Goal: Information Seeking & Learning: Learn about a topic

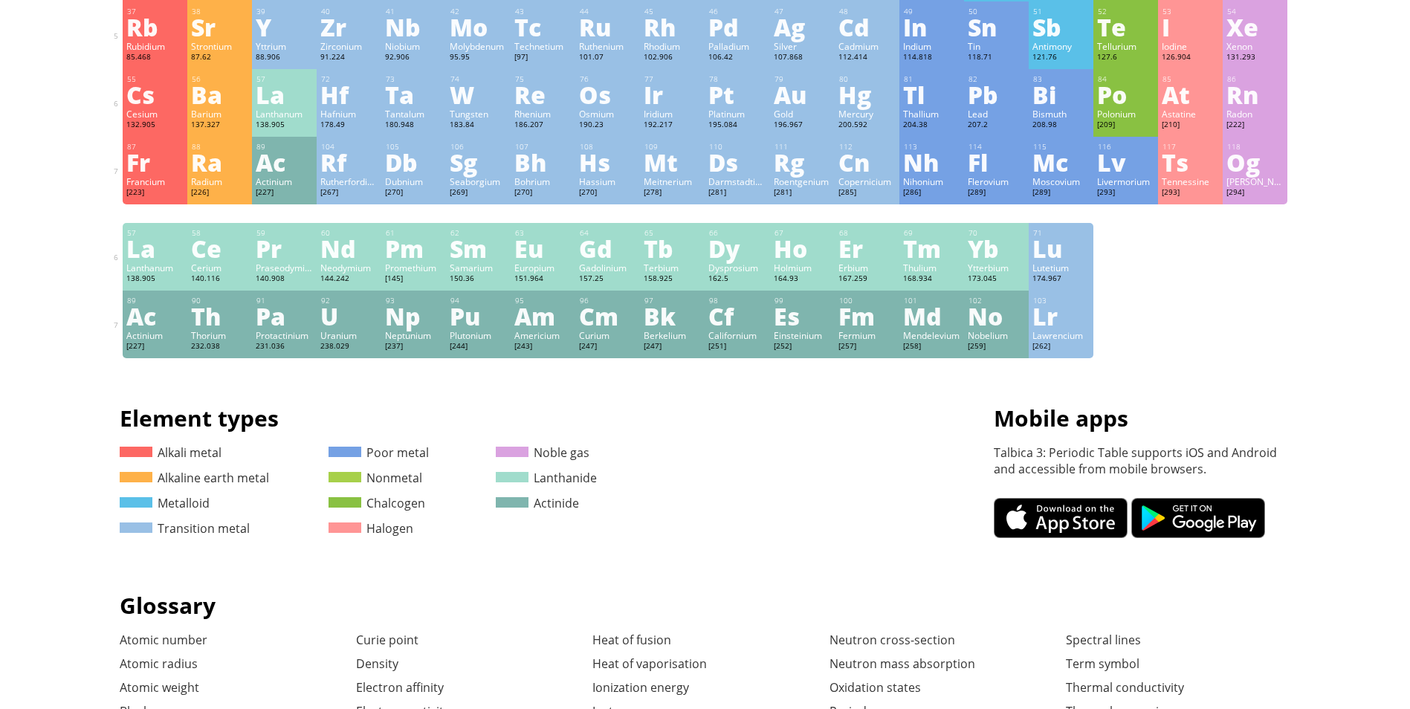
scroll to position [342, 0]
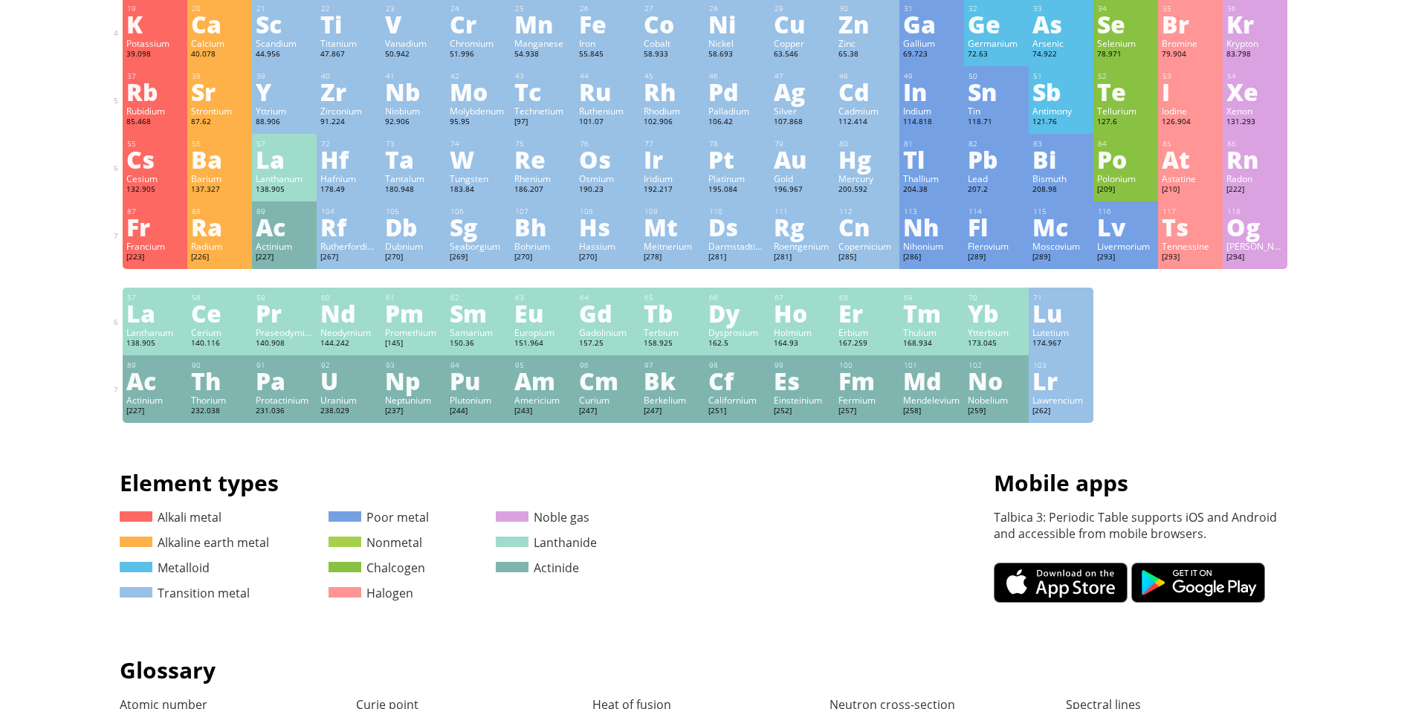
click at [1240, 245] on div "[PERSON_NAME]" at bounding box center [1255, 246] width 57 height 12
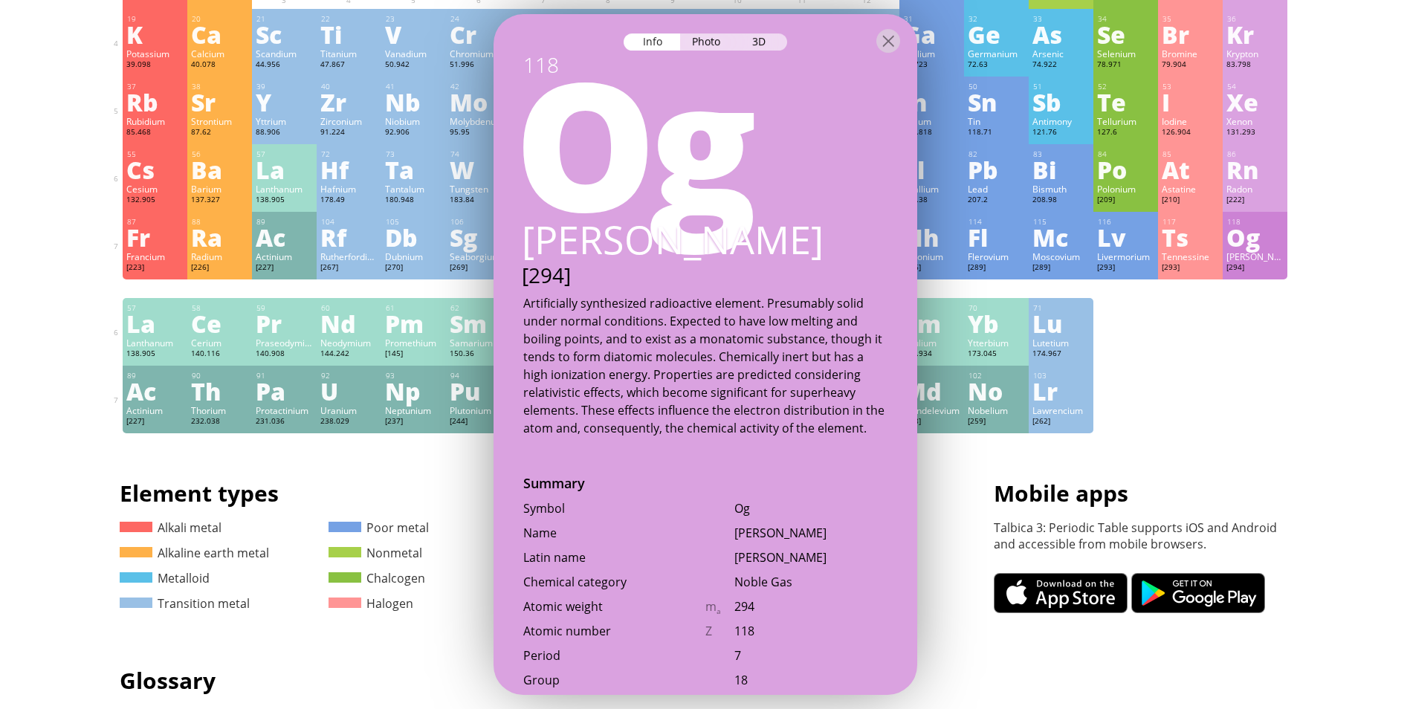
scroll to position [131, 0]
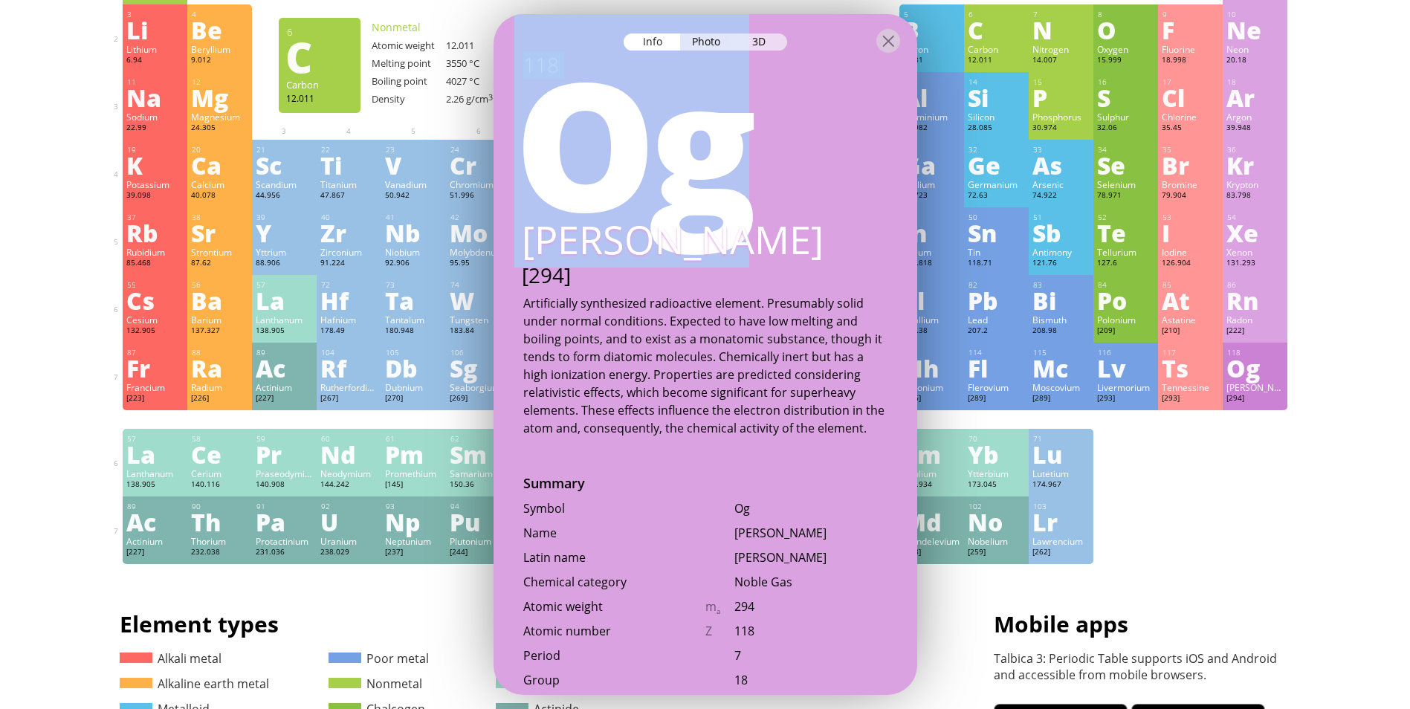
drag, startPoint x: 889, startPoint y: 31, endPoint x: 889, endPoint y: 83, distance: 51.3
click at [889, 83] on div "Info Photo 3D Info Photo 3D 118 Og Oganesson [294] The model size is ... MB. Do…" at bounding box center [706, 354] width 424 height 681
drag, startPoint x: 889, startPoint y: 83, endPoint x: 886, endPoint y: 33, distance: 49.2
click at [886, 33] on div at bounding box center [889, 41] width 24 height 24
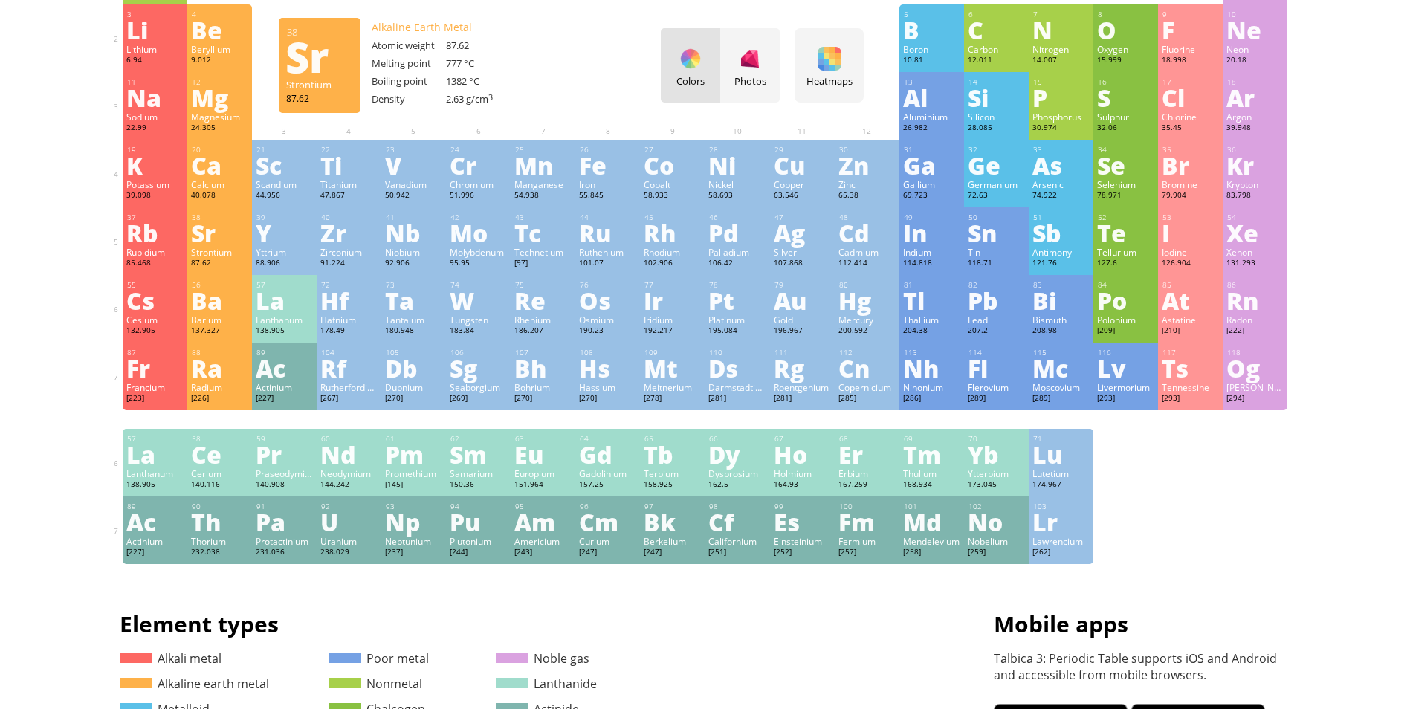
click at [225, 240] on div "Sr" at bounding box center [219, 233] width 57 height 24
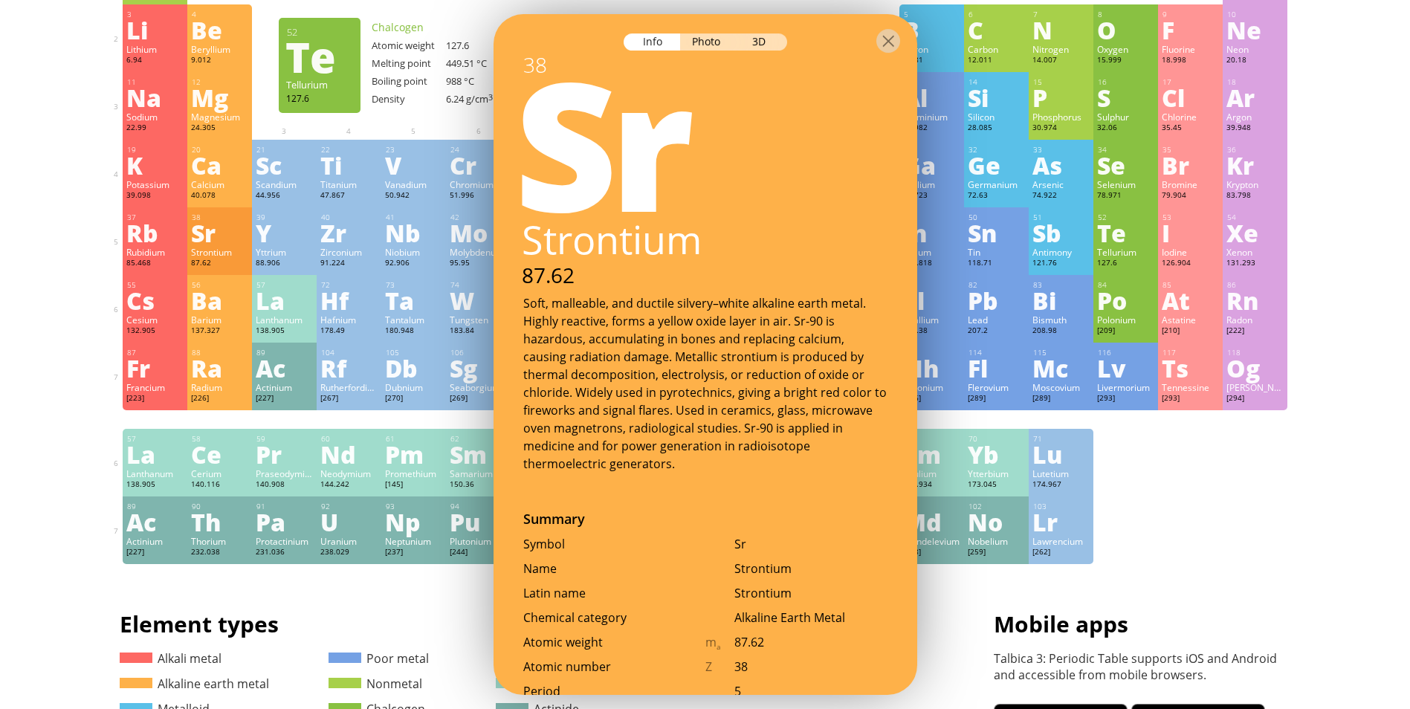
click at [1237, 573] on div "Summary Molecular formula Molecular weight Exact mass Monoisotopic mass Classif…" at bounding box center [705, 499] width 1205 height 1260
click at [889, 42] on div at bounding box center [889, 41] width 24 height 24
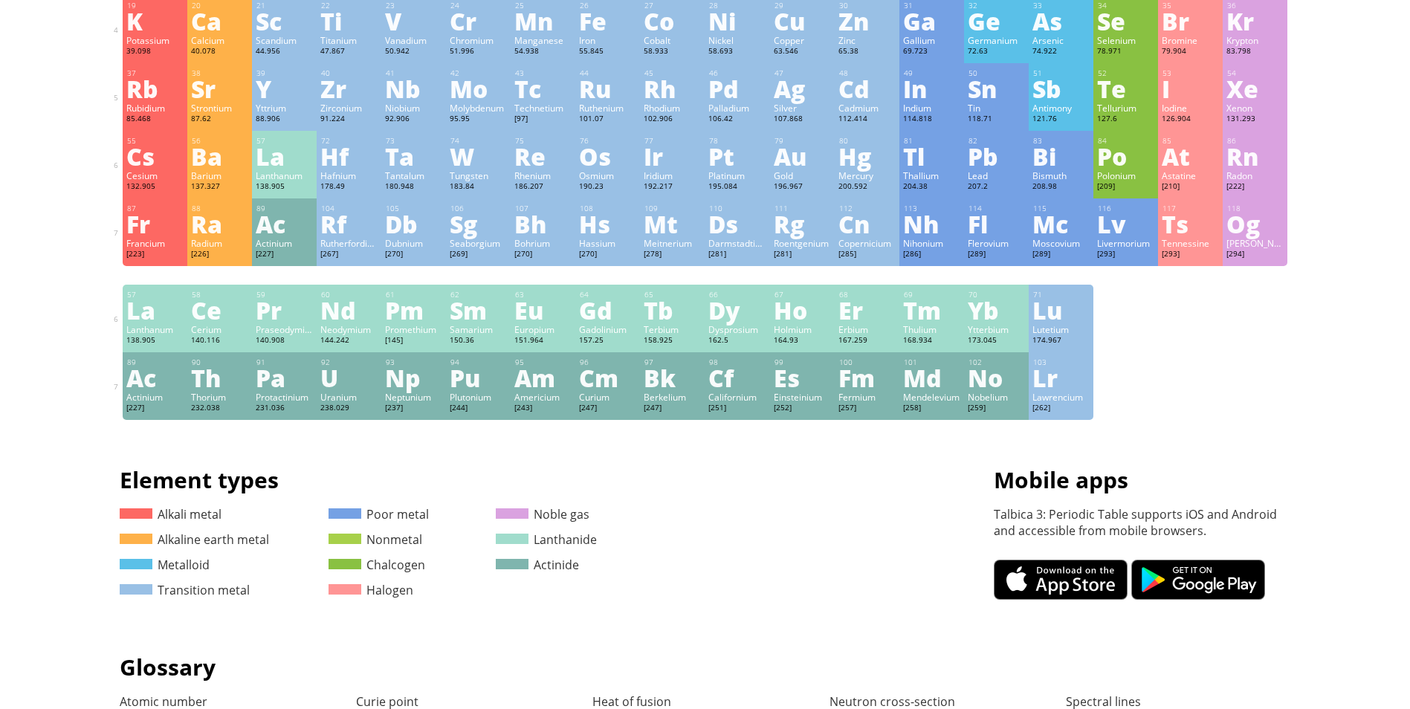
scroll to position [0, 0]
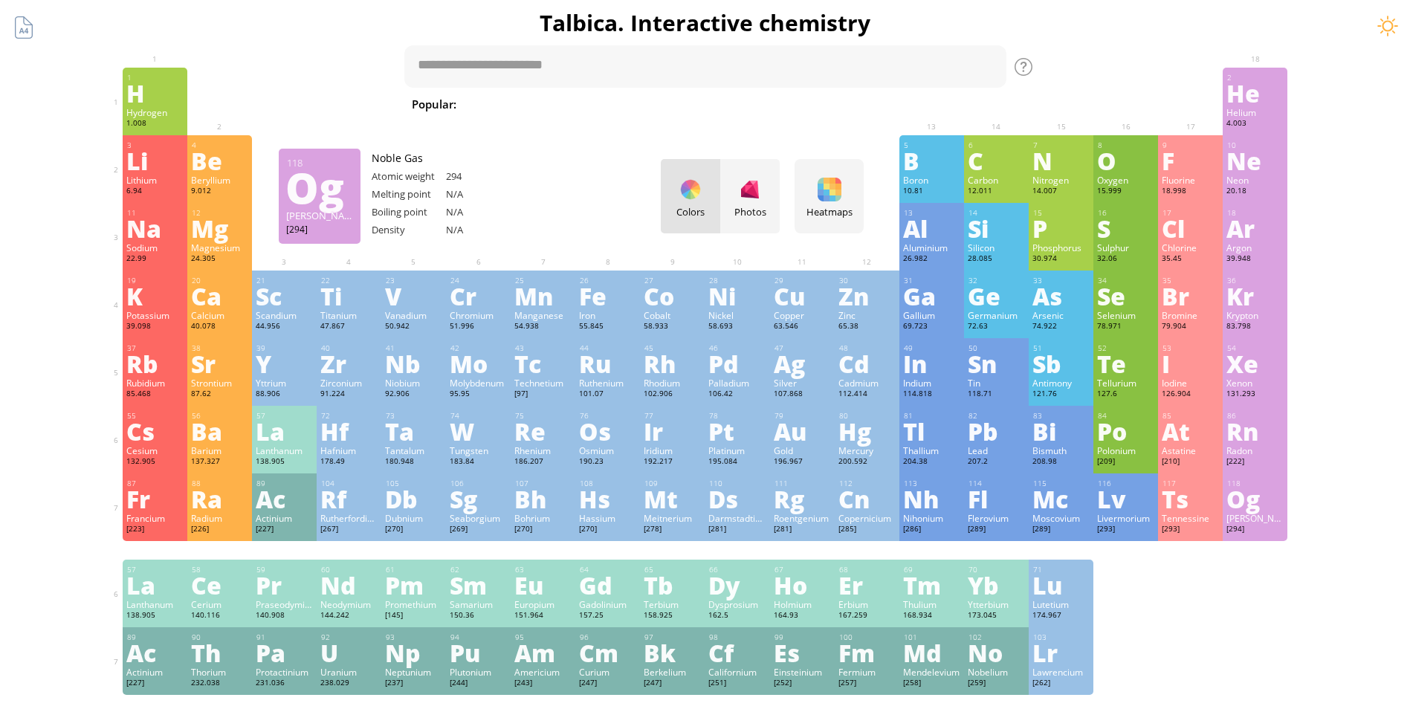
click at [1090, 649] on div "Lr" at bounding box center [1061, 653] width 57 height 24
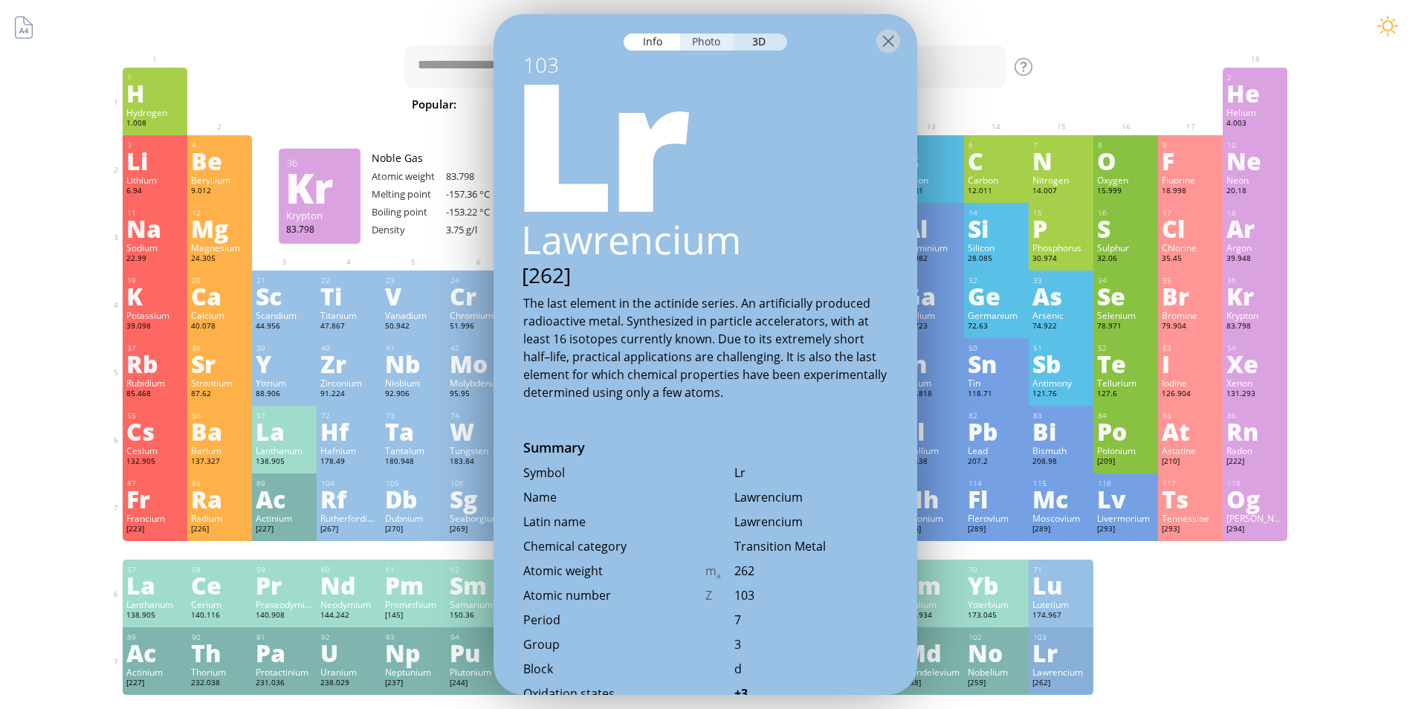
click at [712, 45] on div "Photo" at bounding box center [707, 41] width 54 height 17
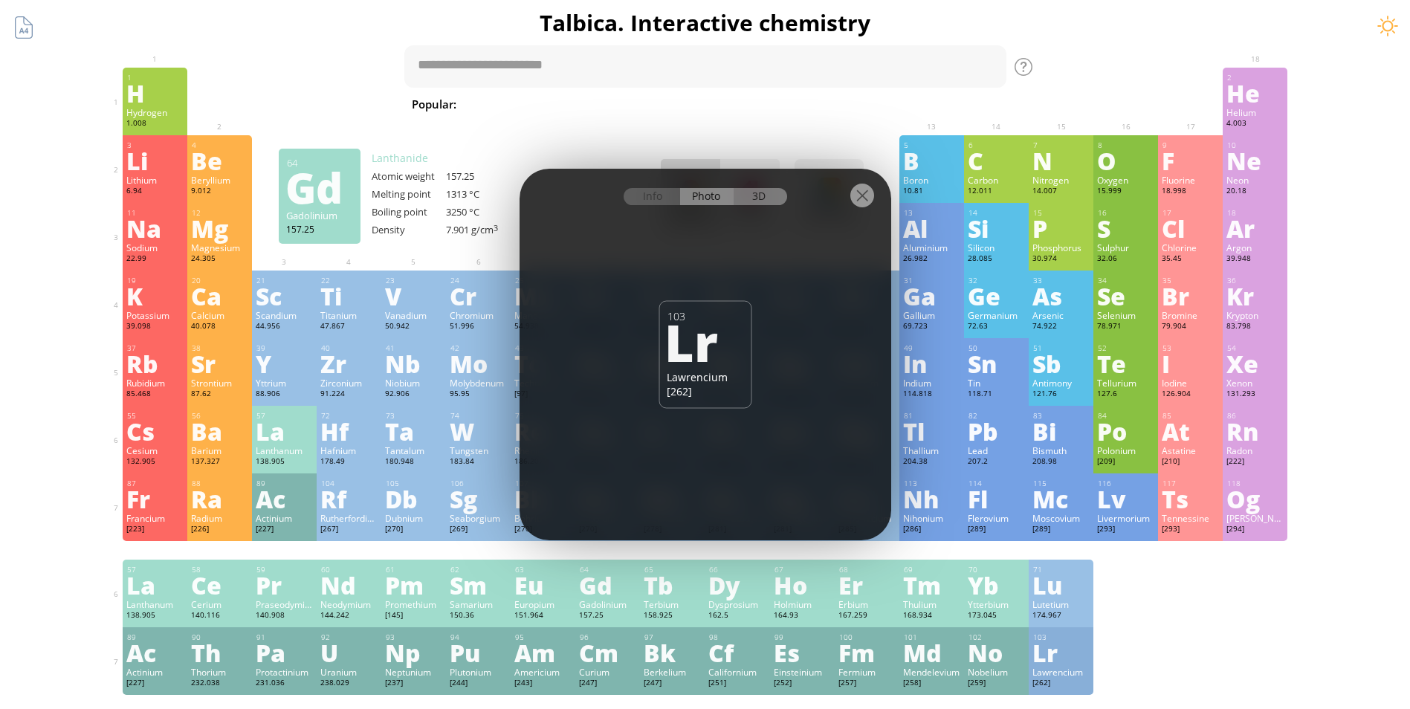
click at [755, 200] on div "3D" at bounding box center [761, 196] width 54 height 17
click at [865, 201] on div at bounding box center [863, 196] width 24 height 24
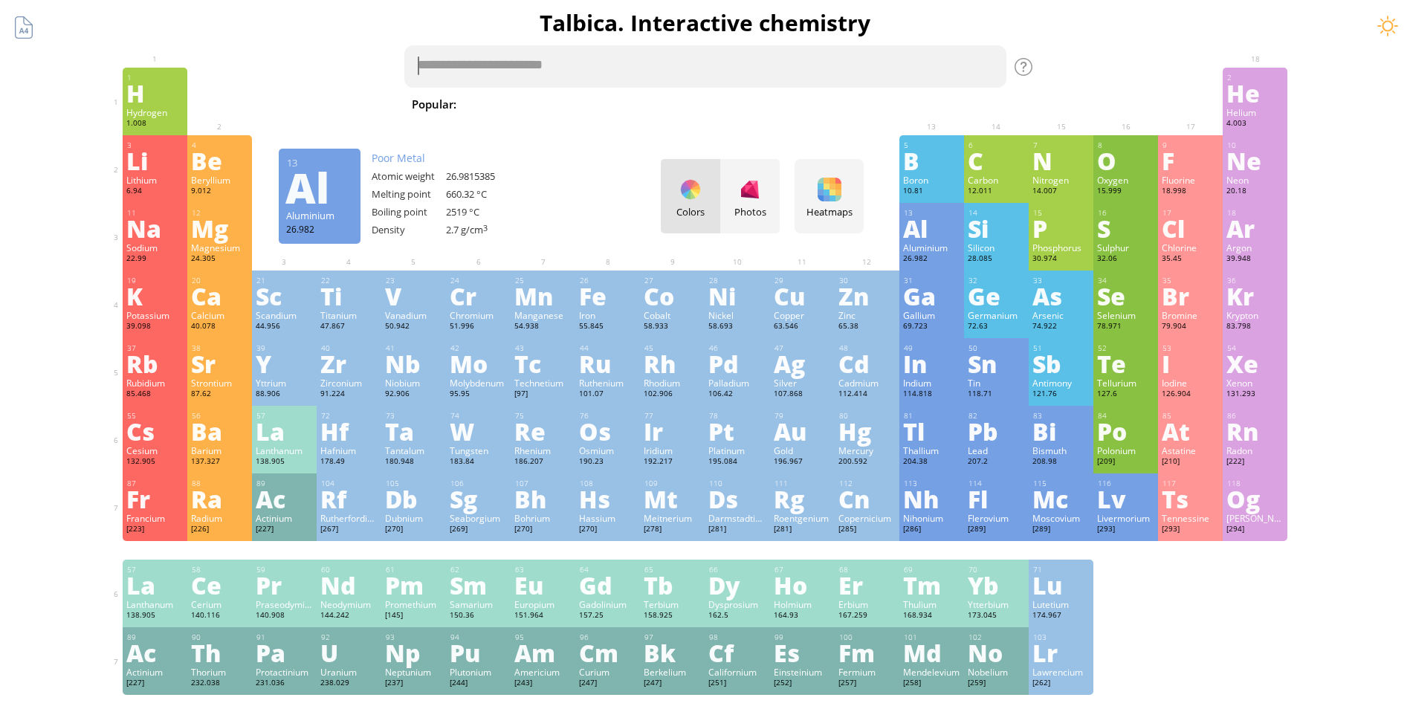
click at [532, 77] on textarea at bounding box center [705, 66] width 602 height 42
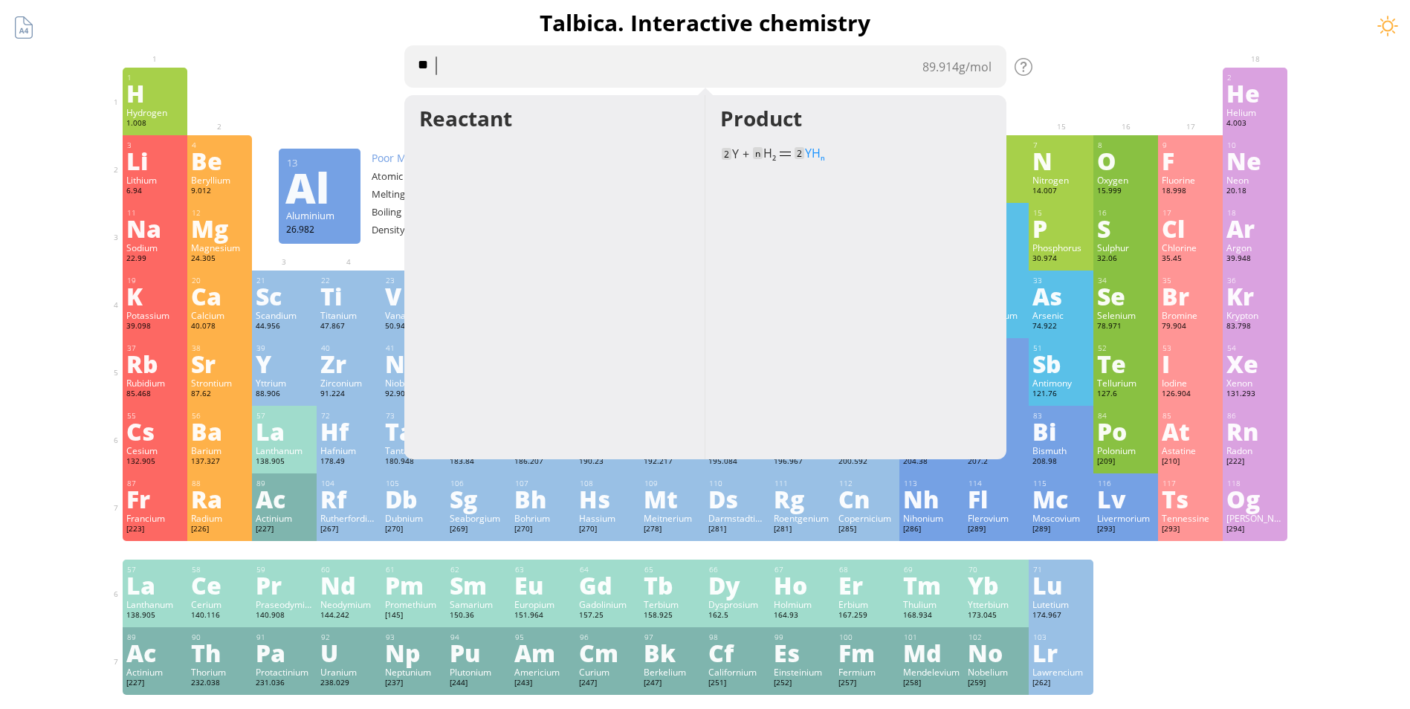
type textarea "*"
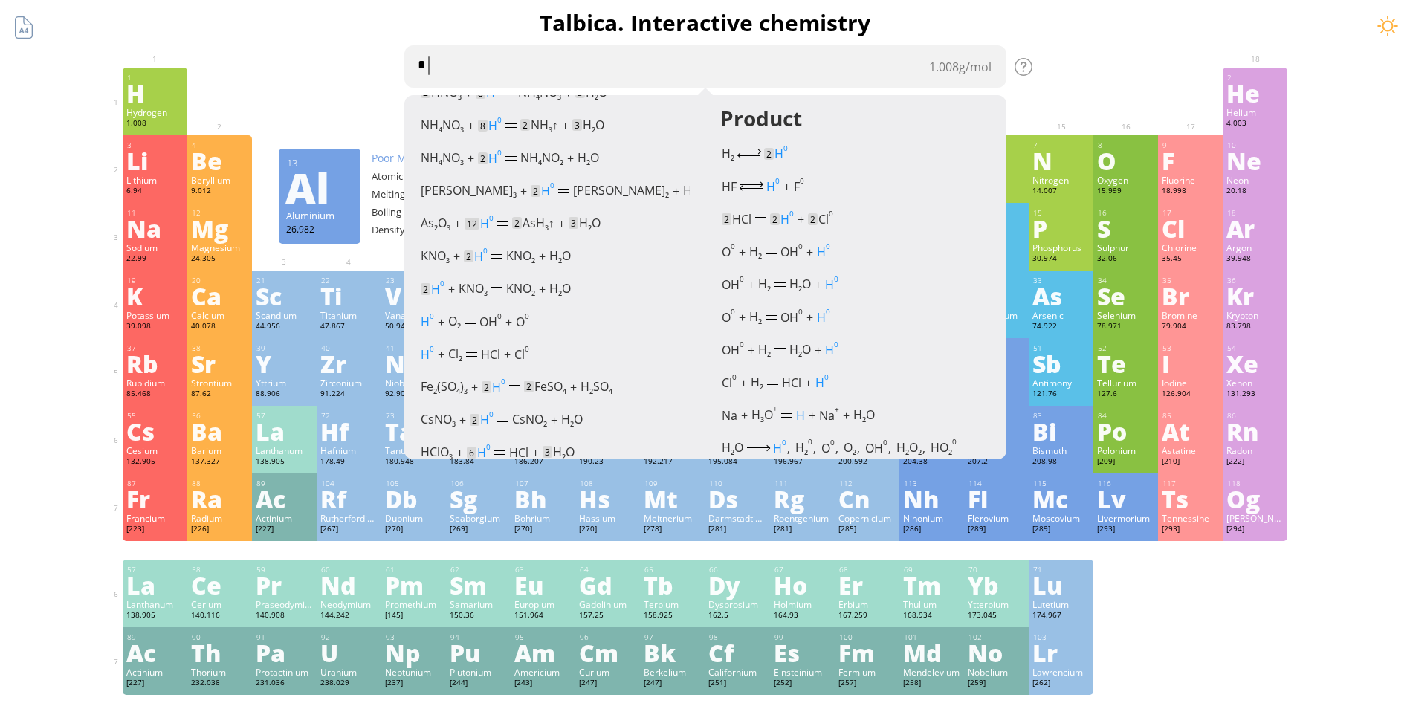
scroll to position [669, 0]
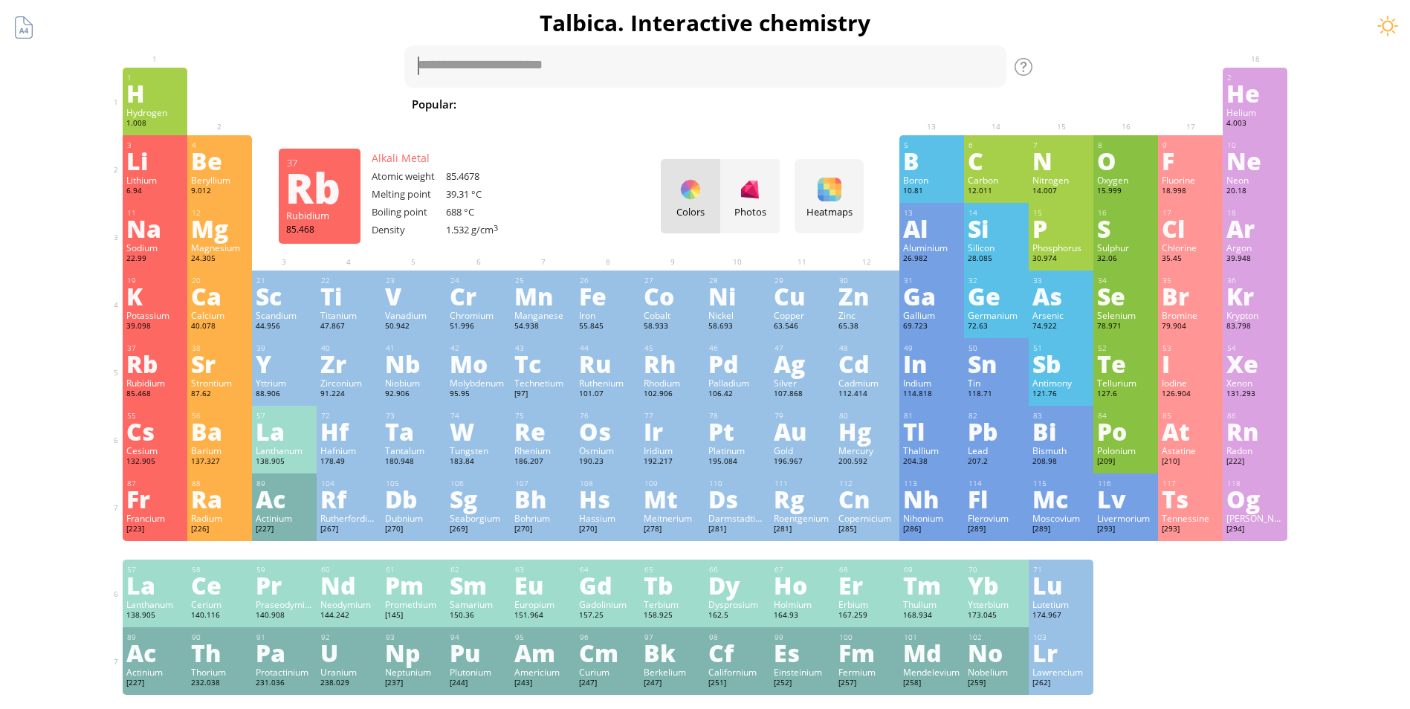
click at [216, 375] on div "Sr" at bounding box center [219, 364] width 57 height 24
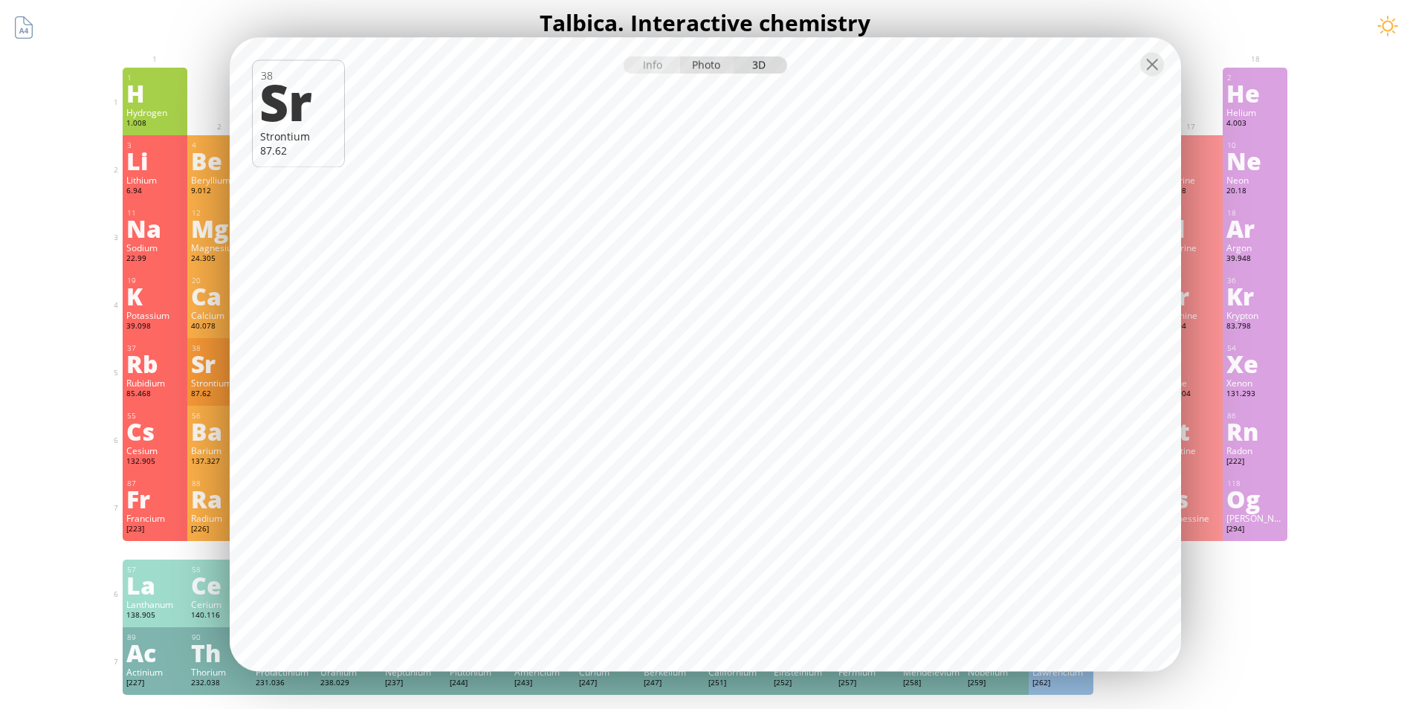
click at [705, 62] on div "Photo" at bounding box center [707, 65] width 54 height 17
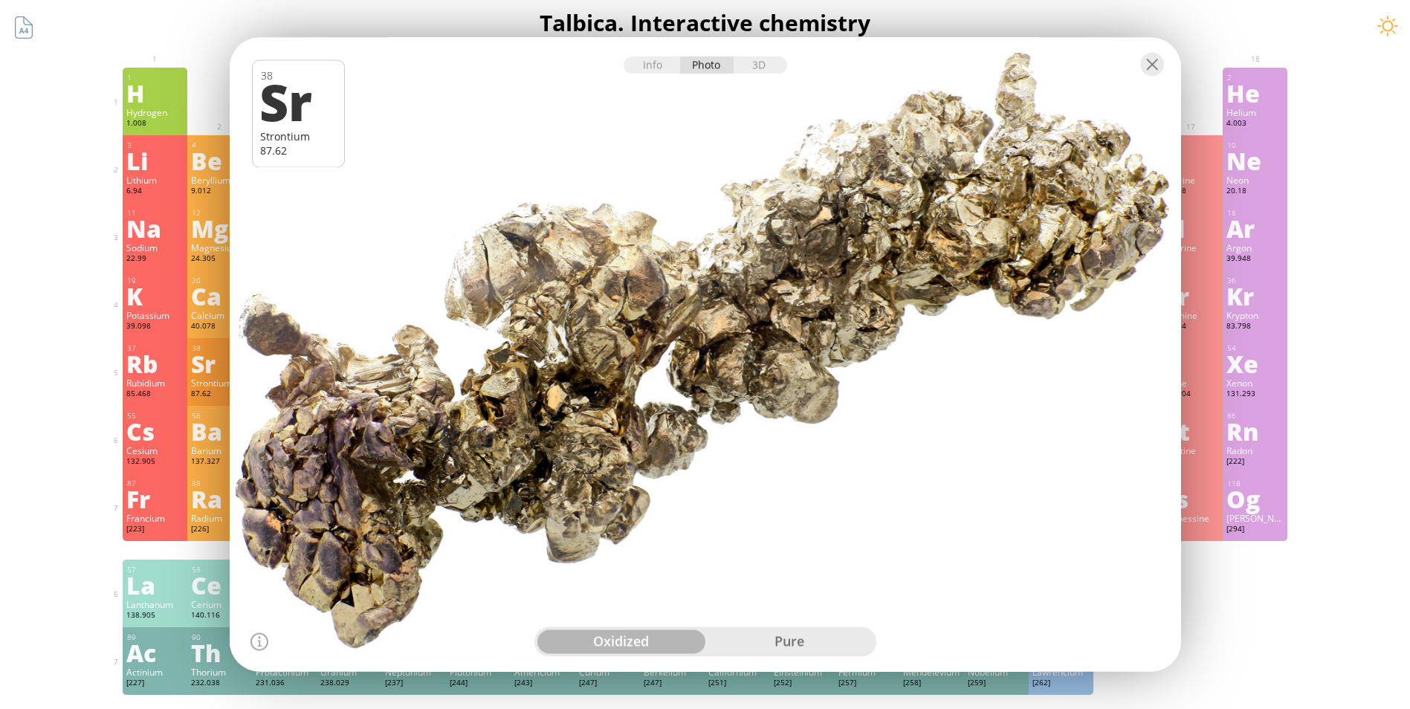
drag, startPoint x: 649, startPoint y: 319, endPoint x: 697, endPoint y: 358, distance: 62.4
click at [695, 364] on div at bounding box center [705, 354] width 961 height 641
click at [667, 355] on div at bounding box center [705, 354] width 961 height 641
click at [657, 65] on div "Info" at bounding box center [652, 65] width 57 height 17
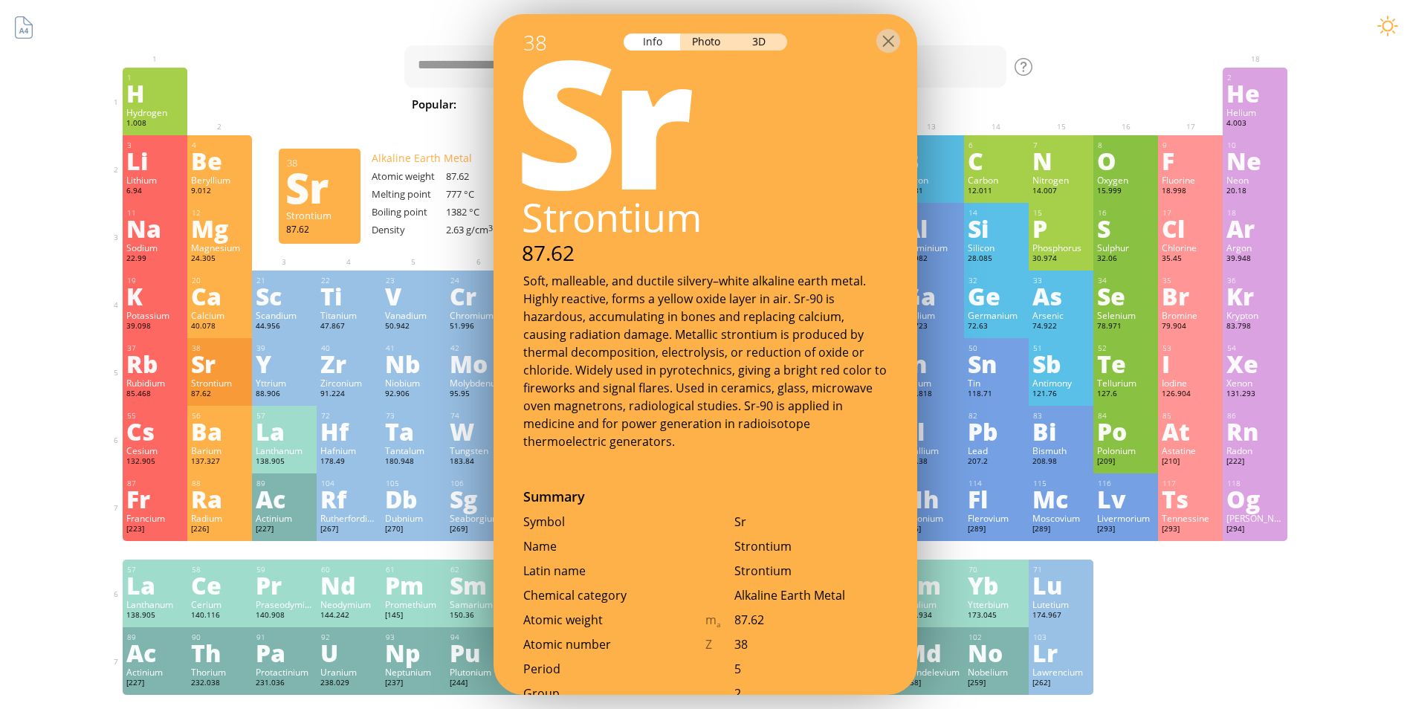
scroll to position [0, 0]
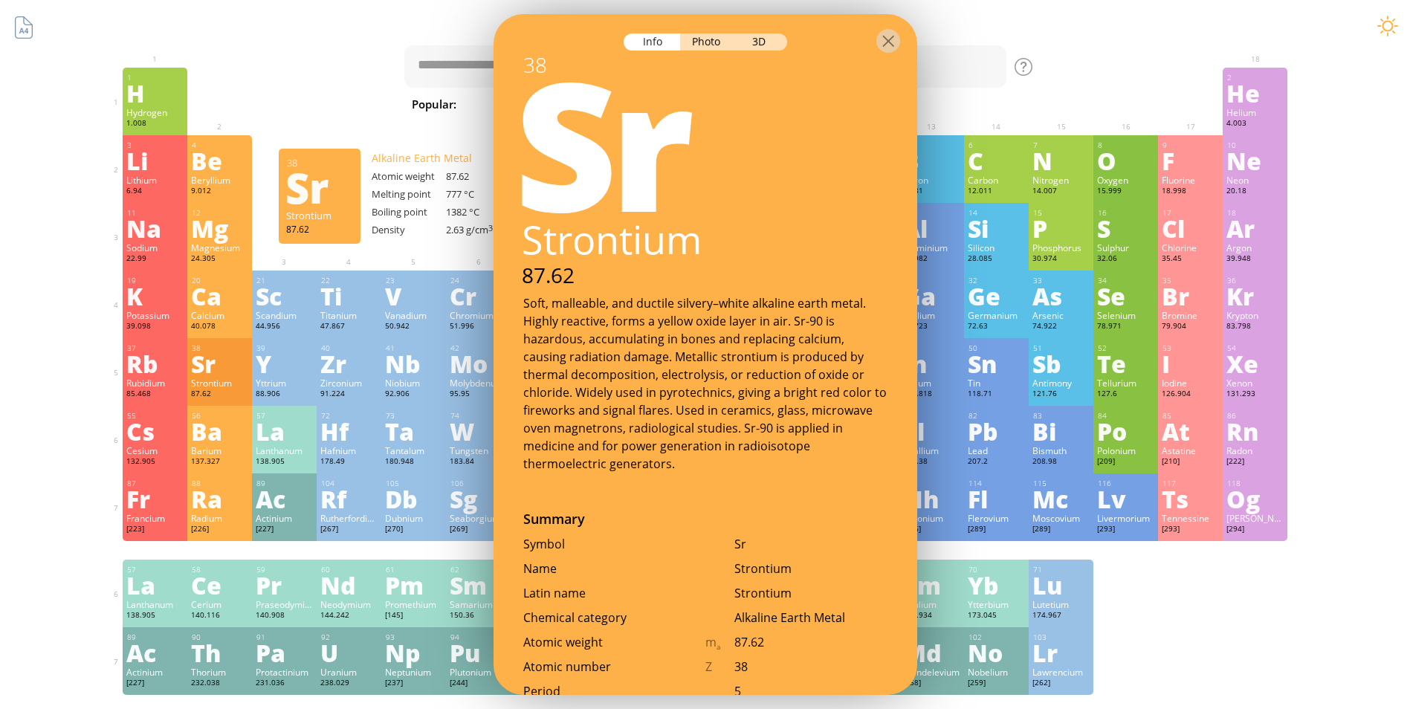
drag, startPoint x: 591, startPoint y: 323, endPoint x: 810, endPoint y: 271, distance: 224.5
click at [810, 271] on div "87.62" at bounding box center [704, 276] width 425 height 28
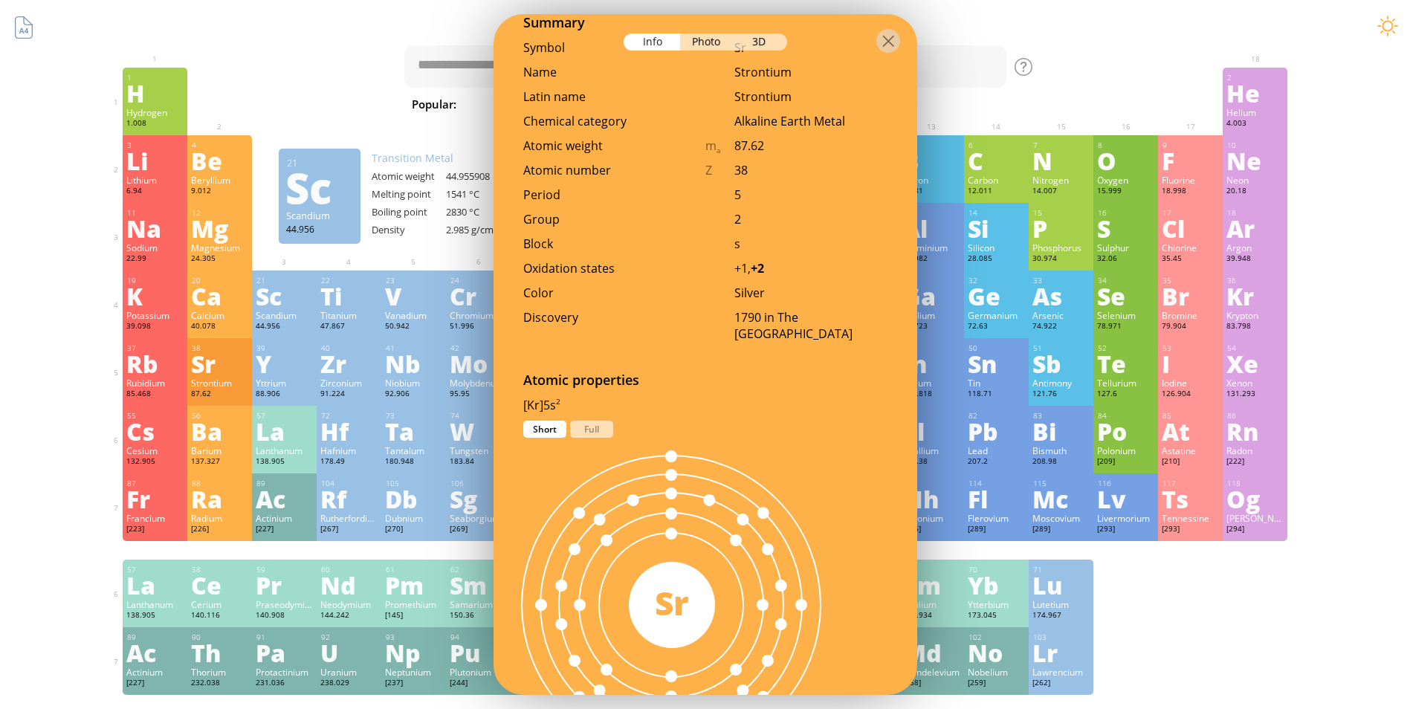
scroll to position [595, 0]
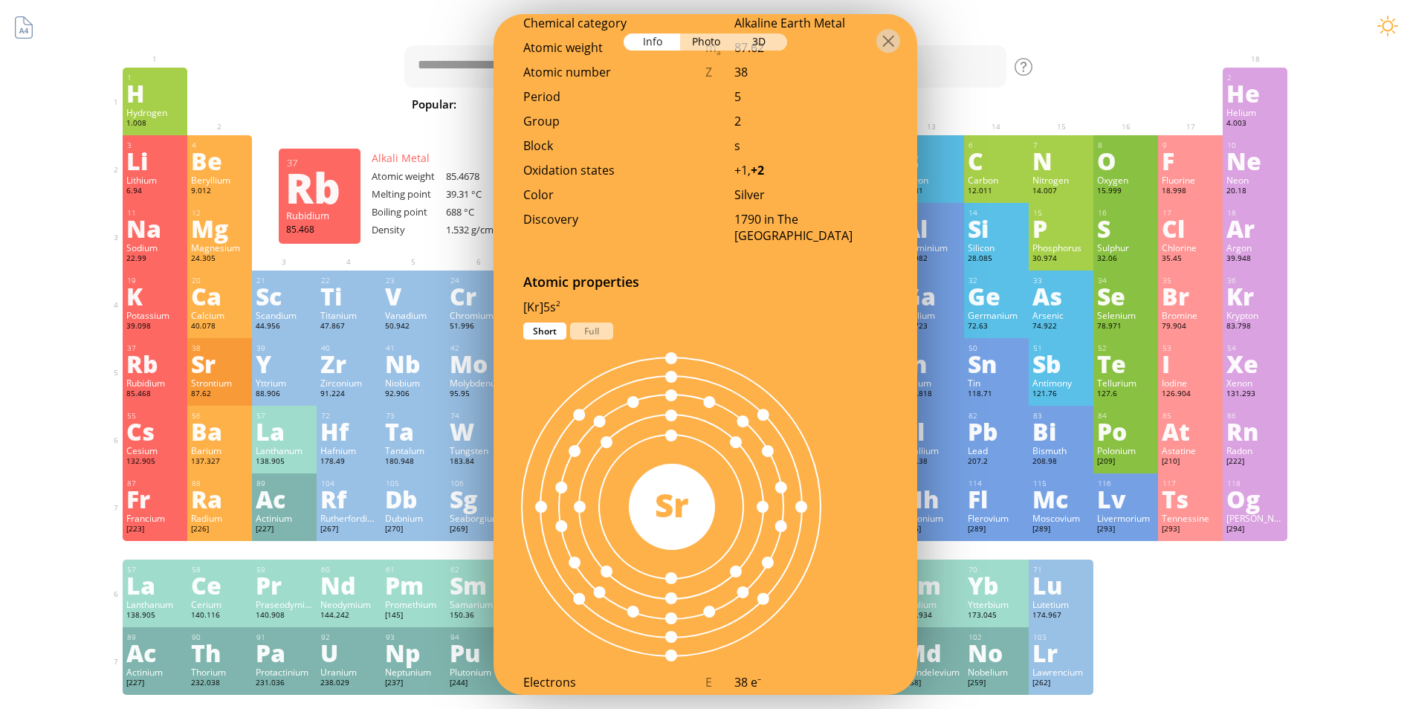
click at [105, 91] on div "Summary Molecular formula Molecular weight Exact mass Monoisotopic mass Classif…" at bounding box center [705, 630] width 1410 height 1260
click at [892, 44] on div at bounding box center [889, 41] width 24 height 24
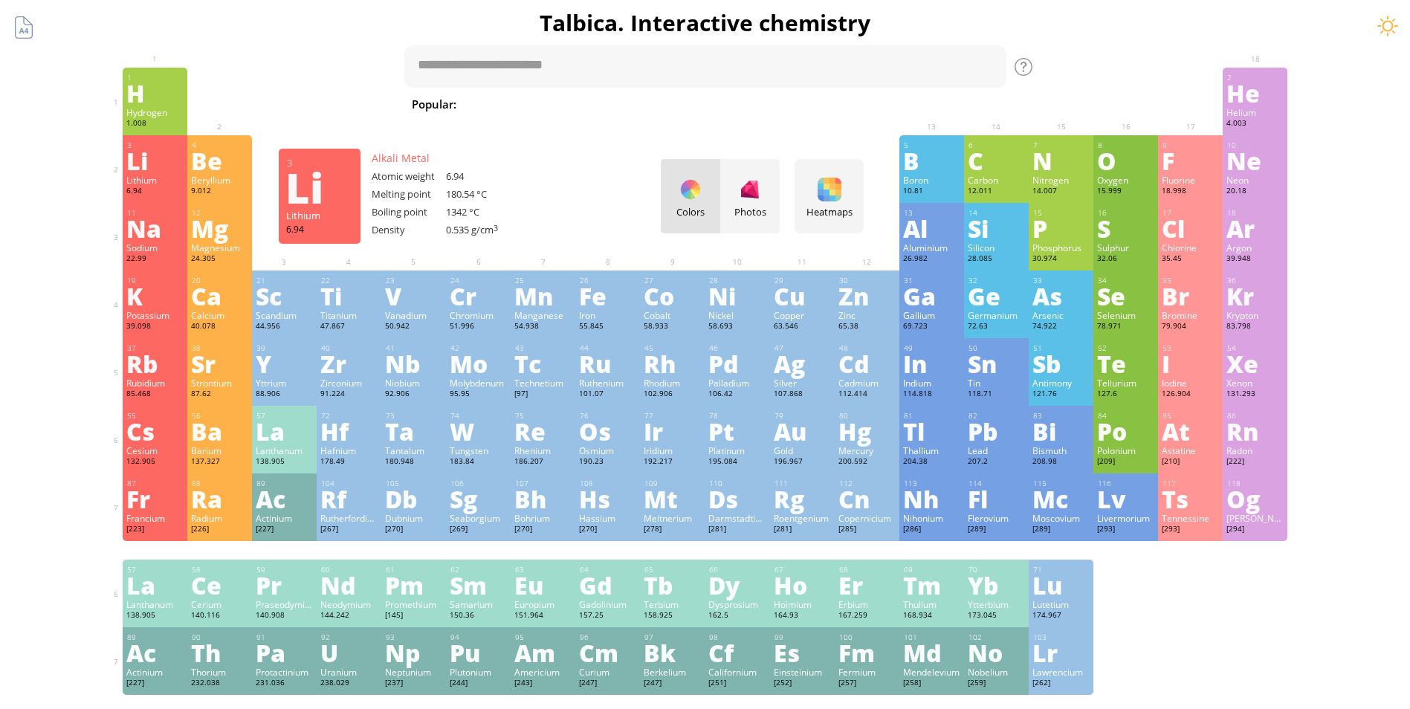
click at [172, 145] on div "3" at bounding box center [155, 146] width 57 height 10
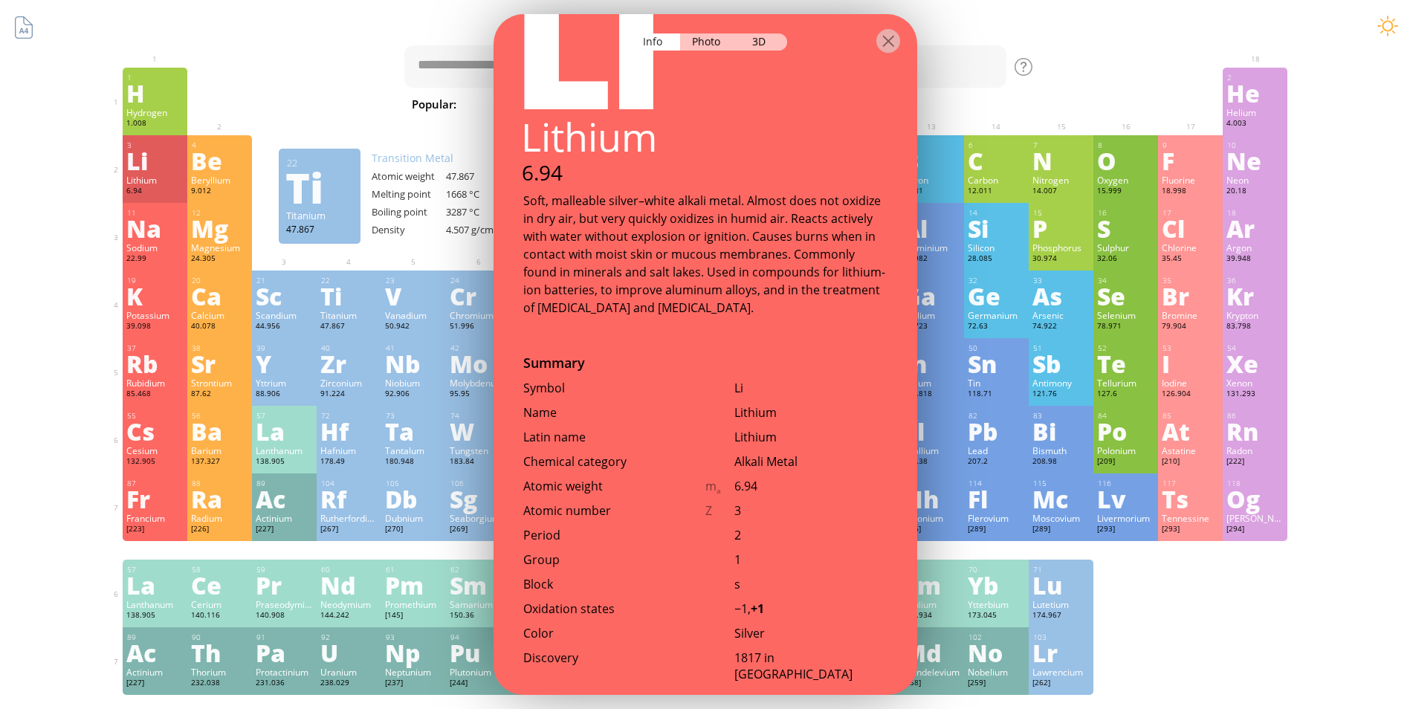
scroll to position [100, 0]
click at [701, 45] on div "Photo" at bounding box center [707, 41] width 54 height 17
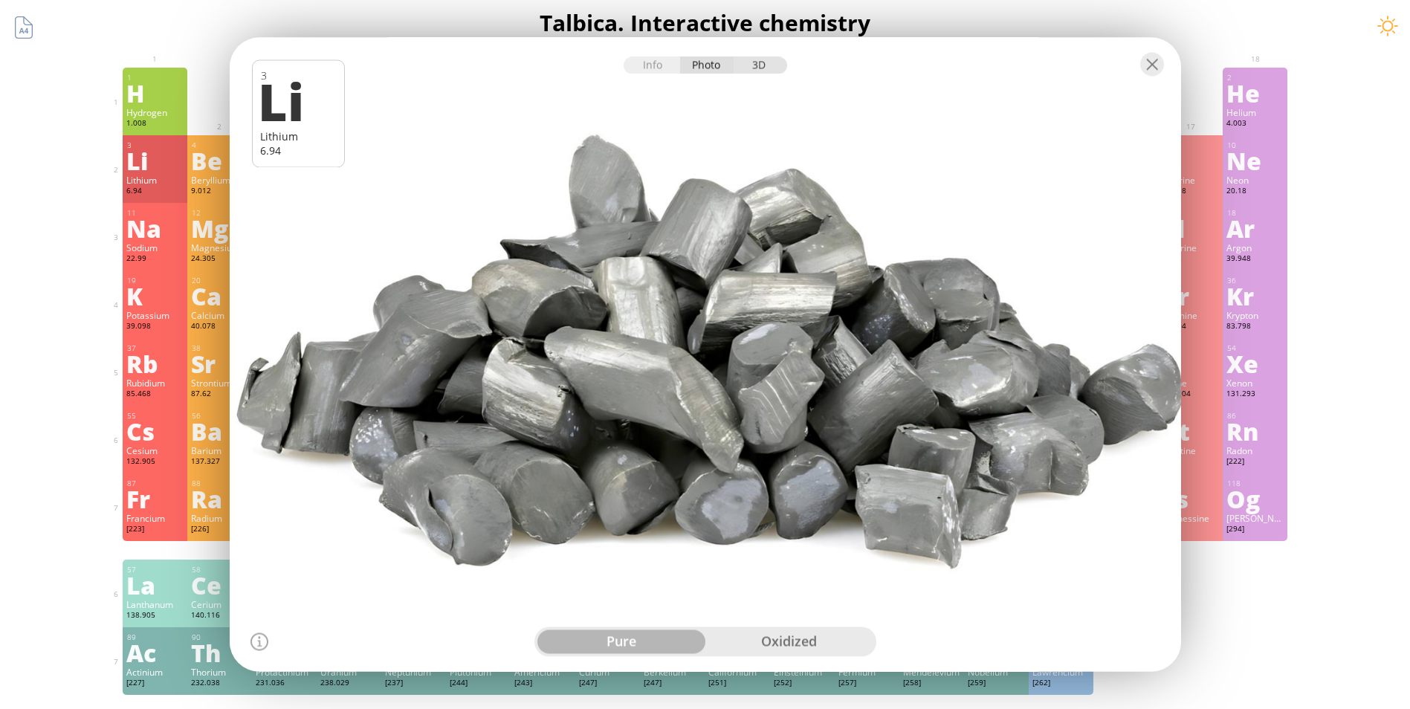
click at [765, 68] on div "3D" at bounding box center [761, 65] width 54 height 17
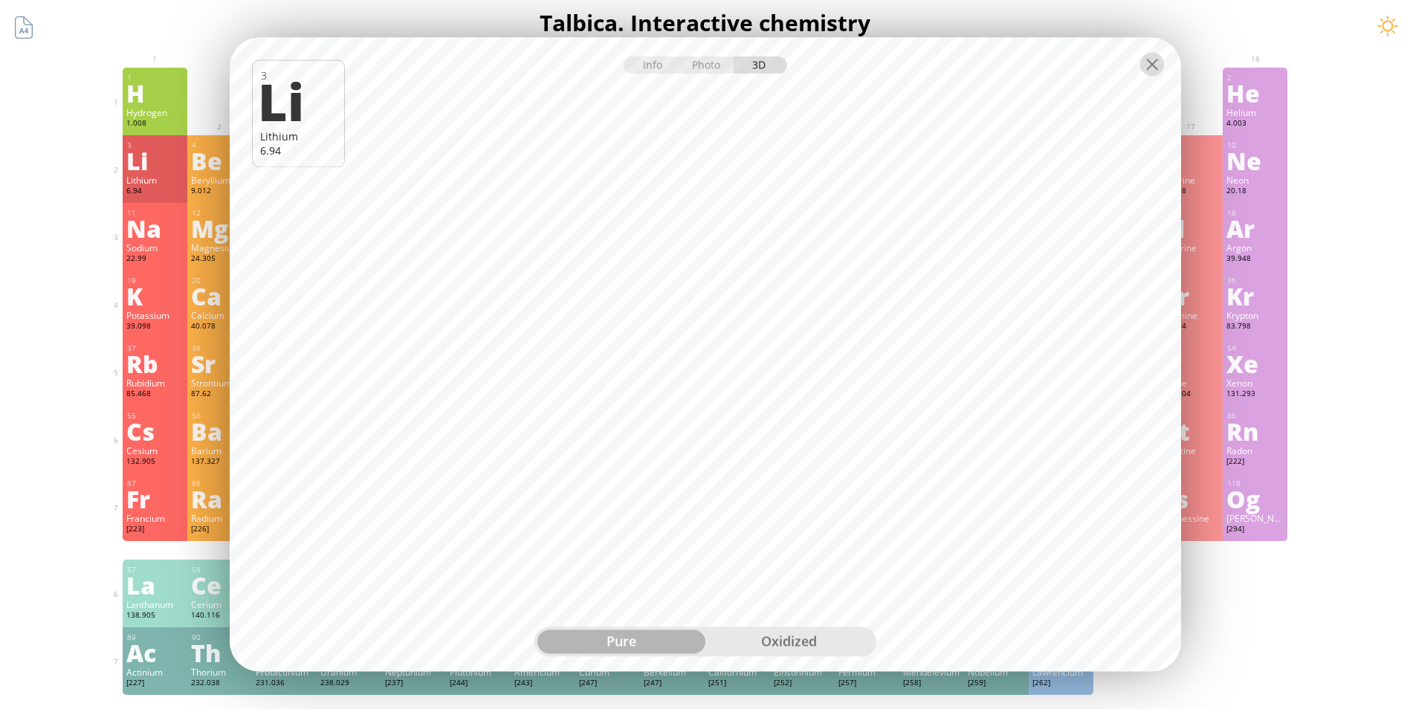
click at [1152, 54] on div at bounding box center [1153, 65] width 24 height 24
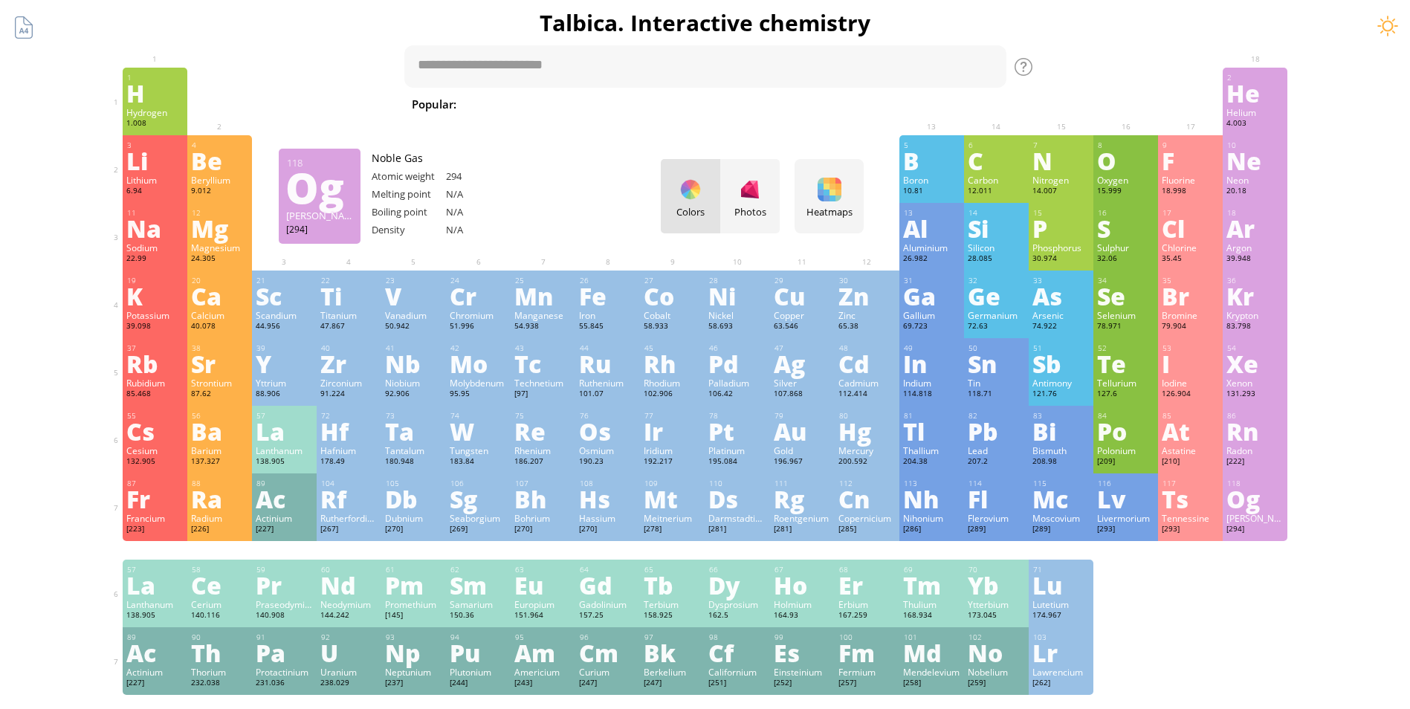
click at [1263, 511] on div "Og" at bounding box center [1255, 499] width 57 height 24
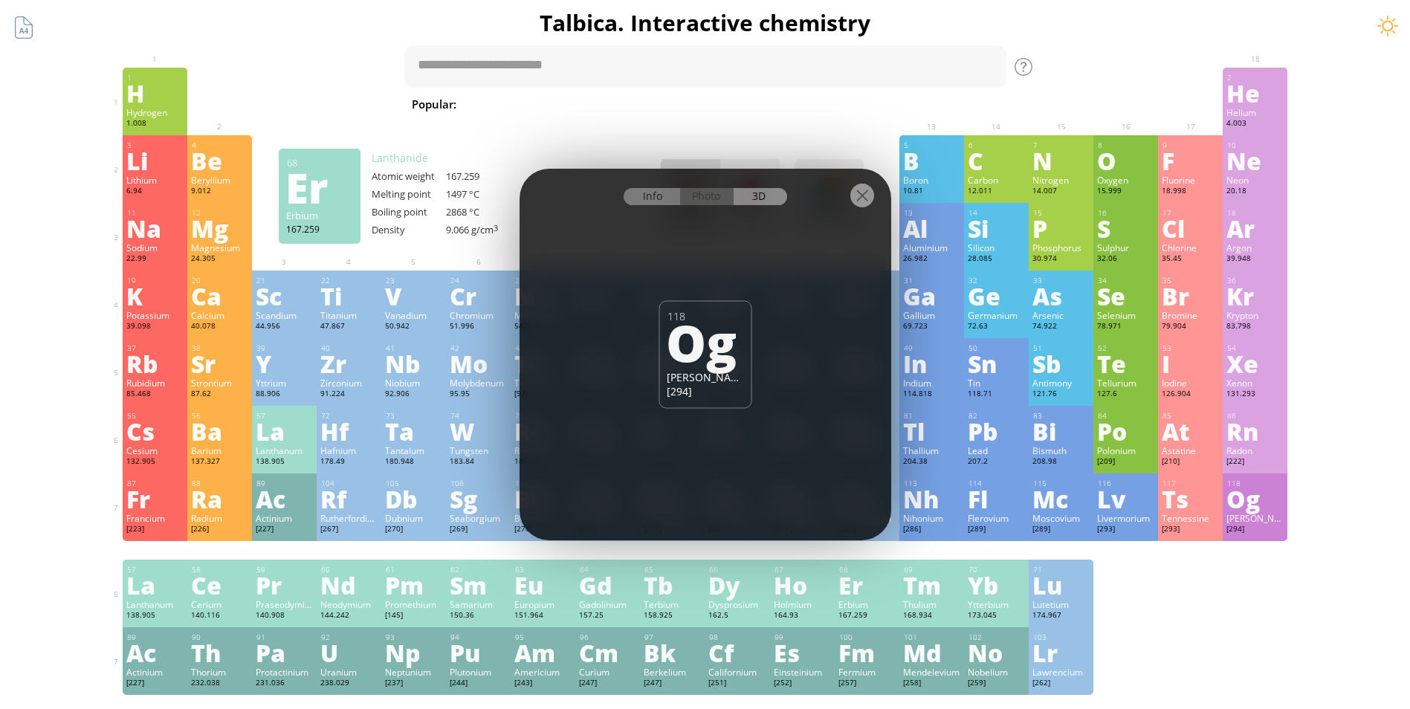
click at [652, 201] on div "Info" at bounding box center [652, 196] width 57 height 17
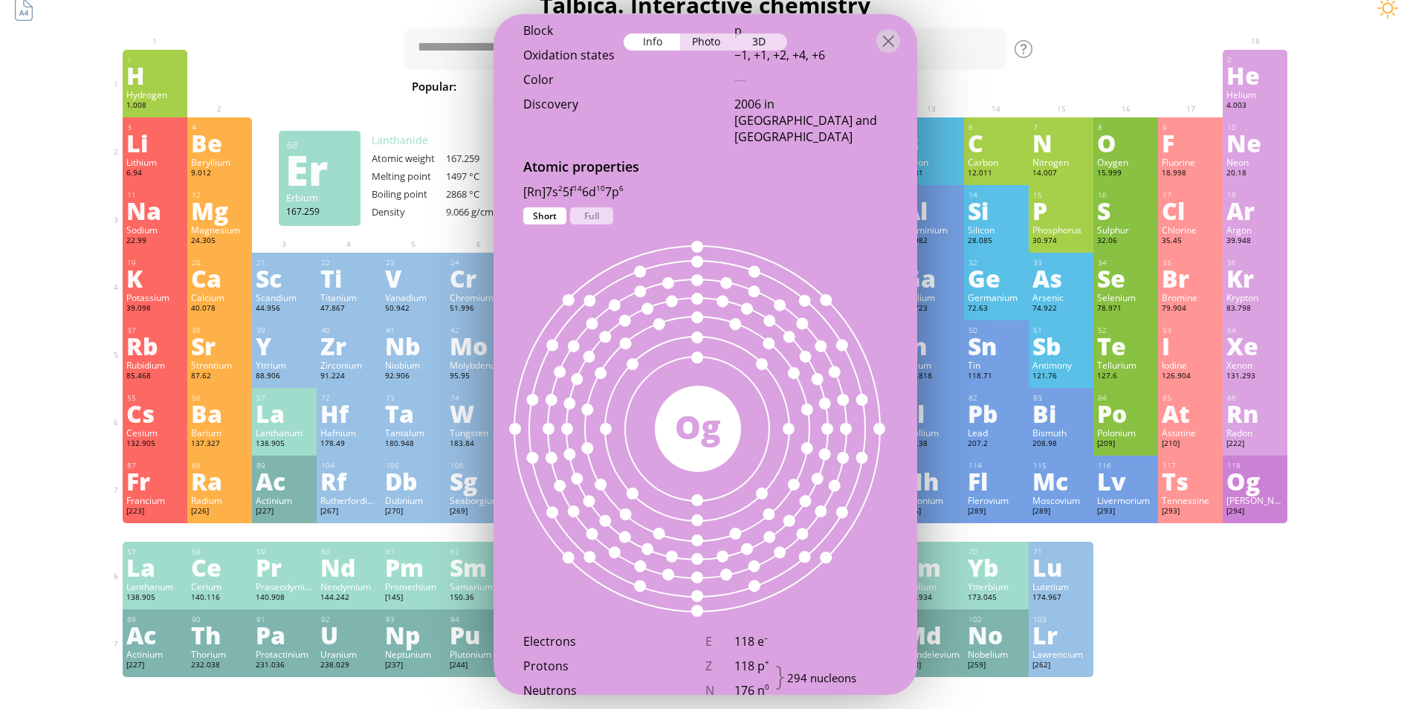
scroll to position [16, 0]
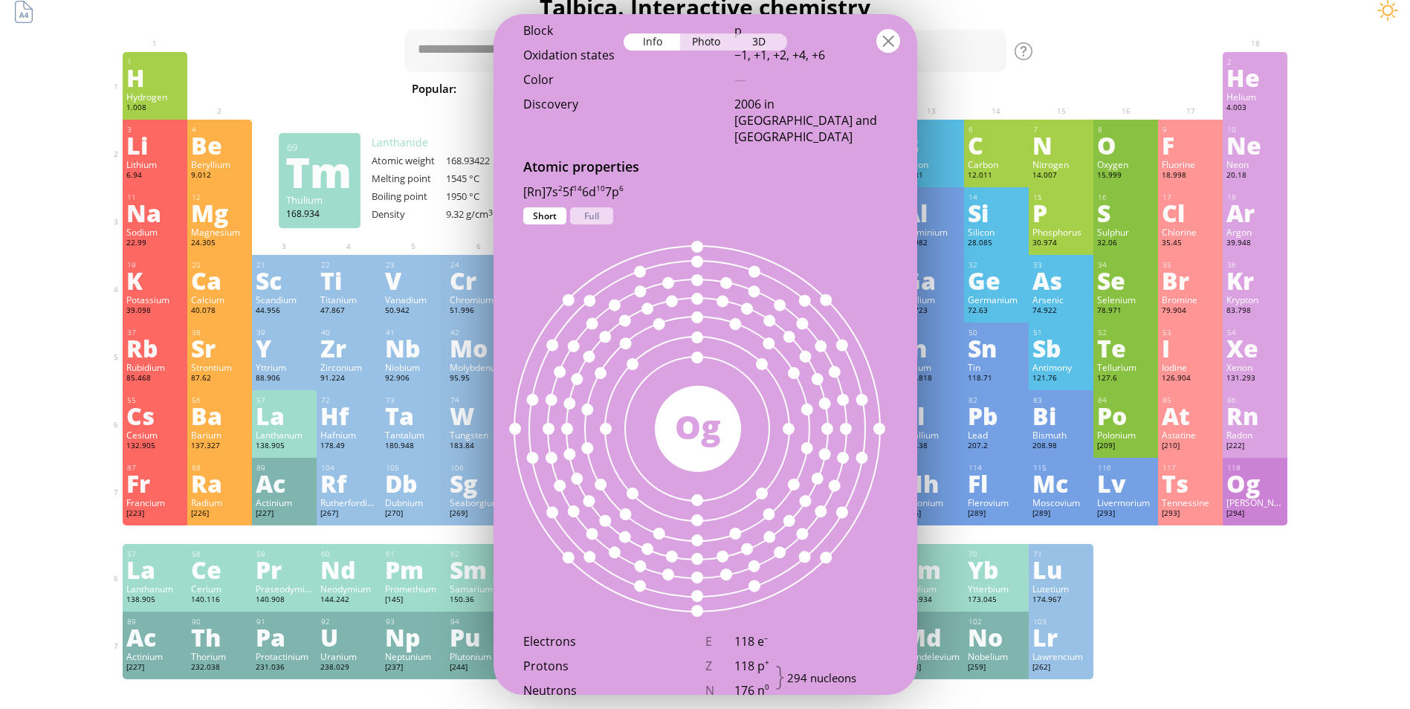
click at [890, 31] on div at bounding box center [889, 41] width 24 height 24
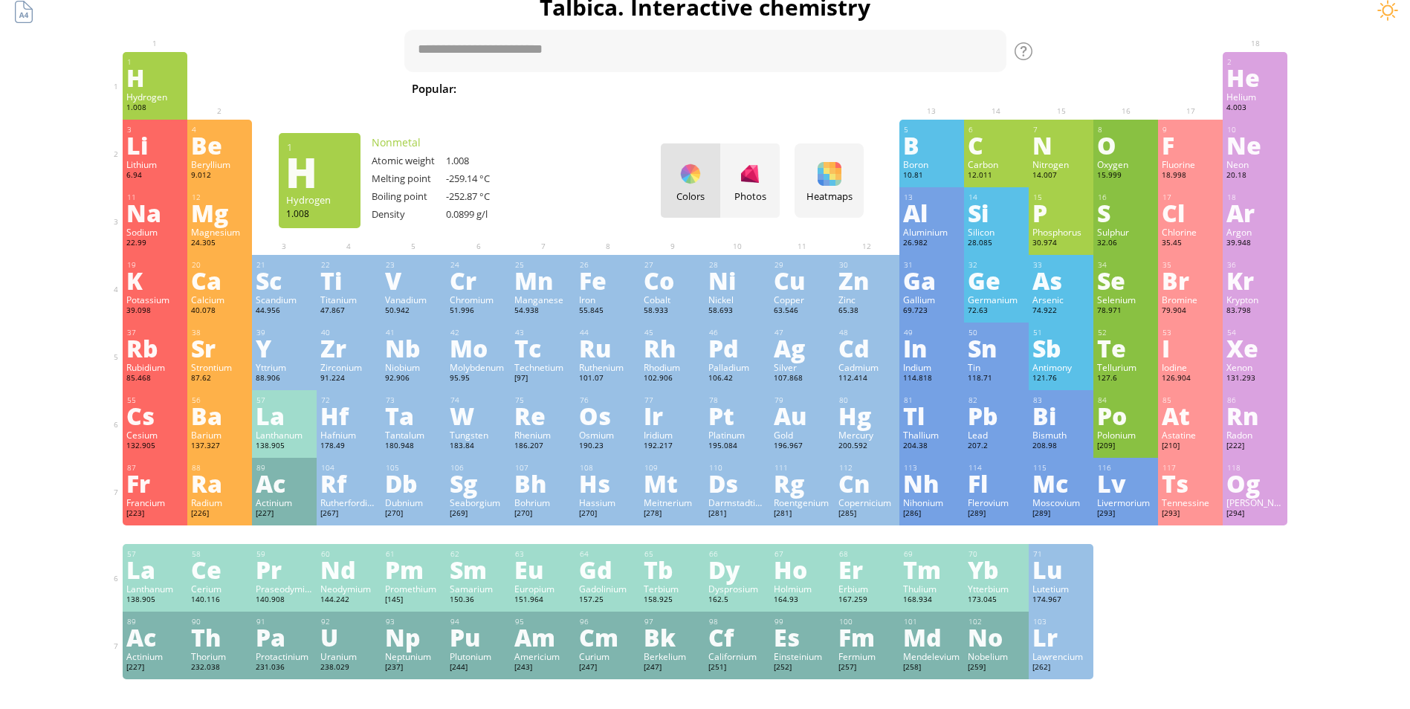
click at [161, 74] on div "H" at bounding box center [154, 77] width 57 height 24
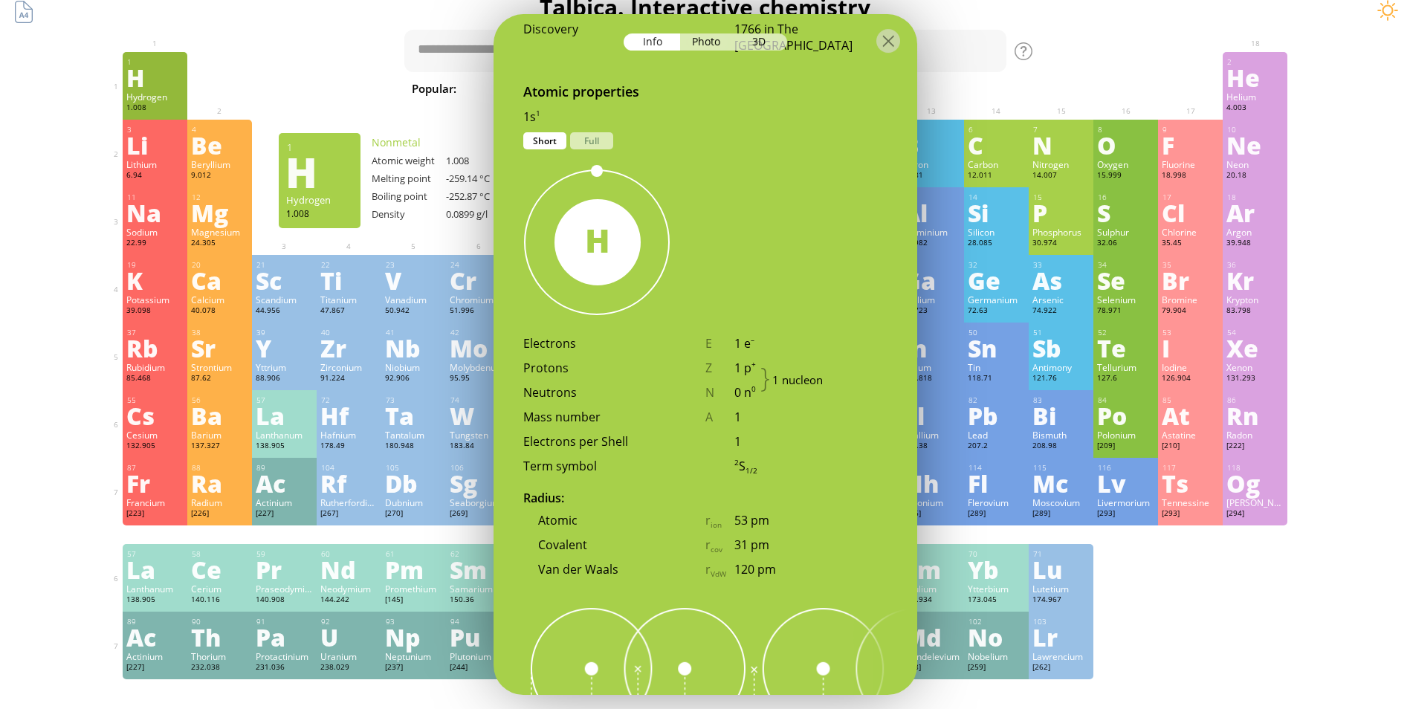
scroll to position [683, 0]
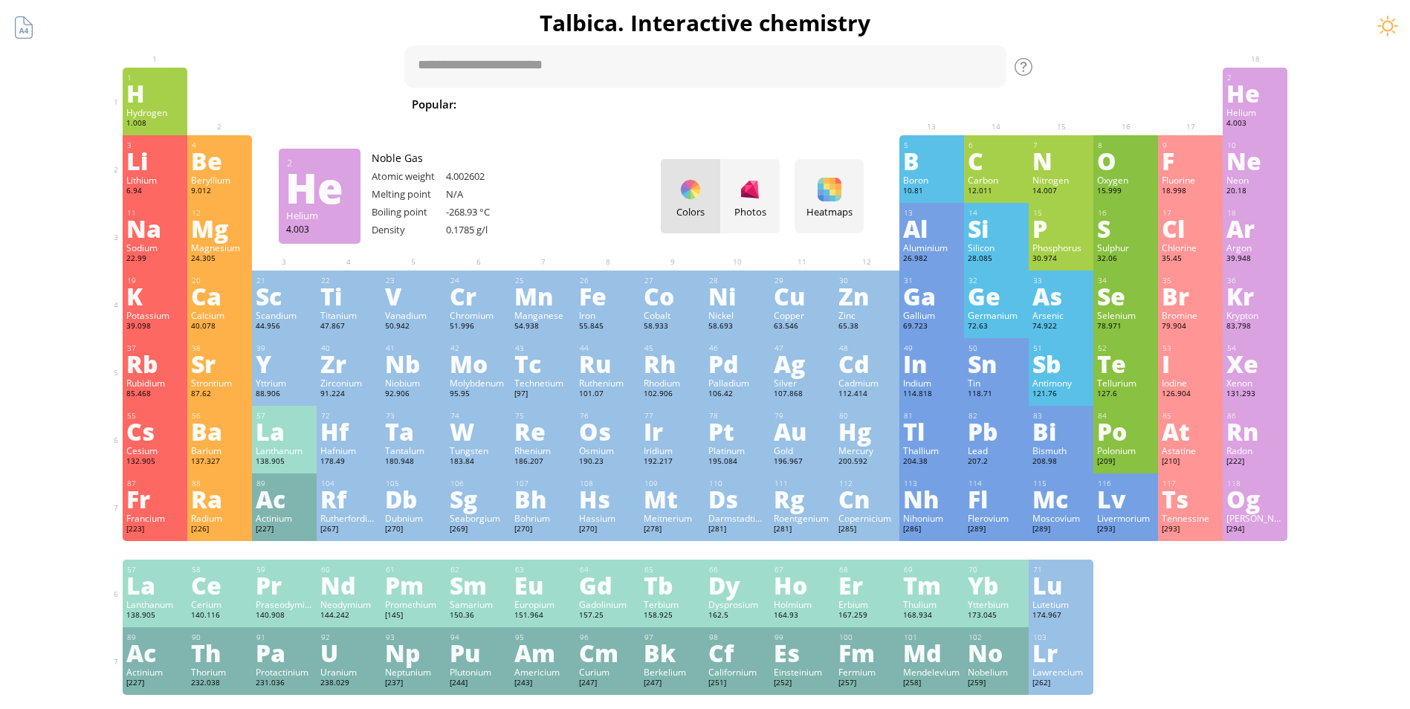
click at [1248, 105] on div "He" at bounding box center [1255, 93] width 57 height 24
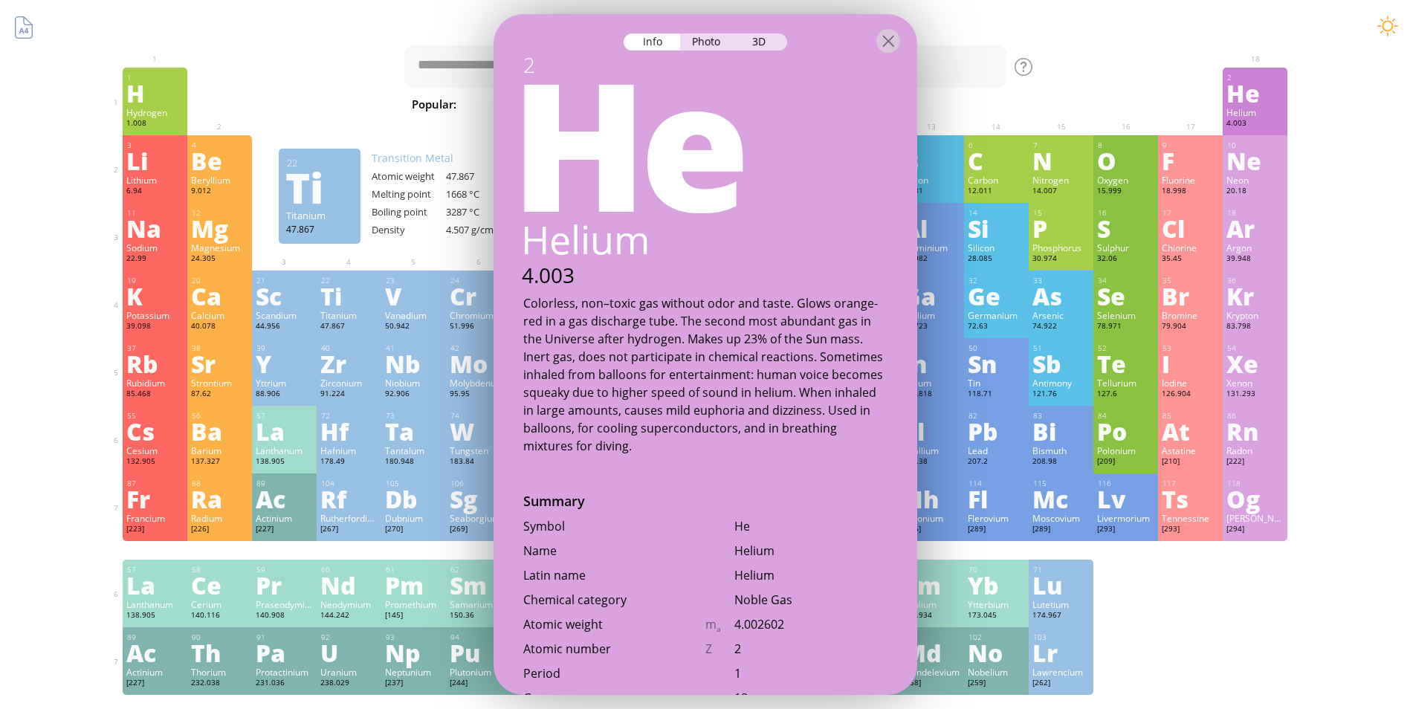
click at [703, 30] on div at bounding box center [706, 40] width 424 height 52
click at [708, 33] on div "Photo" at bounding box center [707, 41] width 54 height 17
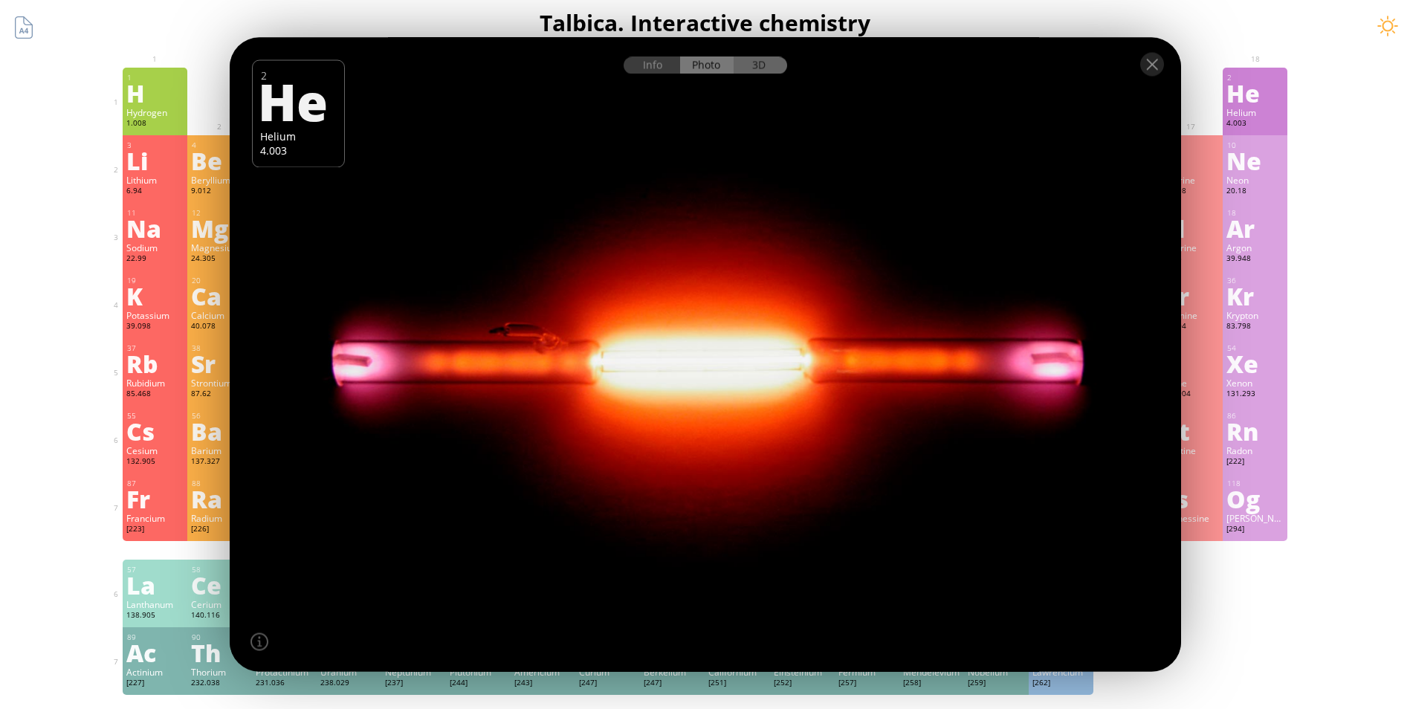
click at [754, 71] on div "3D" at bounding box center [761, 65] width 54 height 17
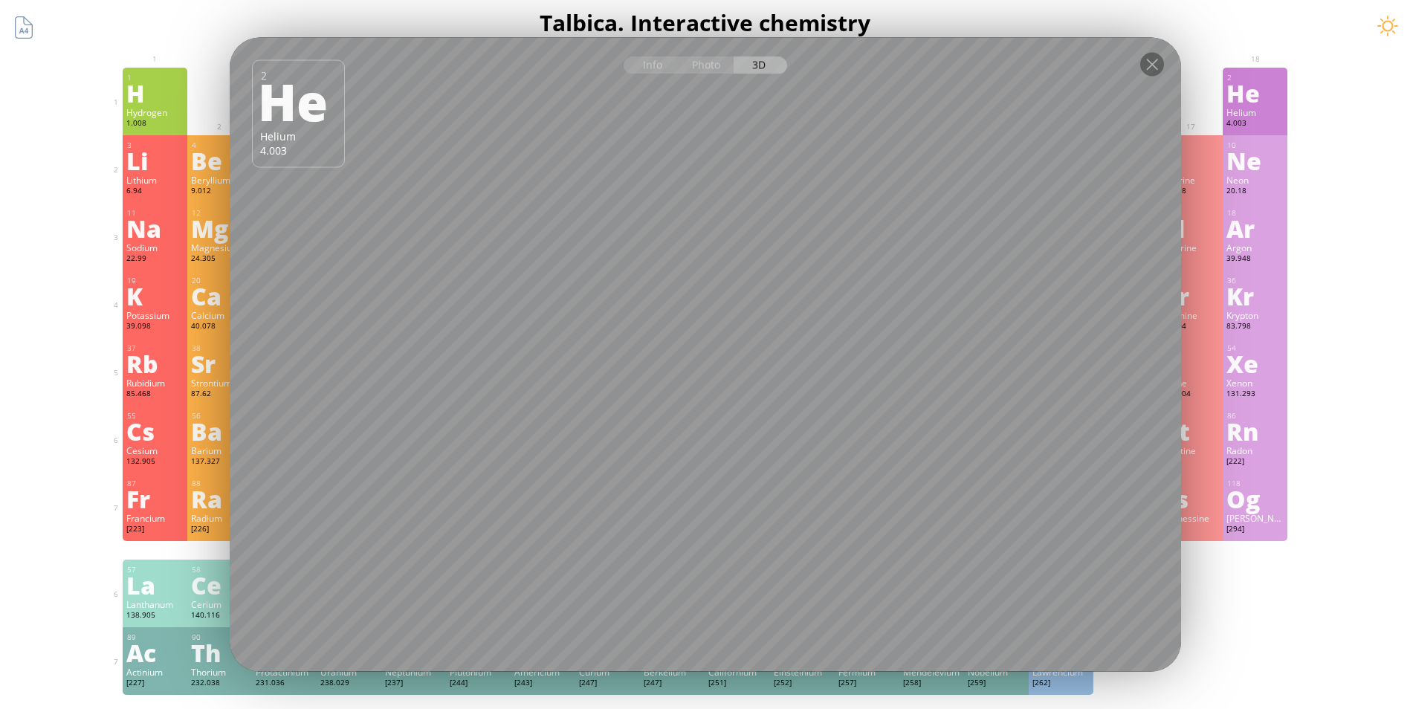
click at [1268, 128] on body "Periodic Table of Elements 35 Br Bromine 79.904 56 Ba Barium 137.327 Summary Mo…" at bounding box center [705, 630] width 1410 height 1260
click at [1152, 63] on div at bounding box center [1153, 65] width 24 height 24
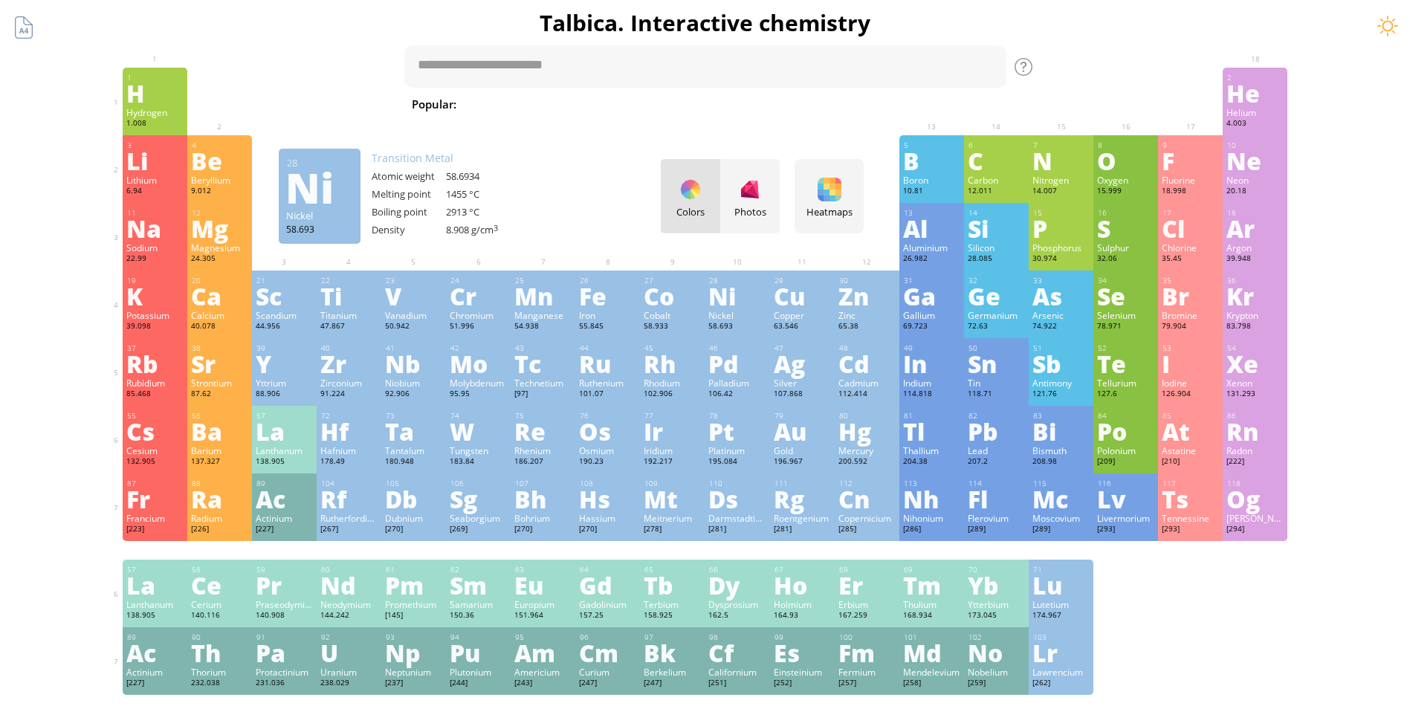
click at [718, 308] on div "Ni" at bounding box center [737, 296] width 57 height 24
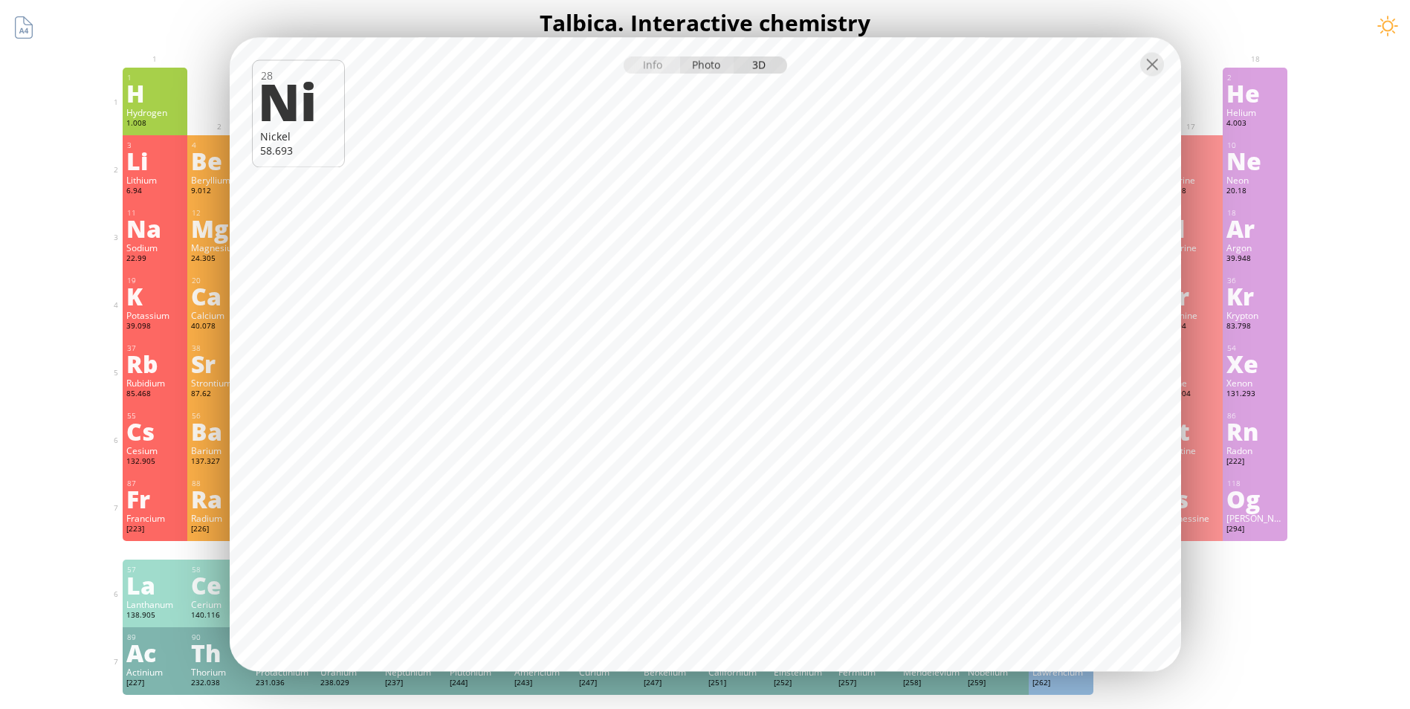
click at [710, 67] on div "Photo" at bounding box center [707, 65] width 54 height 17
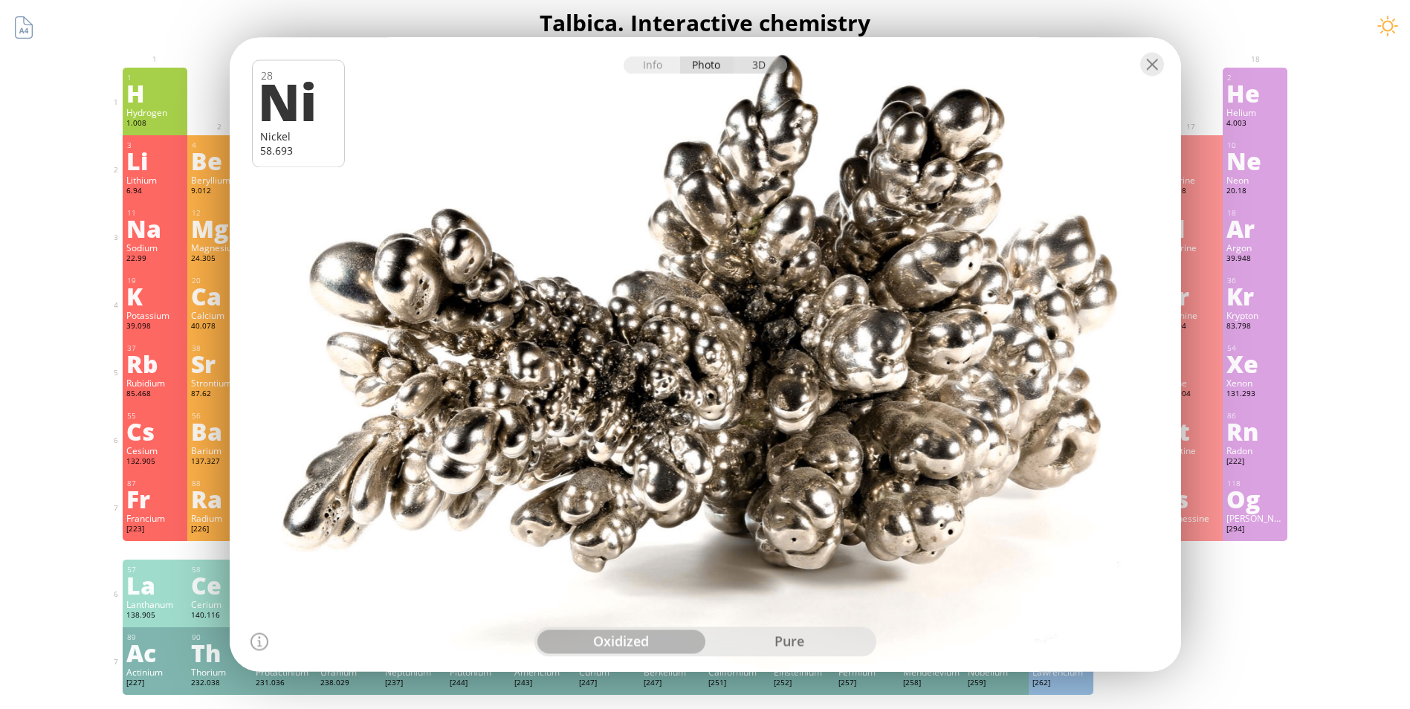
click at [773, 62] on div "3D" at bounding box center [761, 65] width 54 height 17
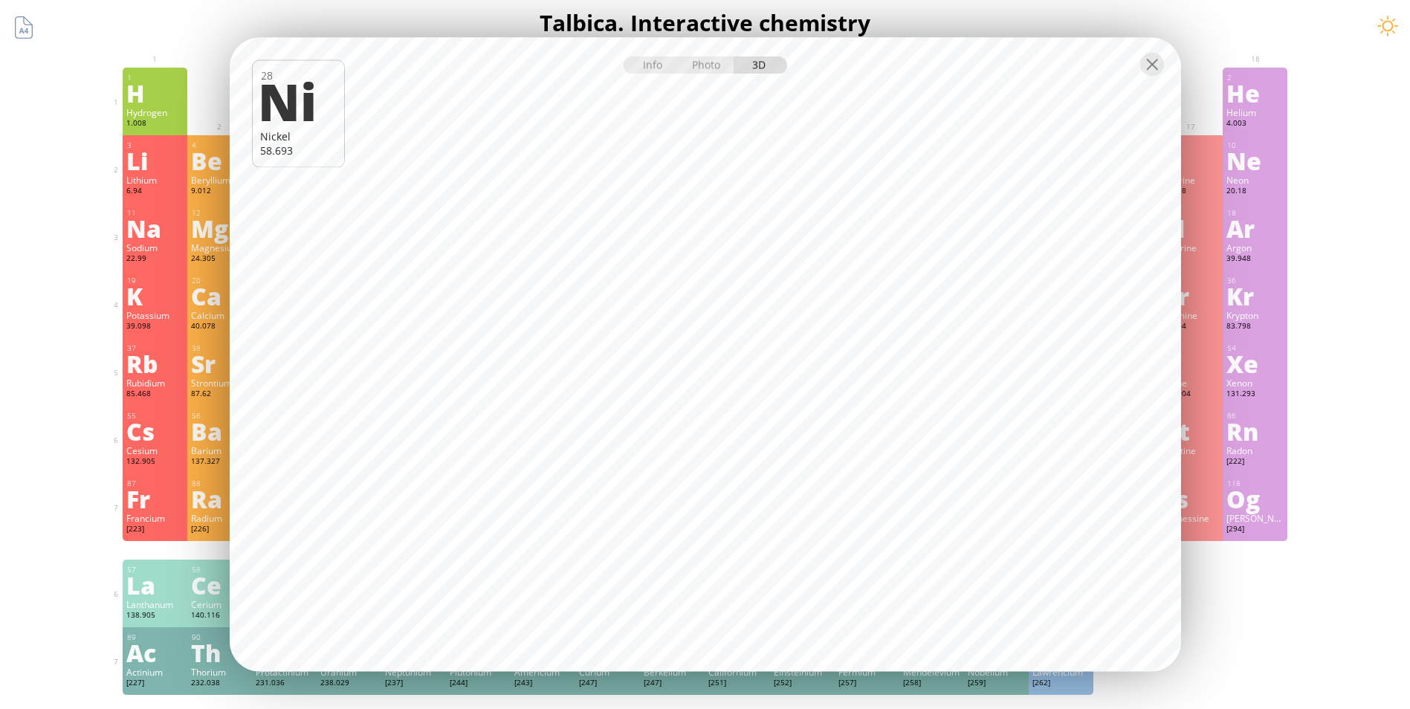
click at [713, 54] on div at bounding box center [706, 64] width 952 height 52
click at [709, 66] on div "Photo" at bounding box center [707, 65] width 54 height 17
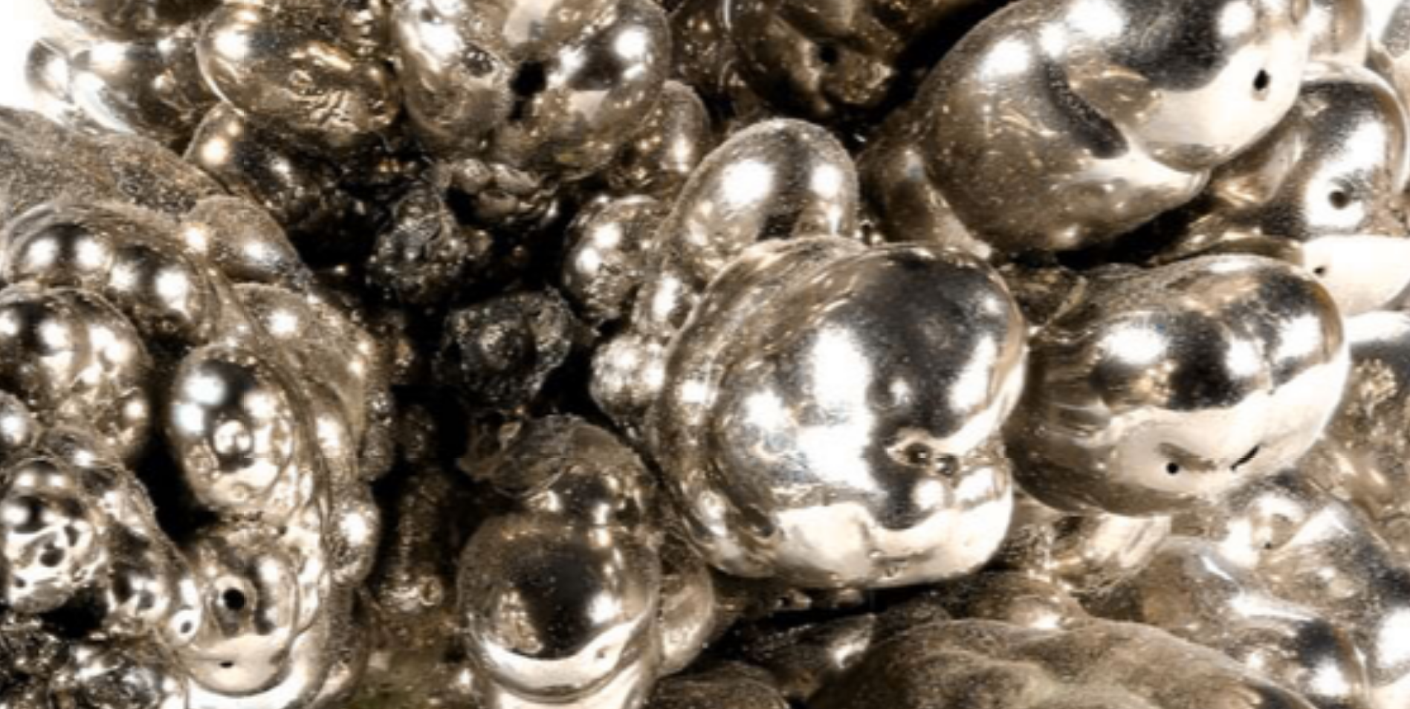
click at [897, 334] on div at bounding box center [705, 354] width 961 height 641
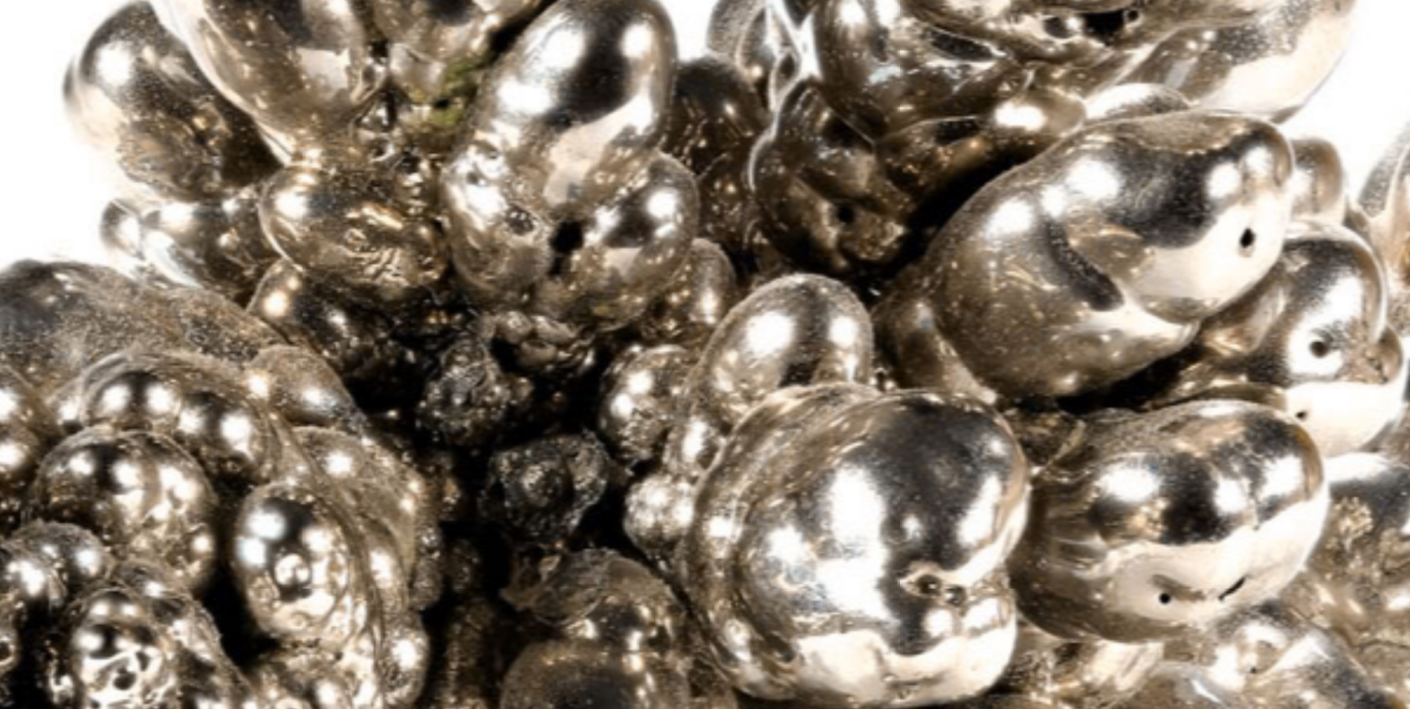
click at [932, 287] on div at bounding box center [705, 354] width 961 height 641
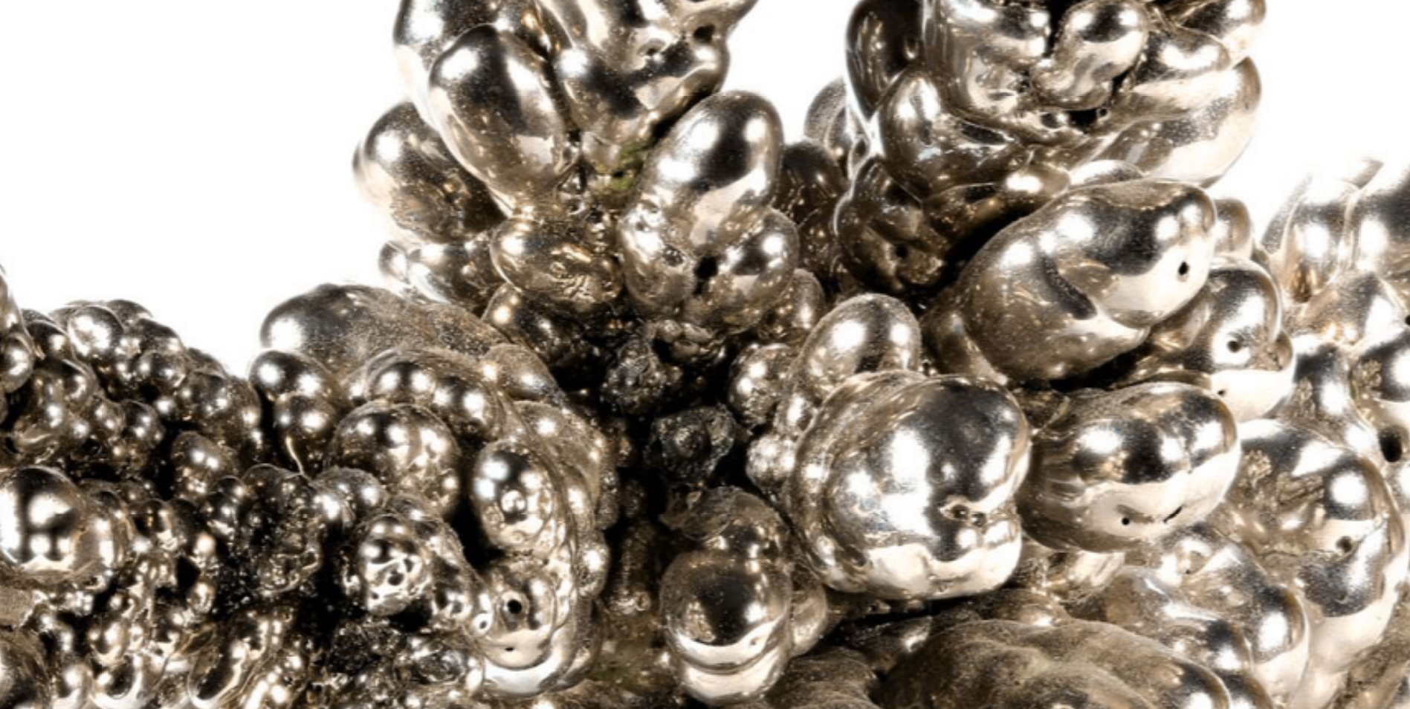
click at [909, 282] on div at bounding box center [705, 354] width 961 height 641
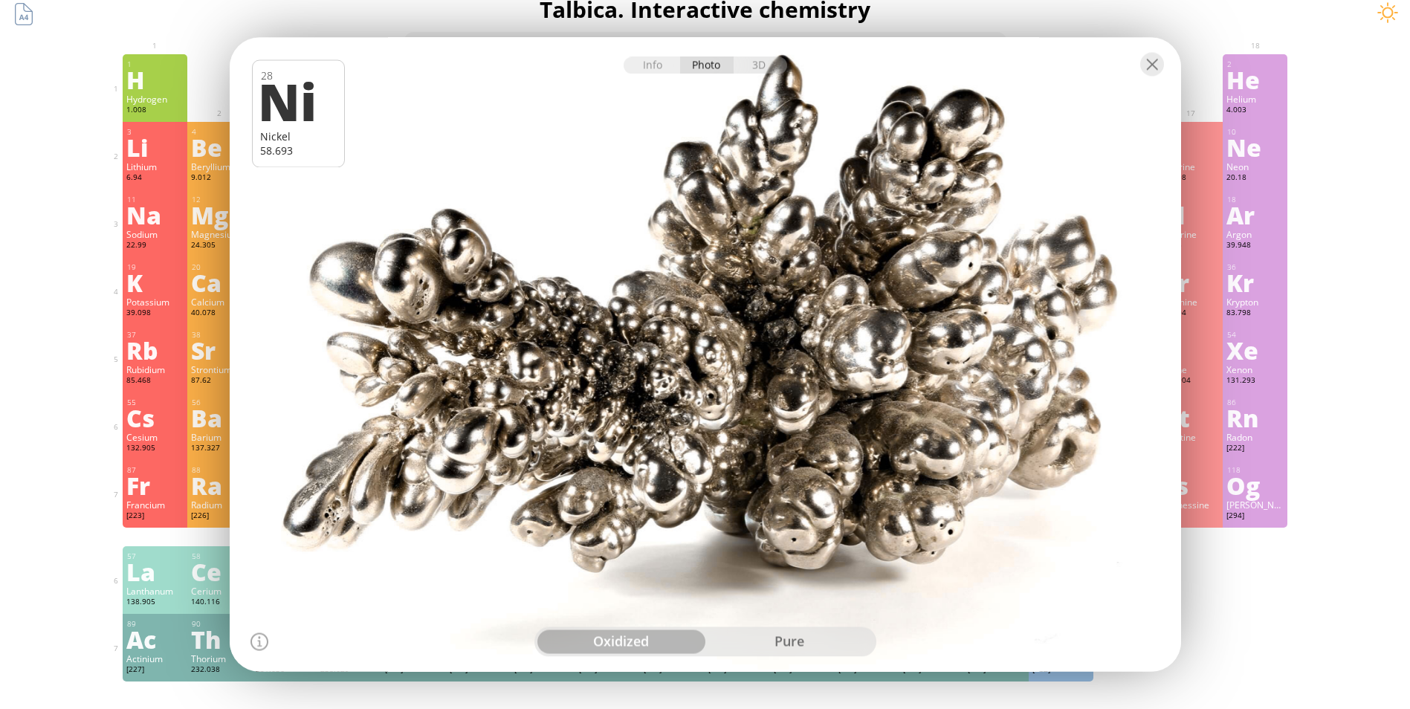
scroll to position [15, 0]
drag, startPoint x: 677, startPoint y: 375, endPoint x: 1176, endPoint y: 84, distance: 577.2
click at [1176, 84] on div at bounding box center [706, 64] width 952 height 52
click at [1150, 57] on div at bounding box center [1153, 65] width 24 height 24
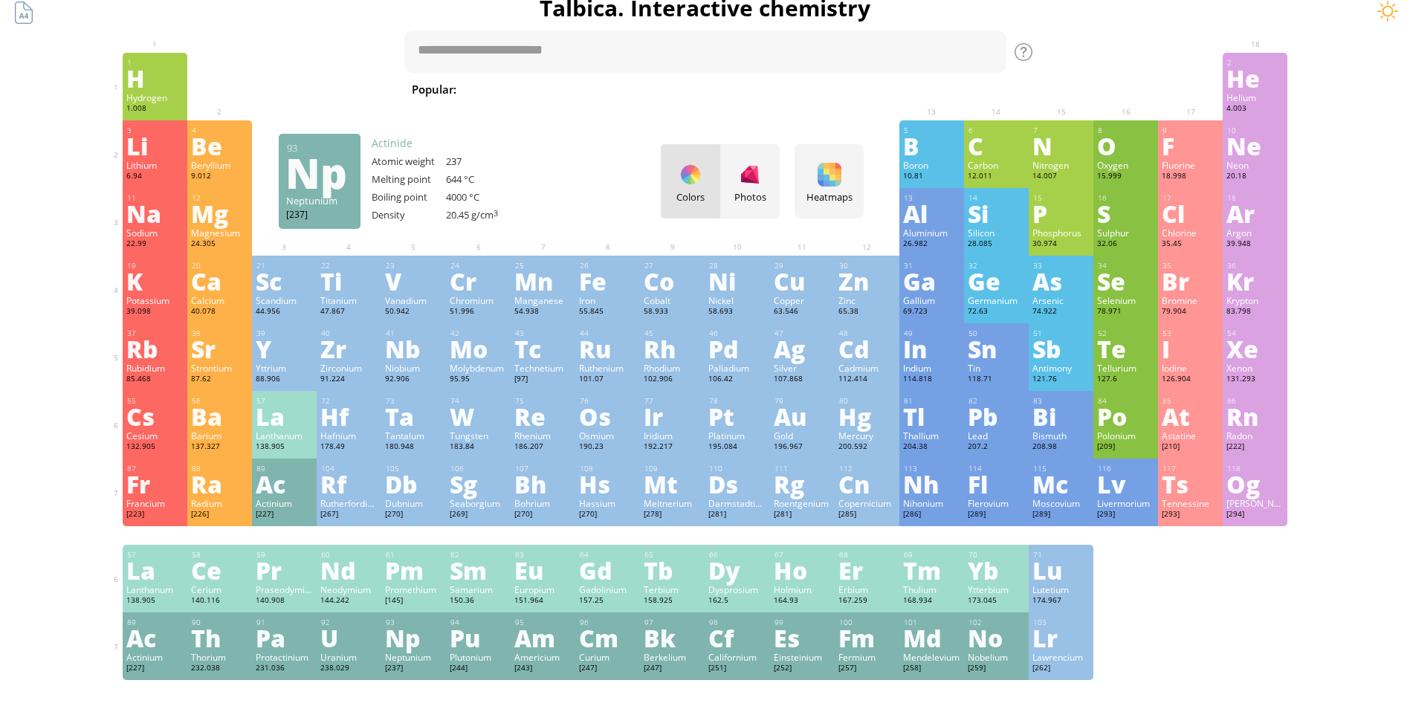
click at [406, 635] on div "Np" at bounding box center [413, 638] width 57 height 24
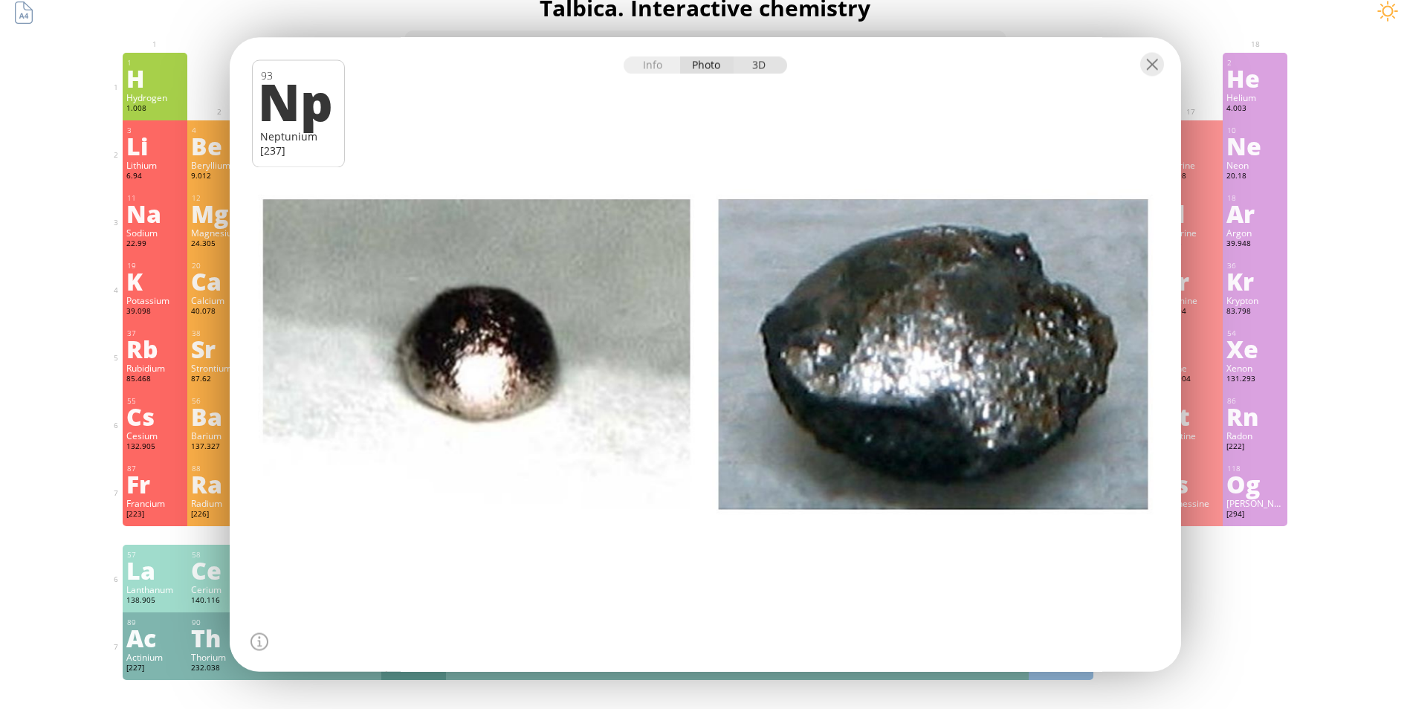
click at [767, 69] on div "3D" at bounding box center [761, 65] width 54 height 17
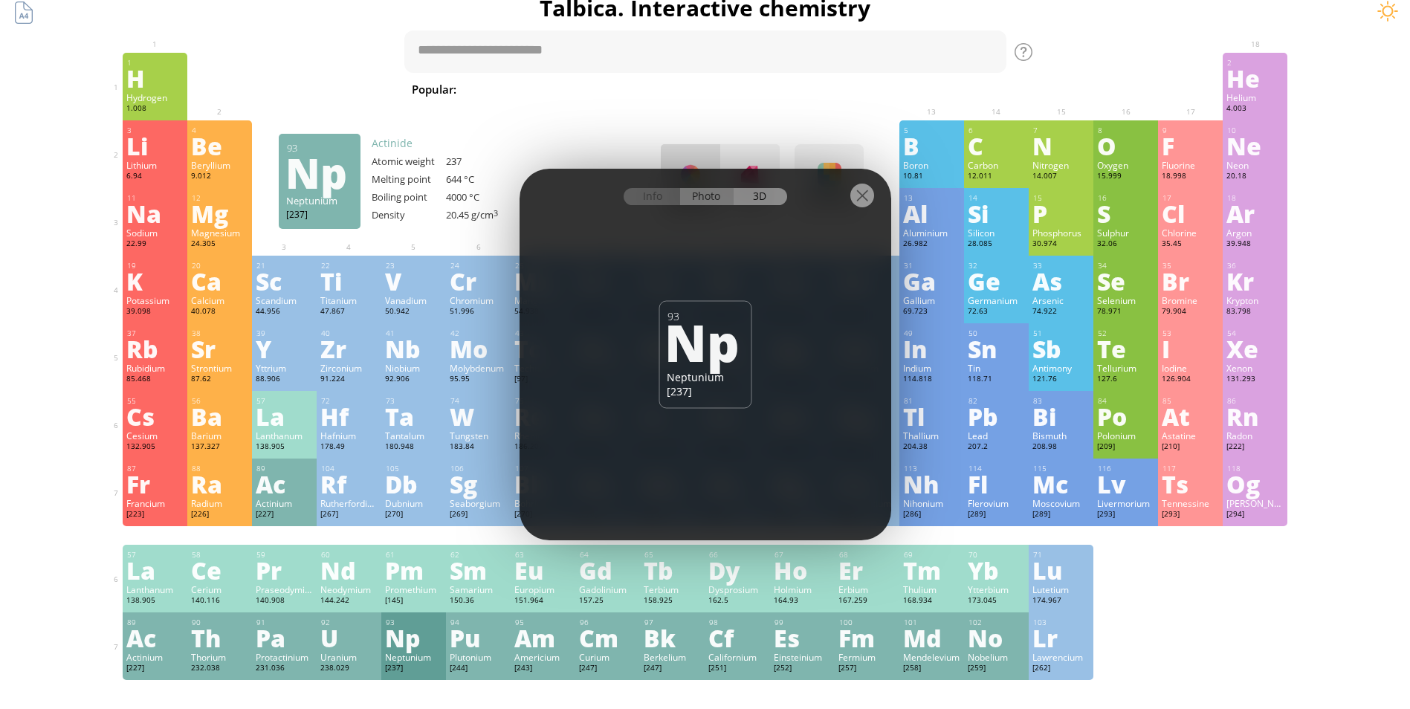
click at [710, 191] on div "Photo" at bounding box center [707, 196] width 54 height 17
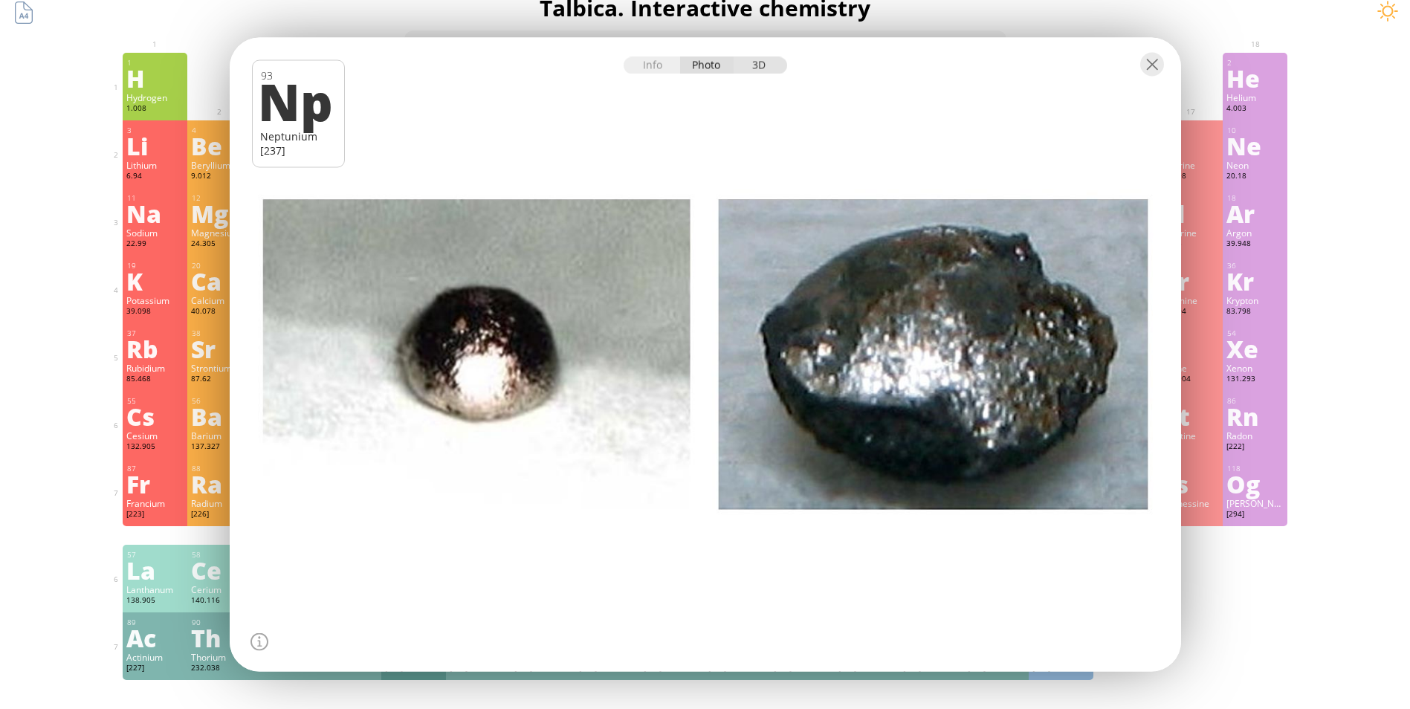
click at [769, 68] on div "3D" at bounding box center [761, 65] width 54 height 17
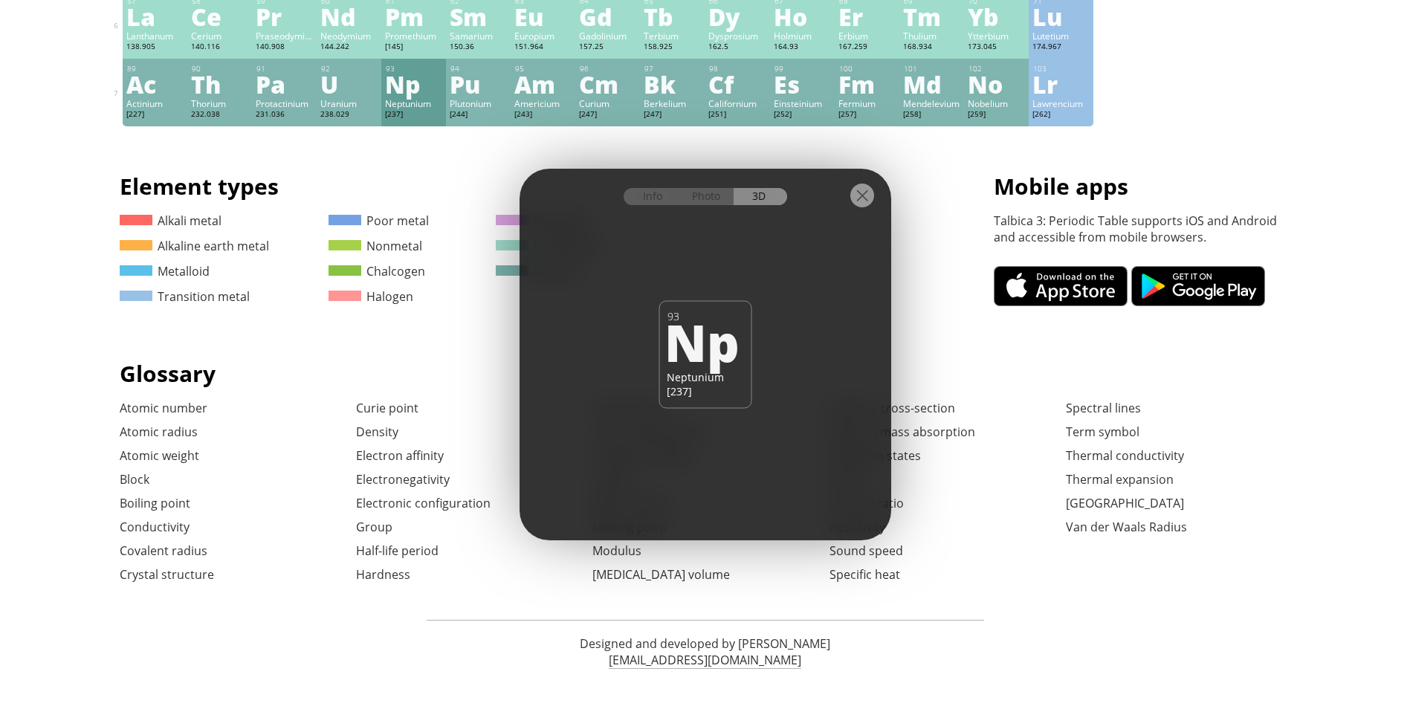
scroll to position [567, 0]
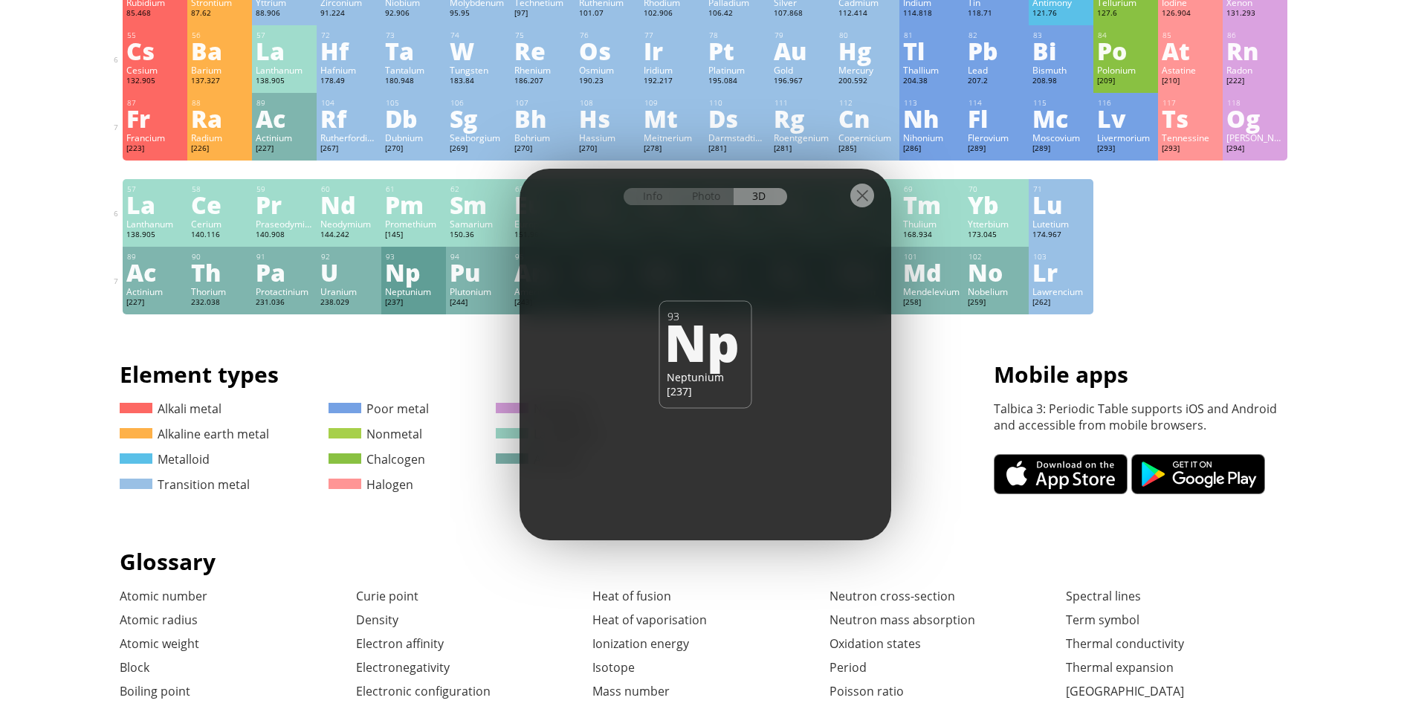
click at [820, 465] on div "Info Photo 3D Info Photo 3D 93 Np Neptunium [237] Pure neptunium samples were p…" at bounding box center [706, 355] width 372 height 372
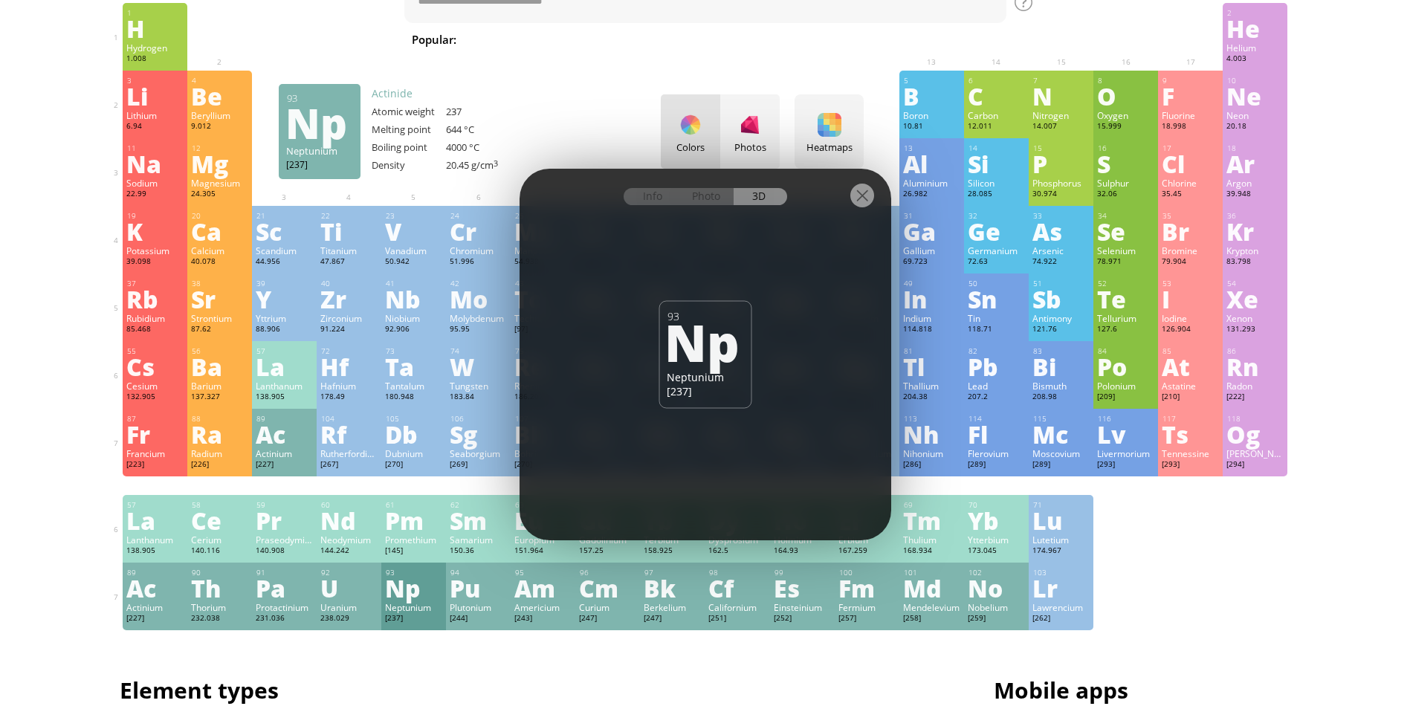
scroll to position [58, 0]
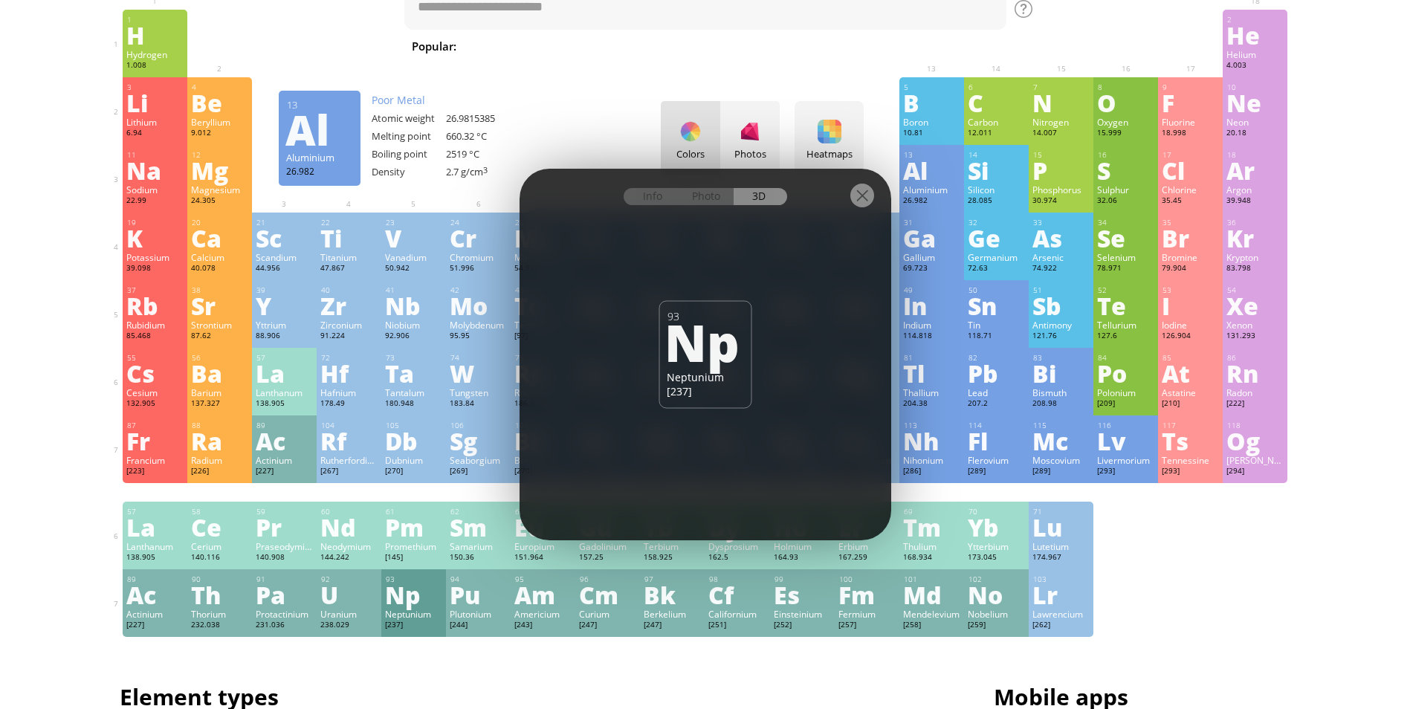
click at [857, 187] on div at bounding box center [863, 196] width 24 height 24
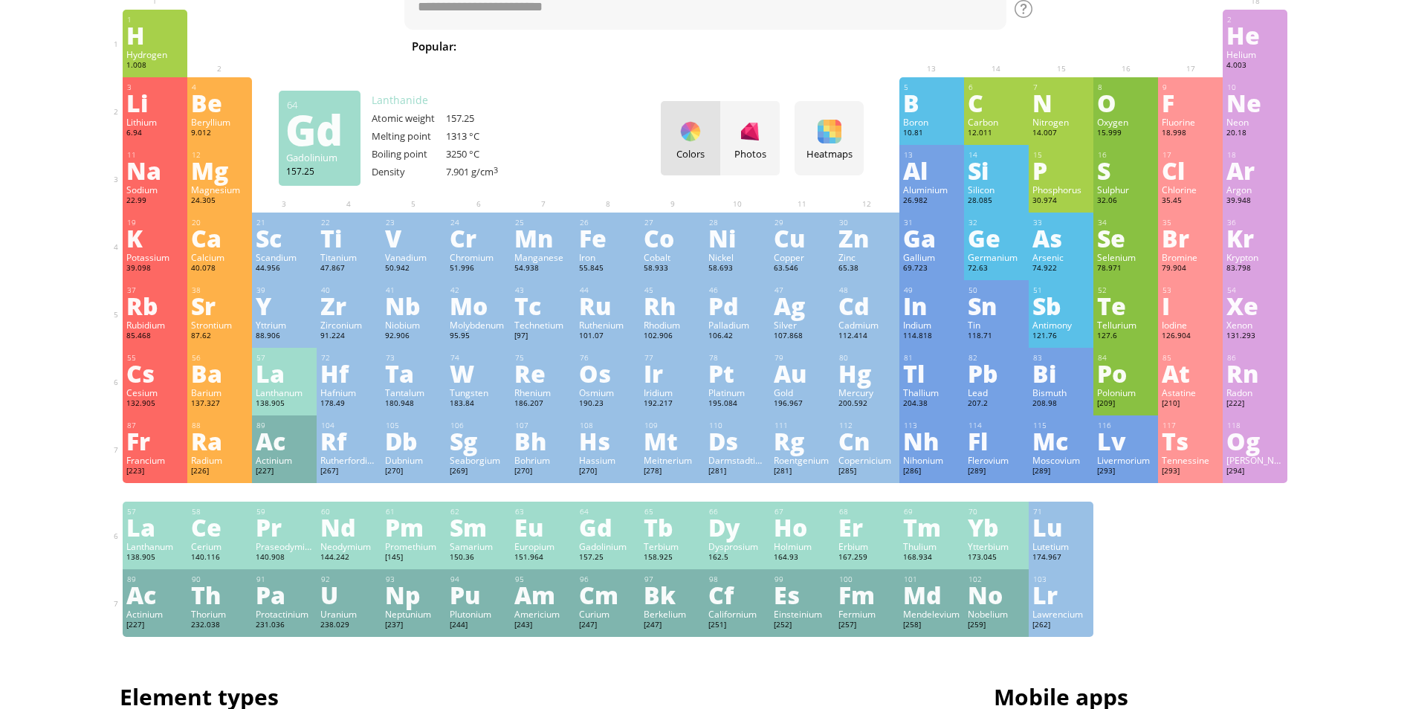
click at [610, 539] on div "Gd" at bounding box center [607, 527] width 57 height 24
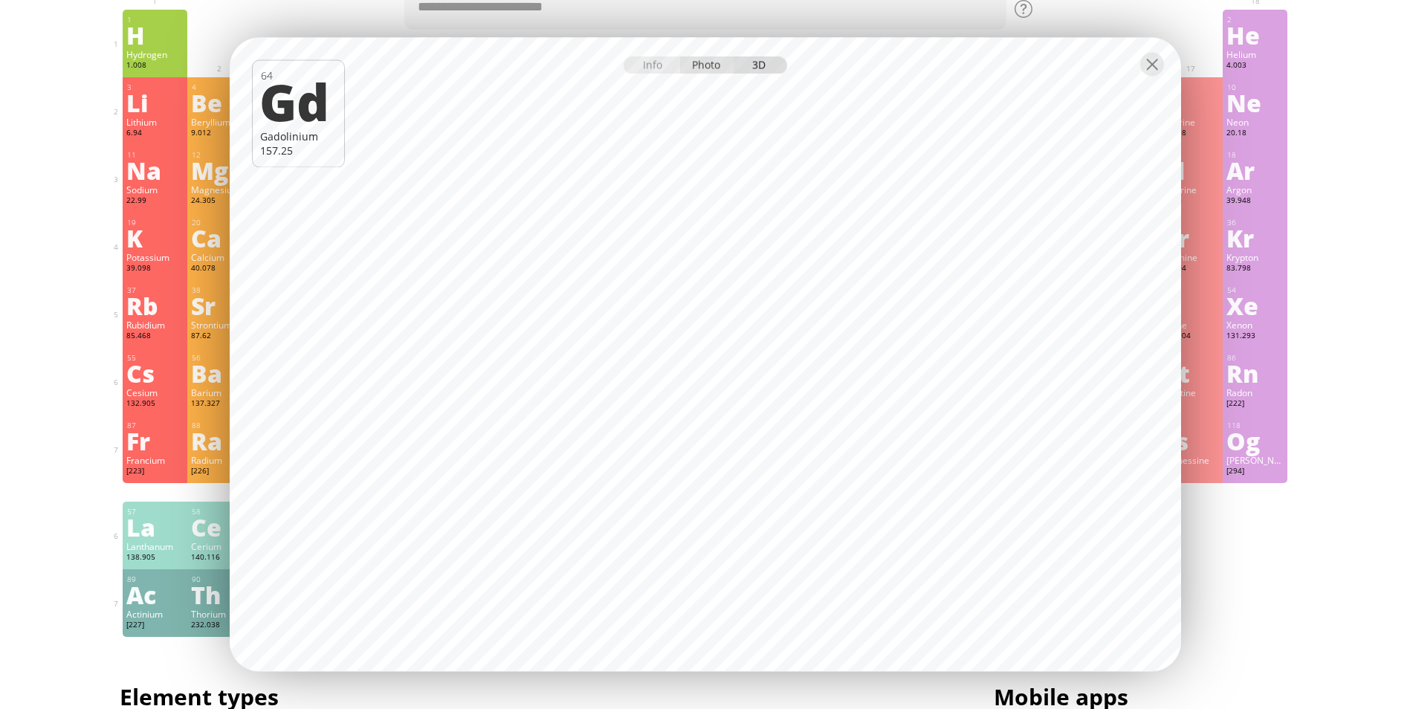
click at [711, 68] on div "Photo" at bounding box center [707, 65] width 54 height 17
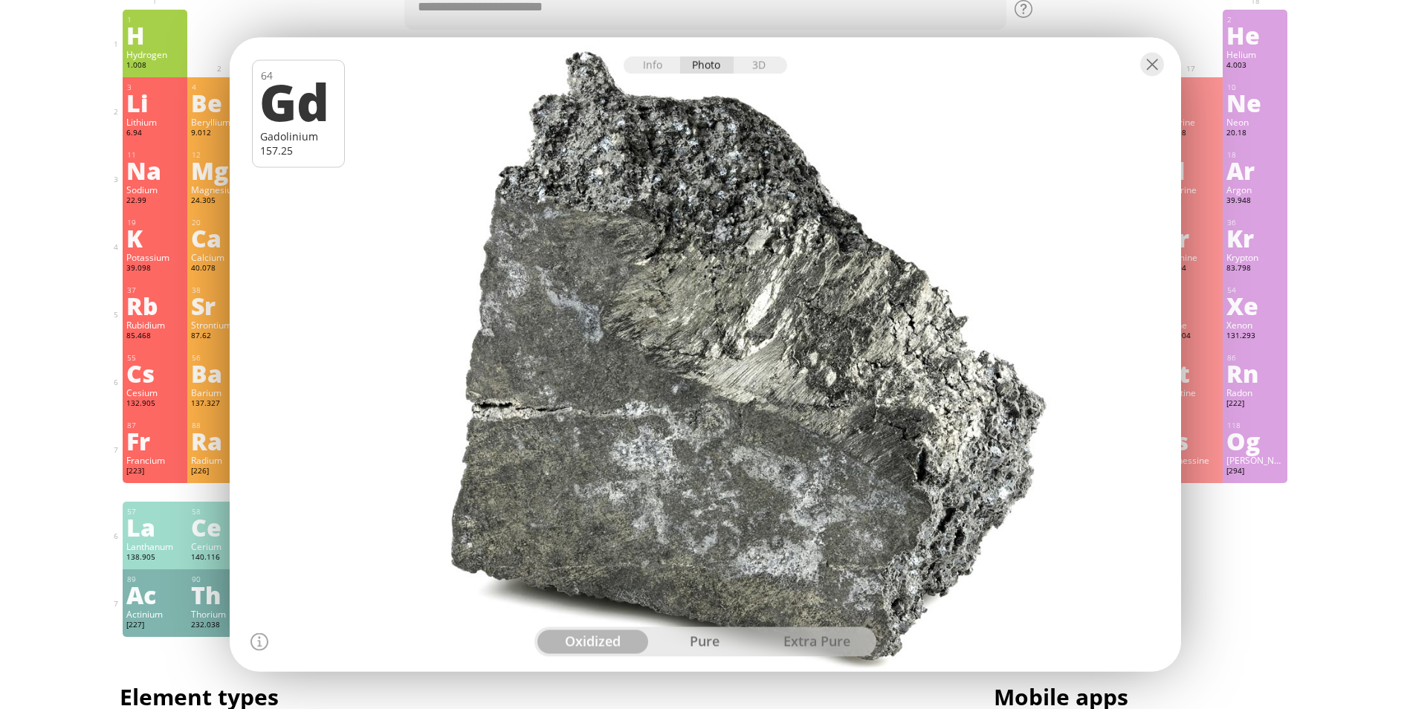
scroll to position [51, 0]
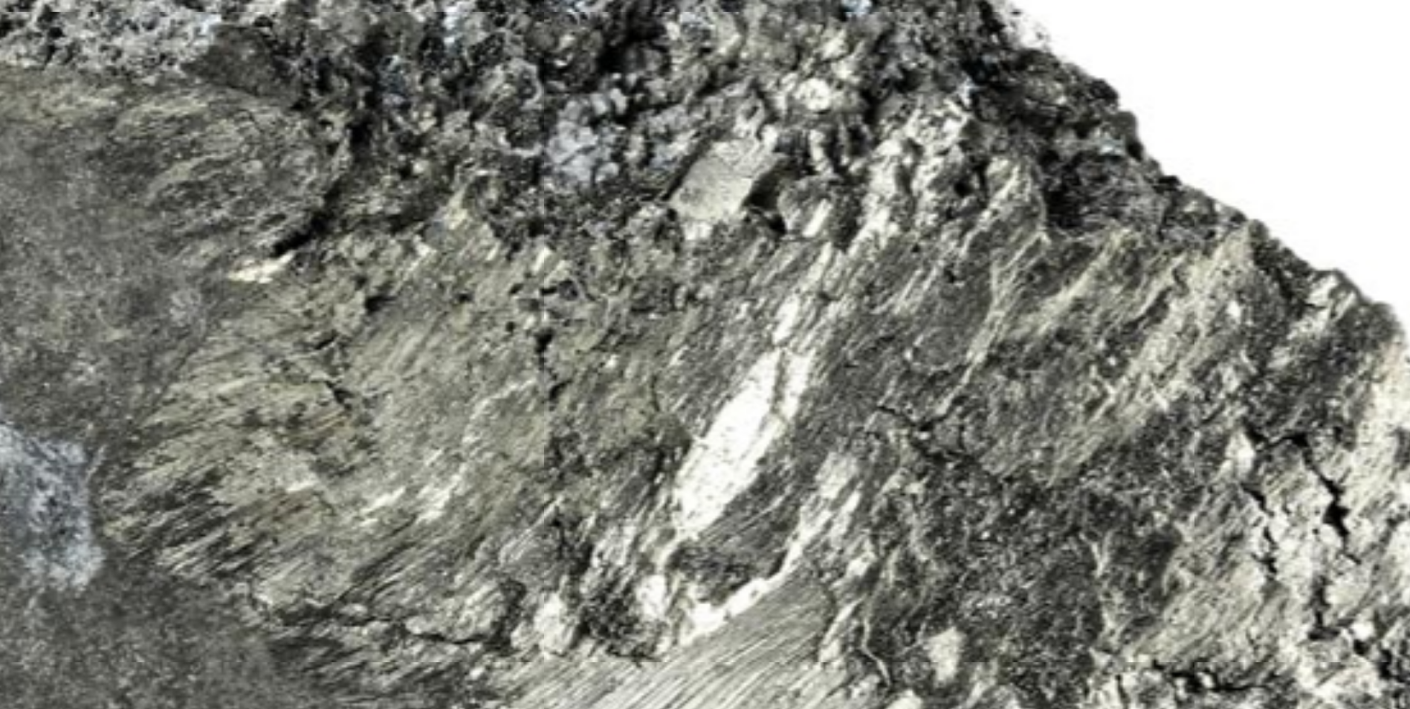
click at [803, 262] on div at bounding box center [705, 354] width 961 height 641
click at [803, 266] on div at bounding box center [705, 354] width 961 height 641
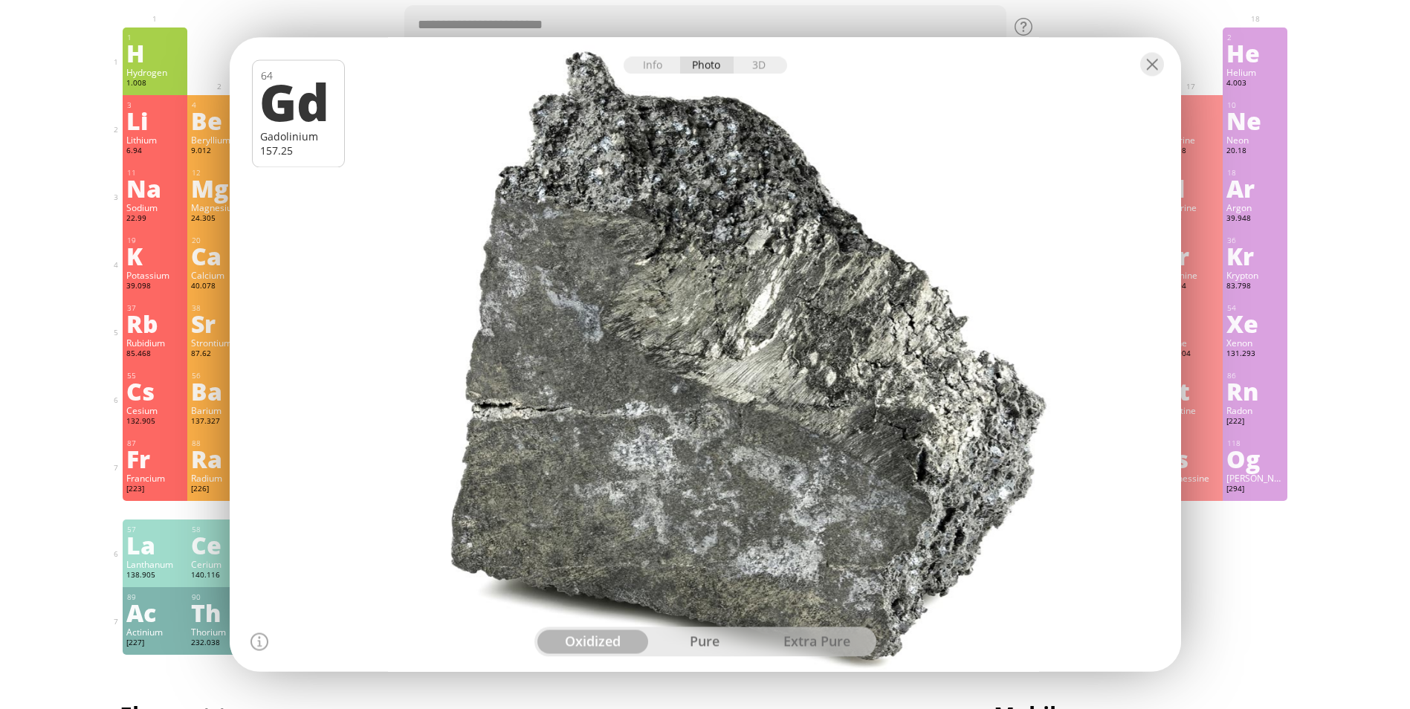
scroll to position [39, 0]
click at [761, 51] on div at bounding box center [706, 64] width 952 height 52
click at [765, 68] on div "3D" at bounding box center [761, 65] width 54 height 17
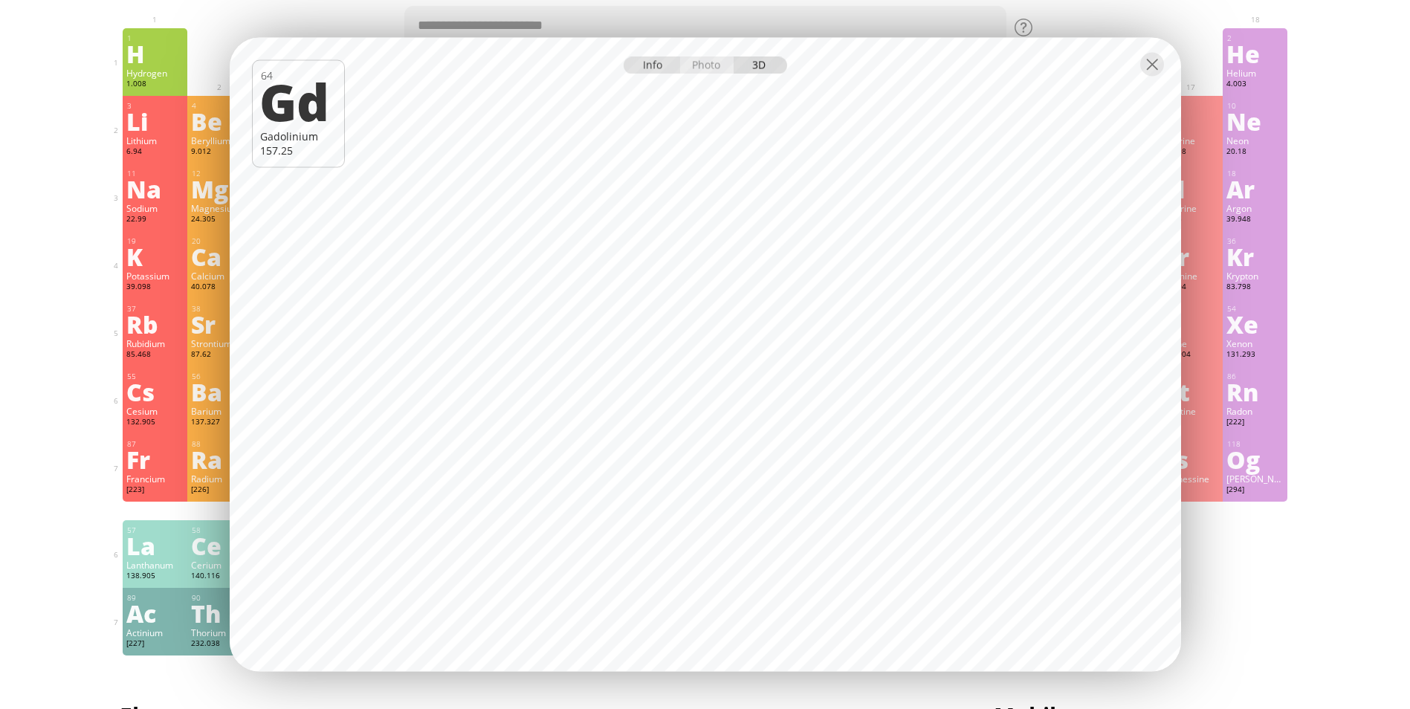
click at [652, 66] on div "Info" at bounding box center [652, 65] width 57 height 17
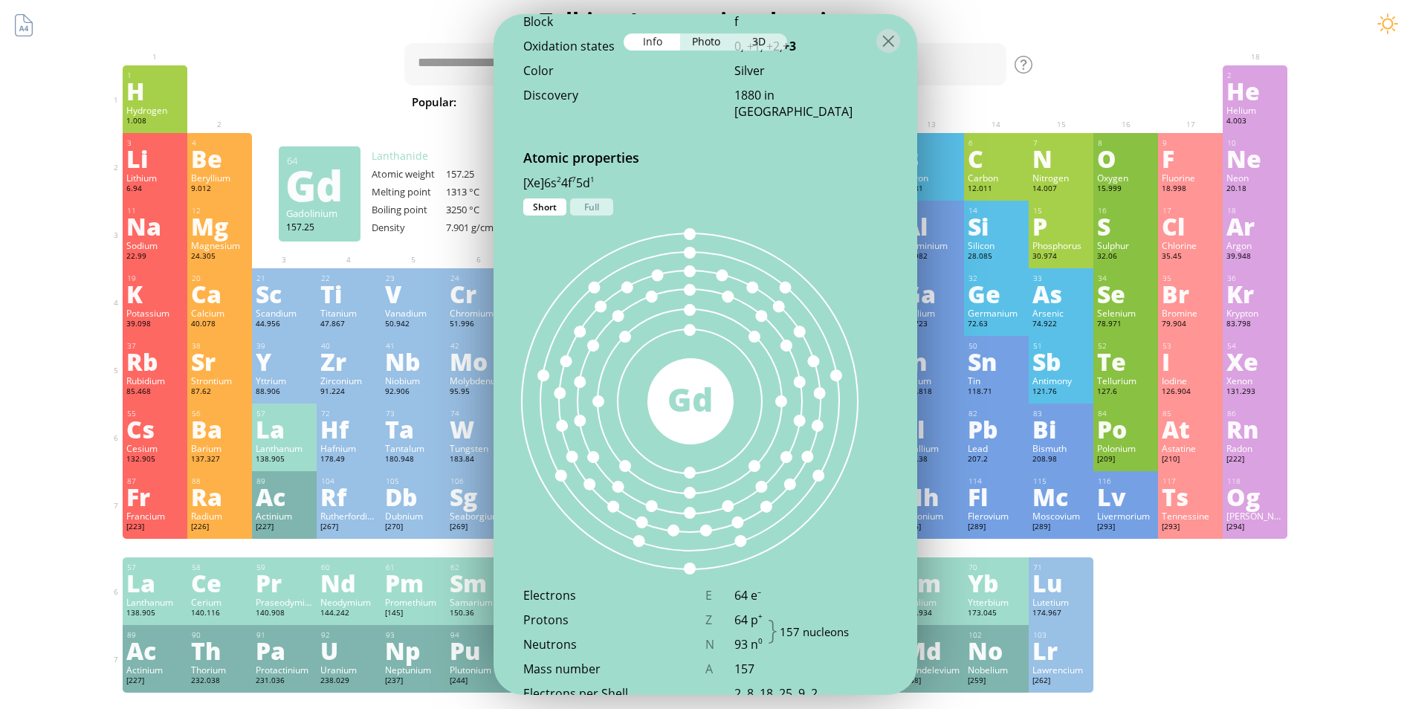
scroll to position [1, 0]
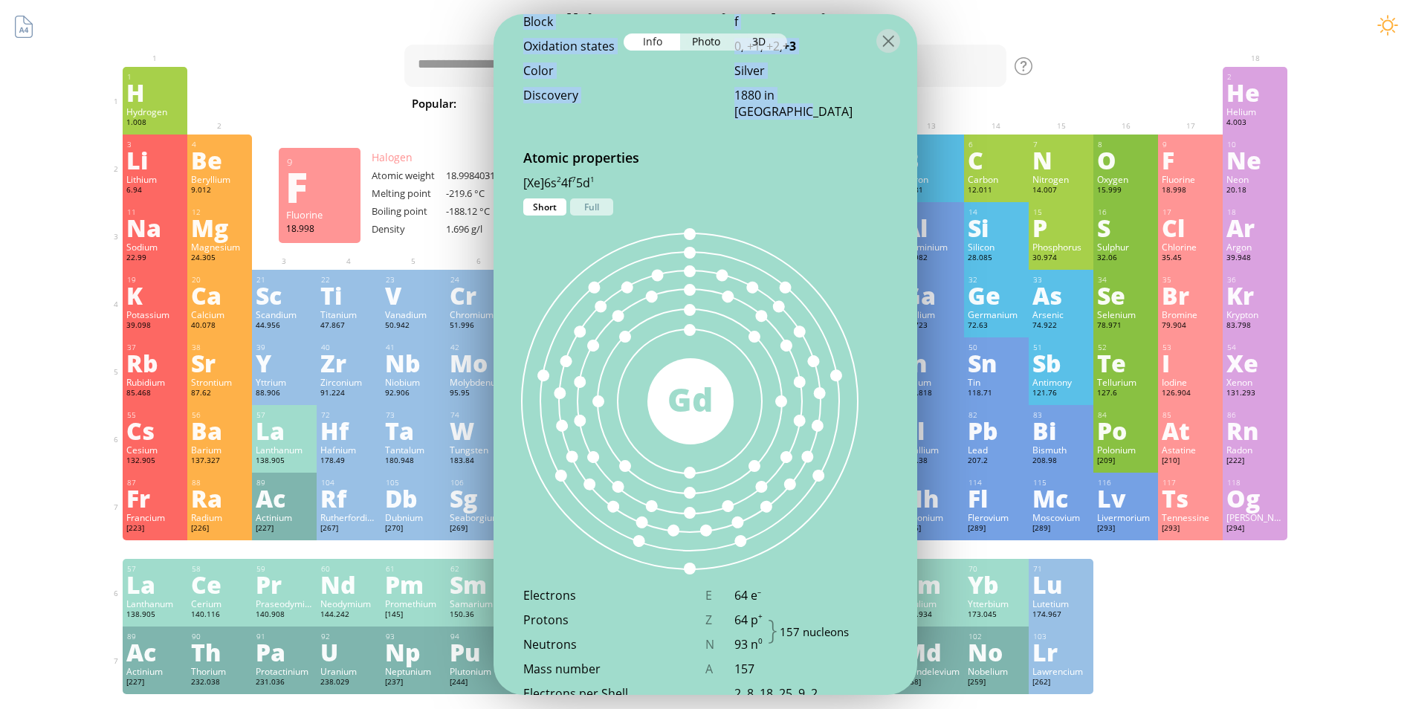
drag, startPoint x: 884, startPoint y: 42, endPoint x: 884, endPoint y: 71, distance: 29.0
click at [884, 71] on div "Info Photo 3D Info Photo 3D 64 Gd Gadolinium 157.25 Pure, heavily oxidated gado…" at bounding box center [706, 354] width 424 height 681
drag, startPoint x: 884, startPoint y: 71, endPoint x: 883, endPoint y: 38, distance: 33.5
click at [883, 38] on div at bounding box center [889, 41] width 24 height 24
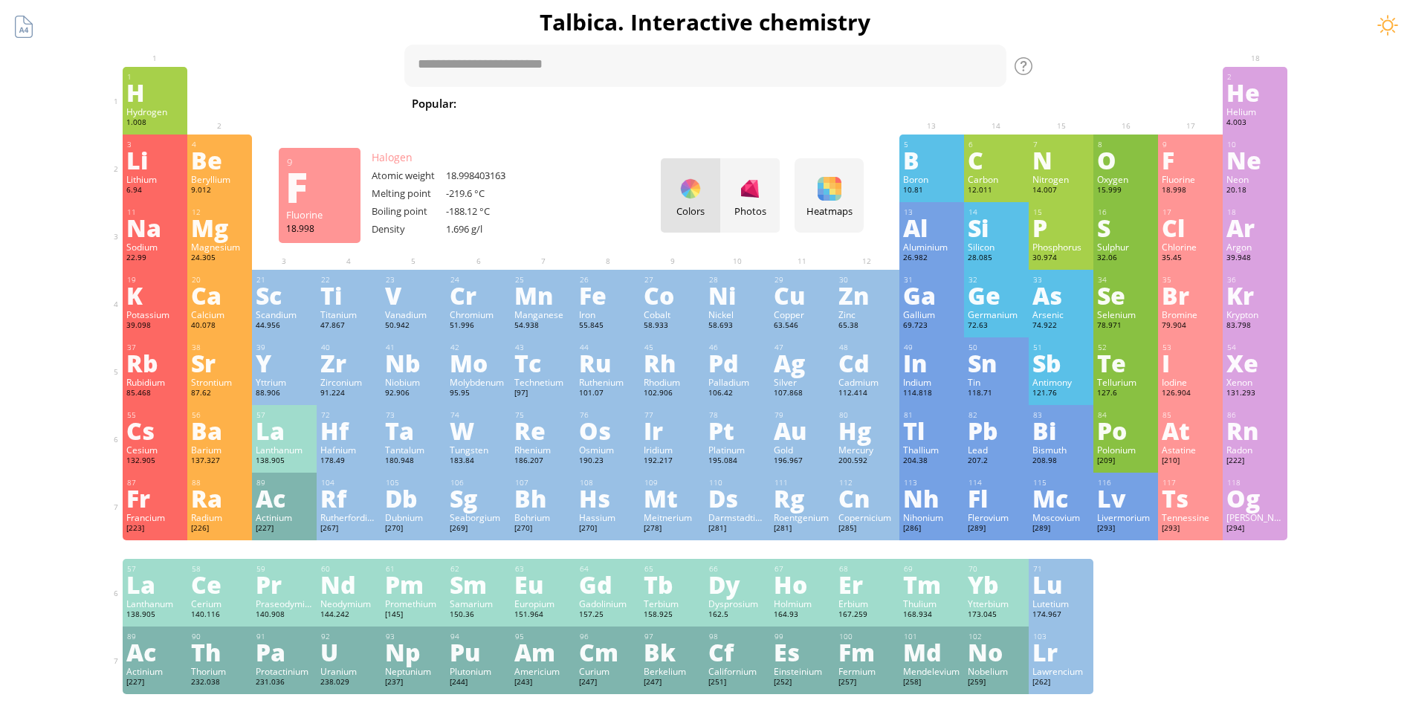
click at [886, 37] on div "Popular: Water H 2 O H 2 SO 4 HCl H 2 SO 4 + NaOH Methane [MEDICAL_DATA] Fe + O…" at bounding box center [705, 75] width 602 height 76
click at [850, 648] on div "Fm" at bounding box center [867, 652] width 57 height 24
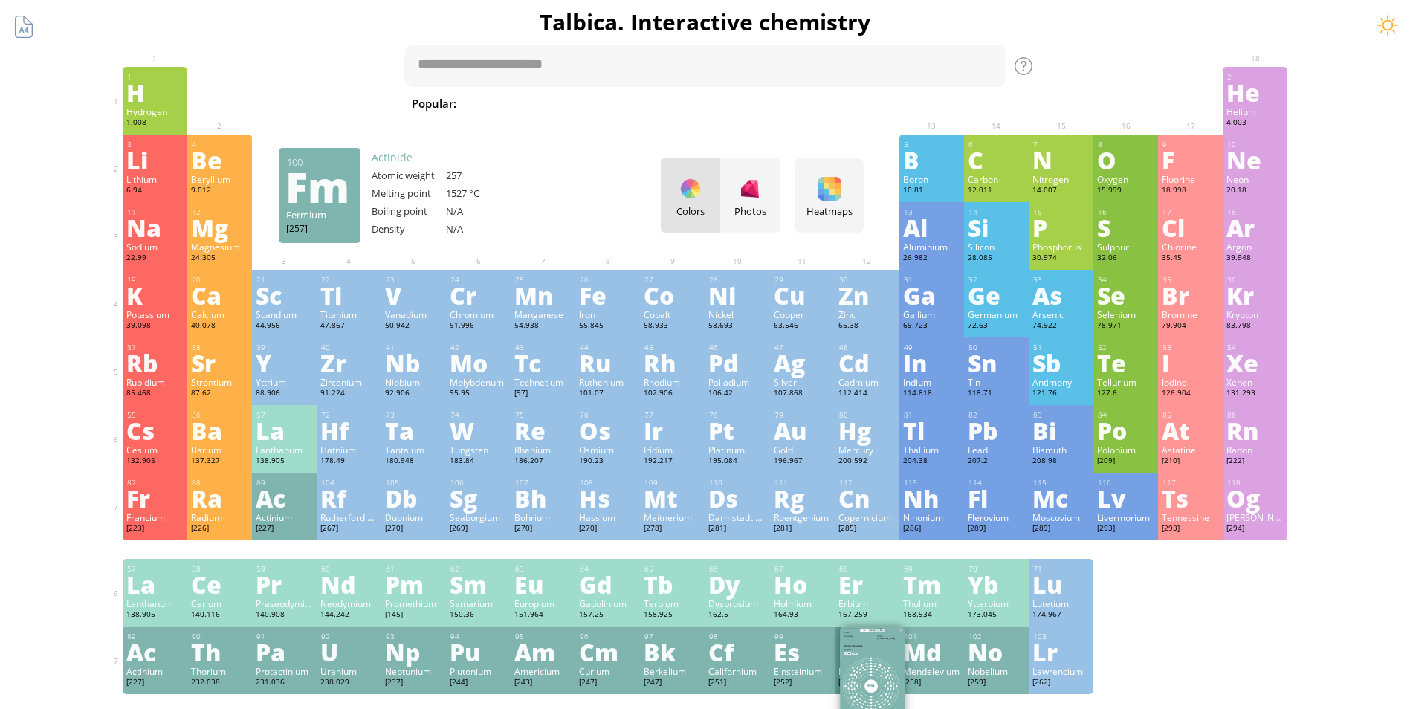
scroll to position [719, 0]
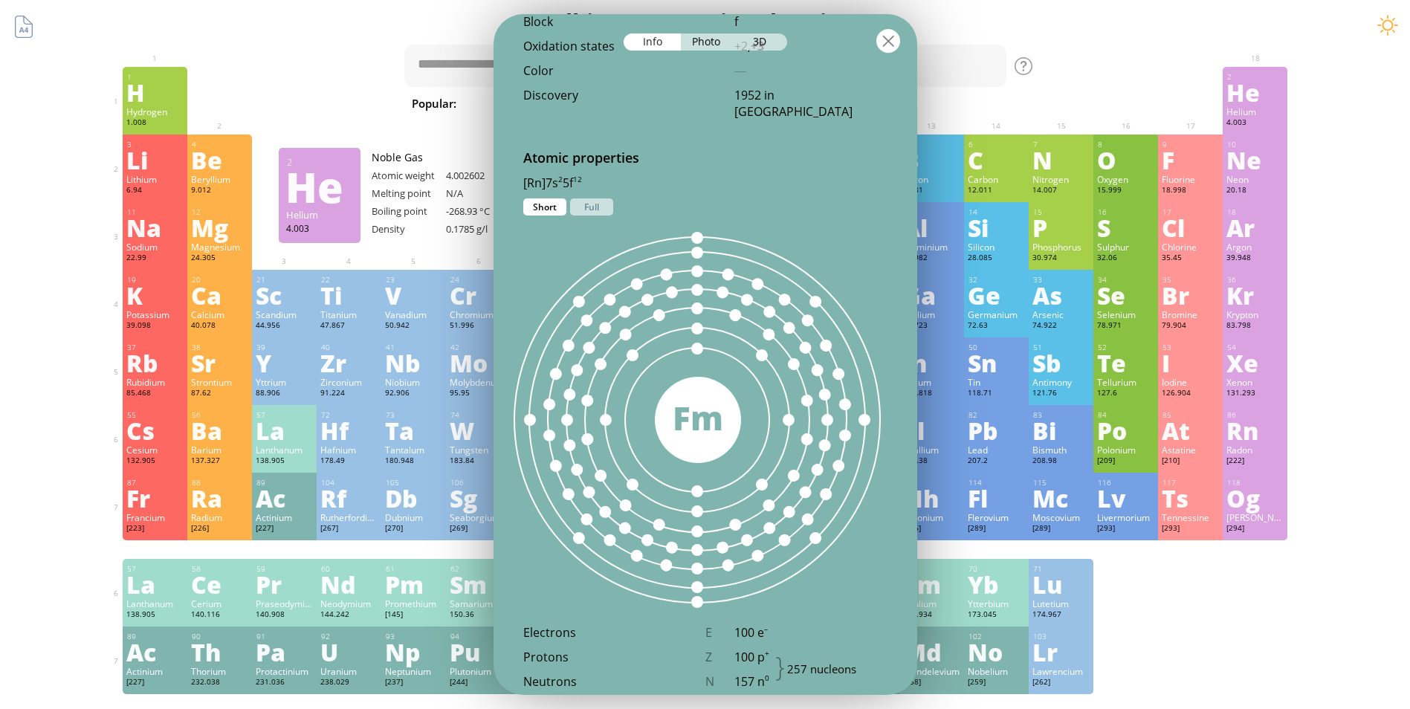
click at [894, 35] on div at bounding box center [889, 41] width 24 height 24
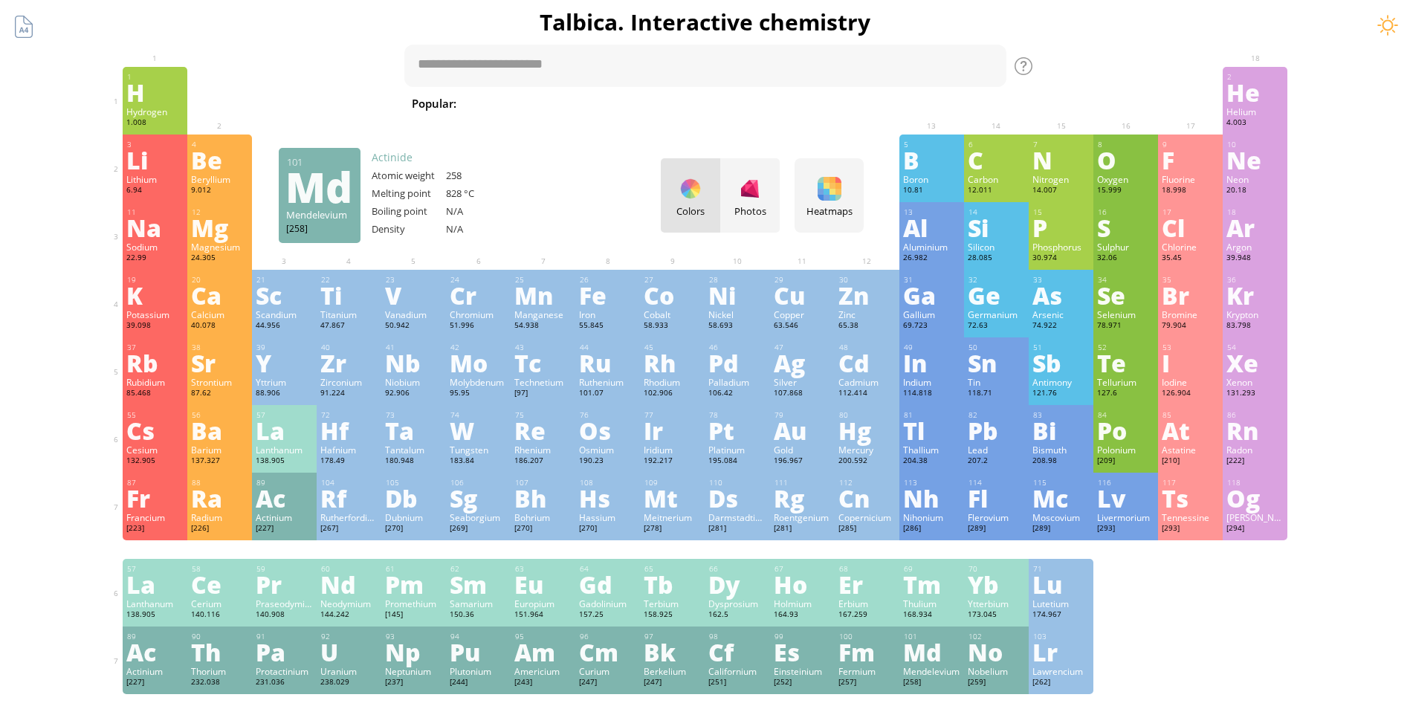
click at [918, 670] on div "Mendelevium" at bounding box center [931, 671] width 57 height 12
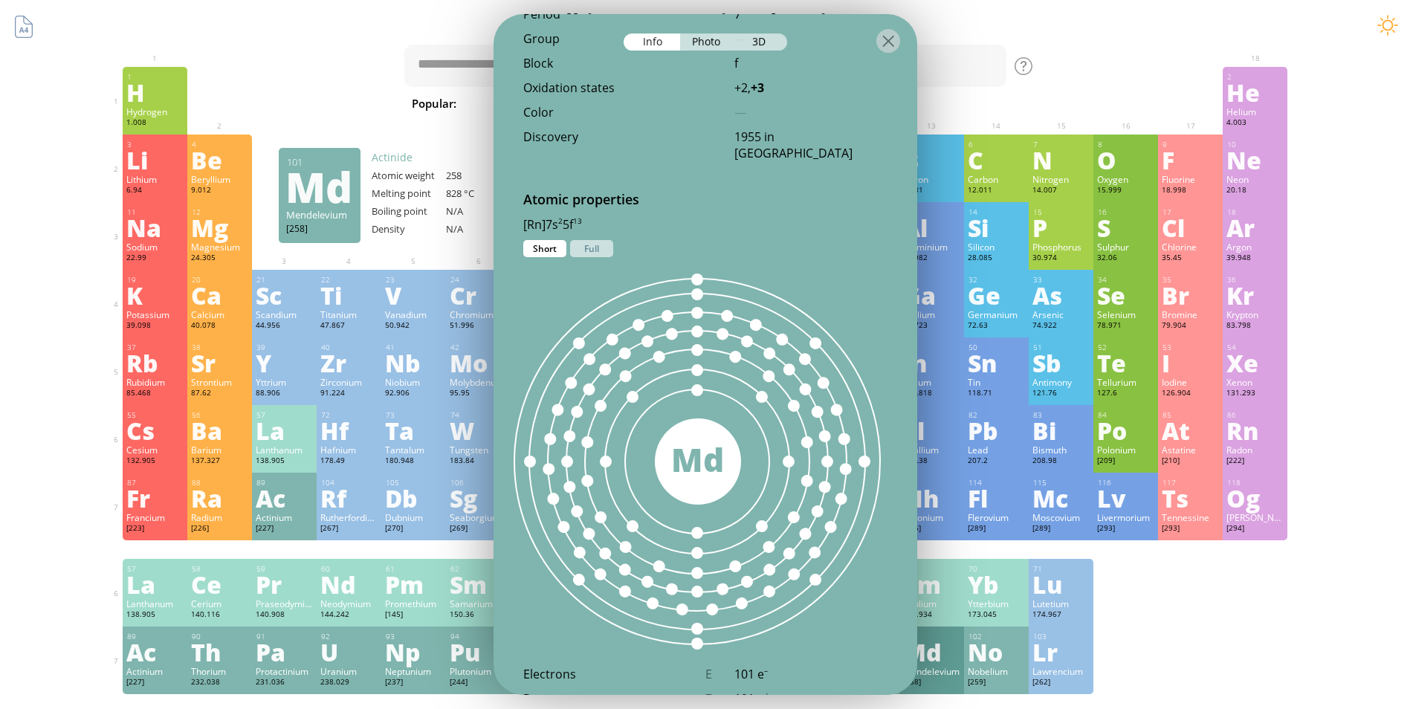
scroll to position [657, 0]
click at [854, 541] on div at bounding box center [697, 463] width 489 height 489
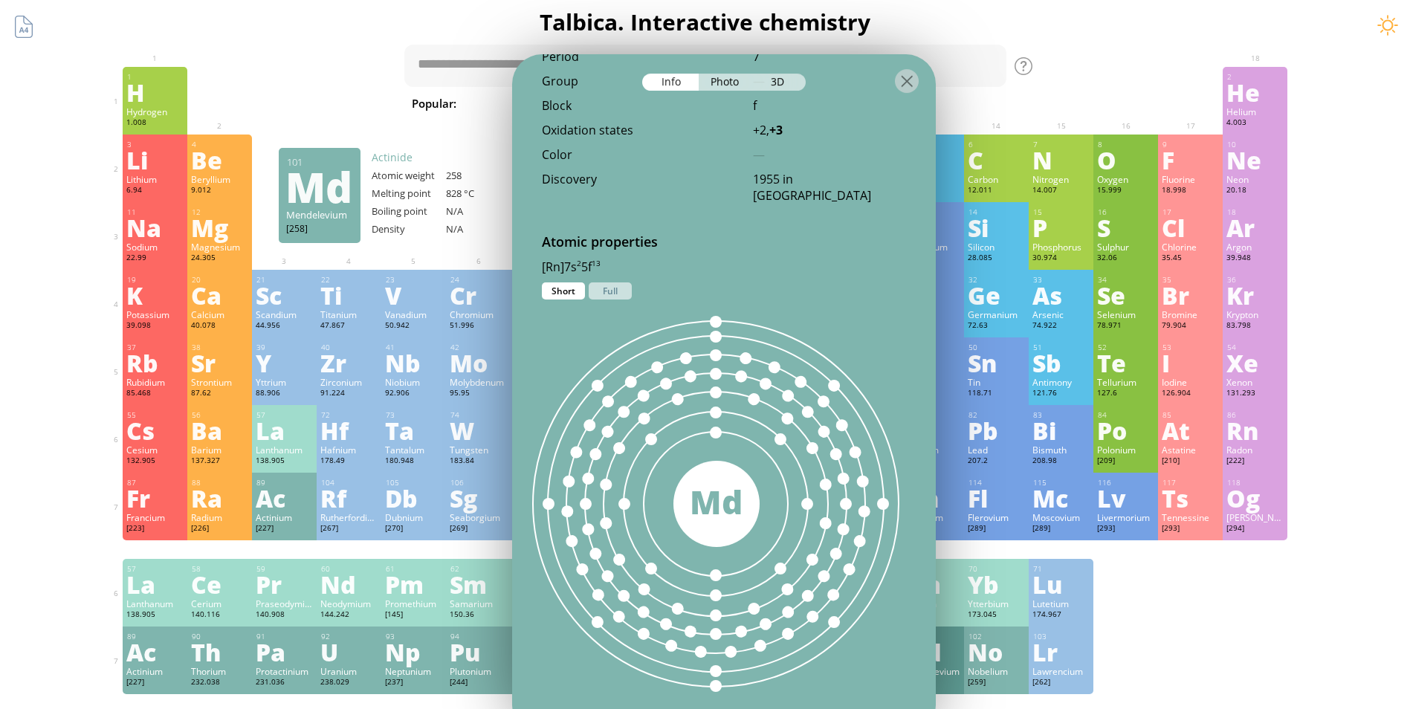
drag, startPoint x: 835, startPoint y: 709, endPoint x: 903, endPoint y: 66, distance: 646.0
click at [903, 66] on div at bounding box center [724, 80] width 424 height 52
click at [900, 73] on div at bounding box center [907, 81] width 24 height 24
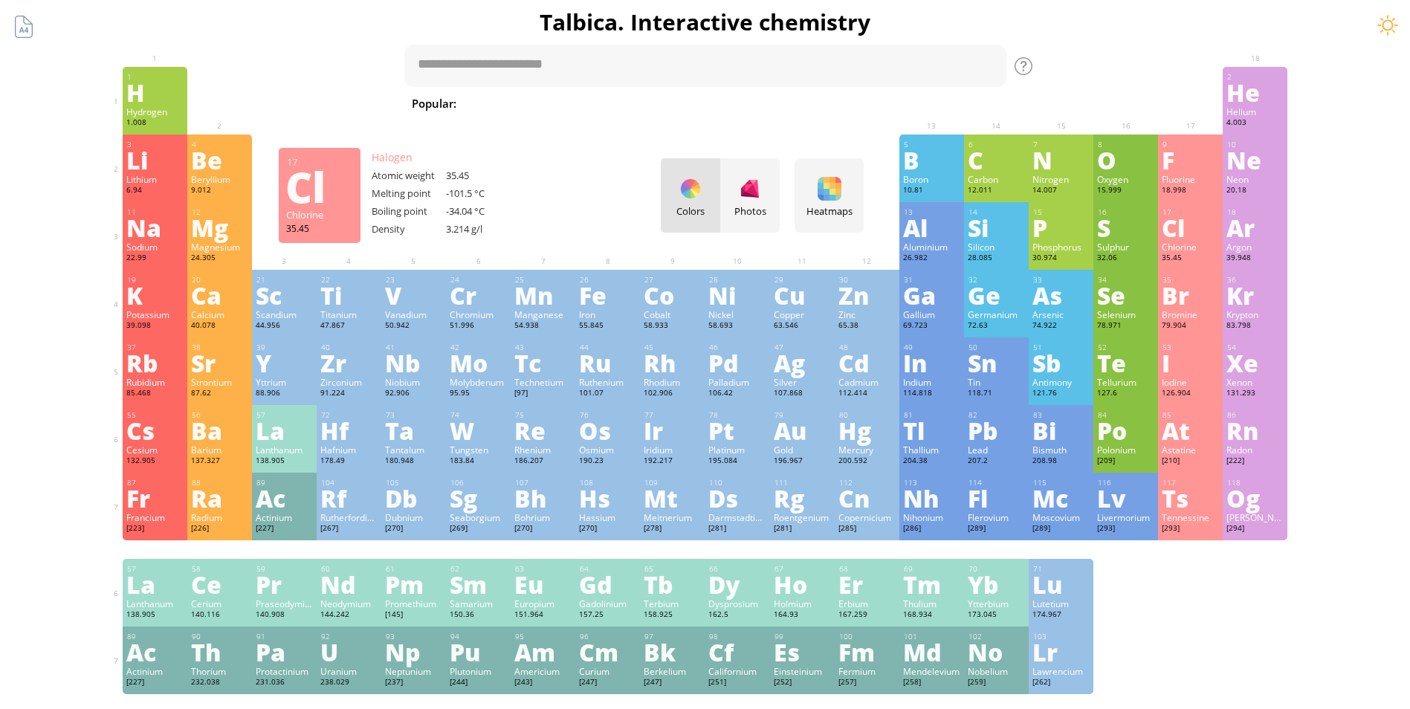
click at [1188, 216] on div "Cl" at bounding box center [1190, 228] width 57 height 24
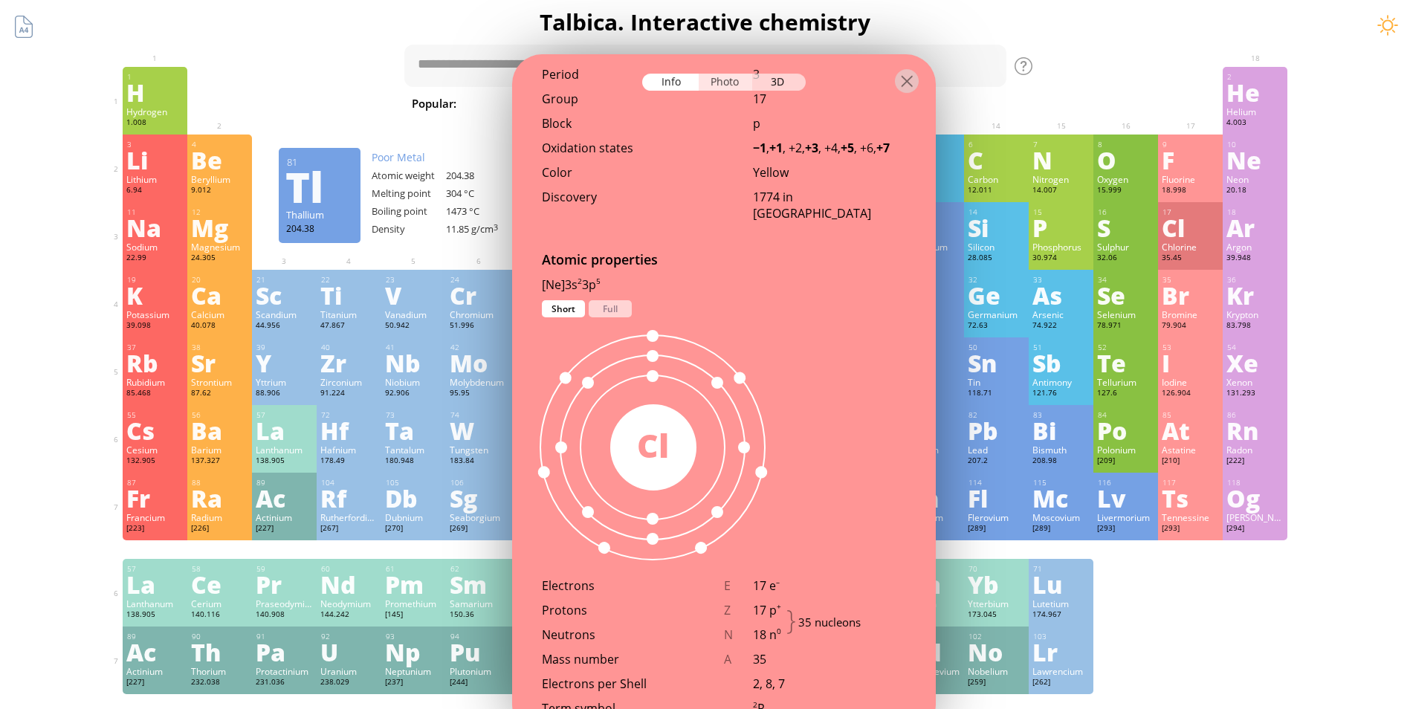
click at [720, 89] on div "Photo" at bounding box center [726, 82] width 54 height 17
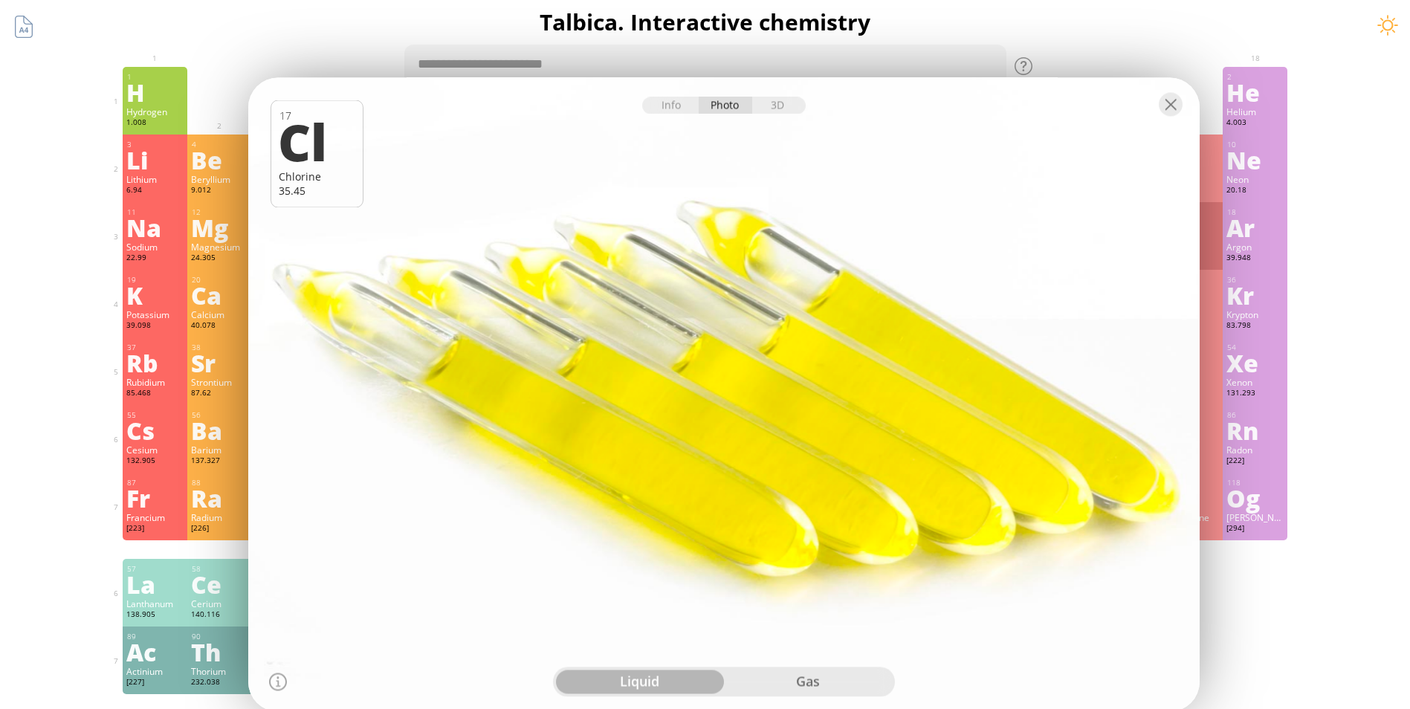
click at [923, 359] on div at bounding box center [723, 394] width 961 height 641
click at [938, 382] on div at bounding box center [723, 394] width 961 height 641
click at [971, 419] on div at bounding box center [723, 394] width 961 height 641
click at [950, 402] on div at bounding box center [723, 394] width 961 height 641
click at [913, 398] on div at bounding box center [723, 394] width 961 height 641
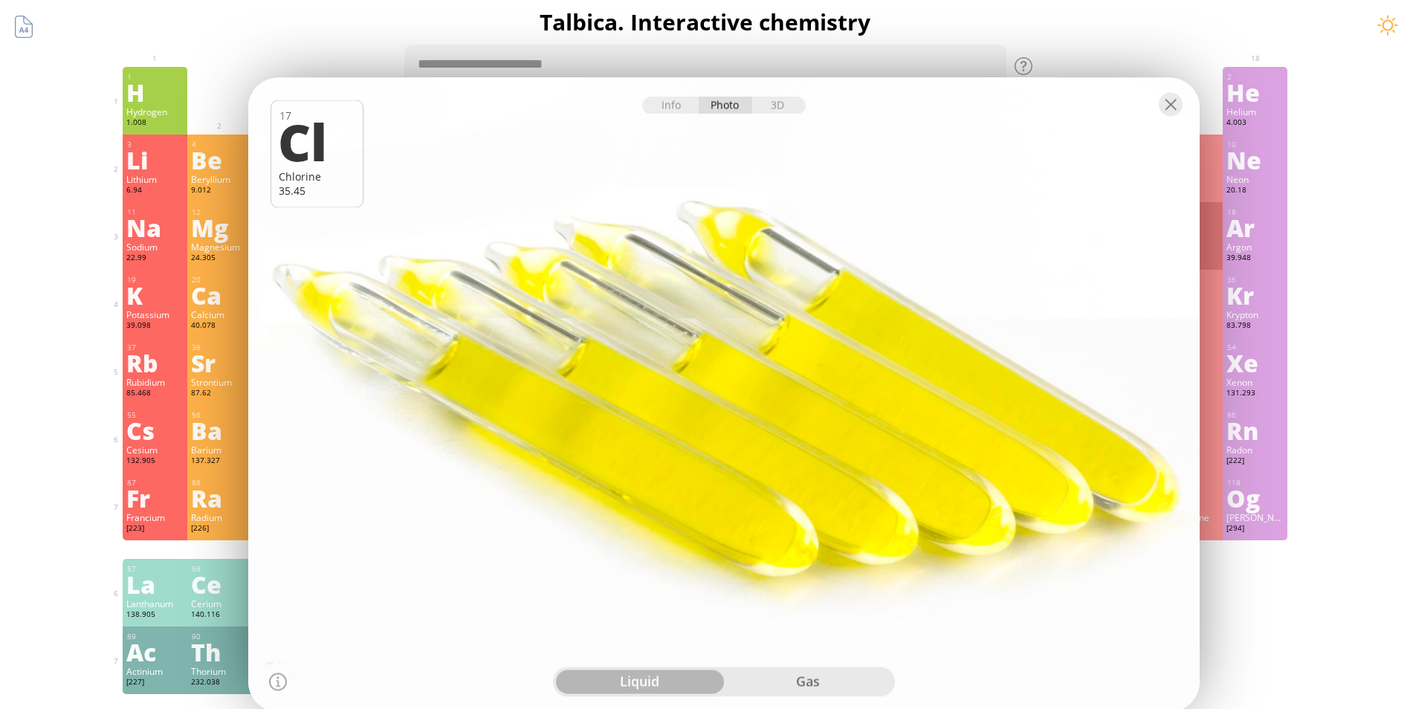
click at [912, 393] on div at bounding box center [723, 394] width 961 height 641
click at [835, 357] on div at bounding box center [723, 394] width 961 height 641
click at [793, 354] on div at bounding box center [723, 394] width 961 height 641
click at [783, 100] on div "3D" at bounding box center [779, 105] width 54 height 17
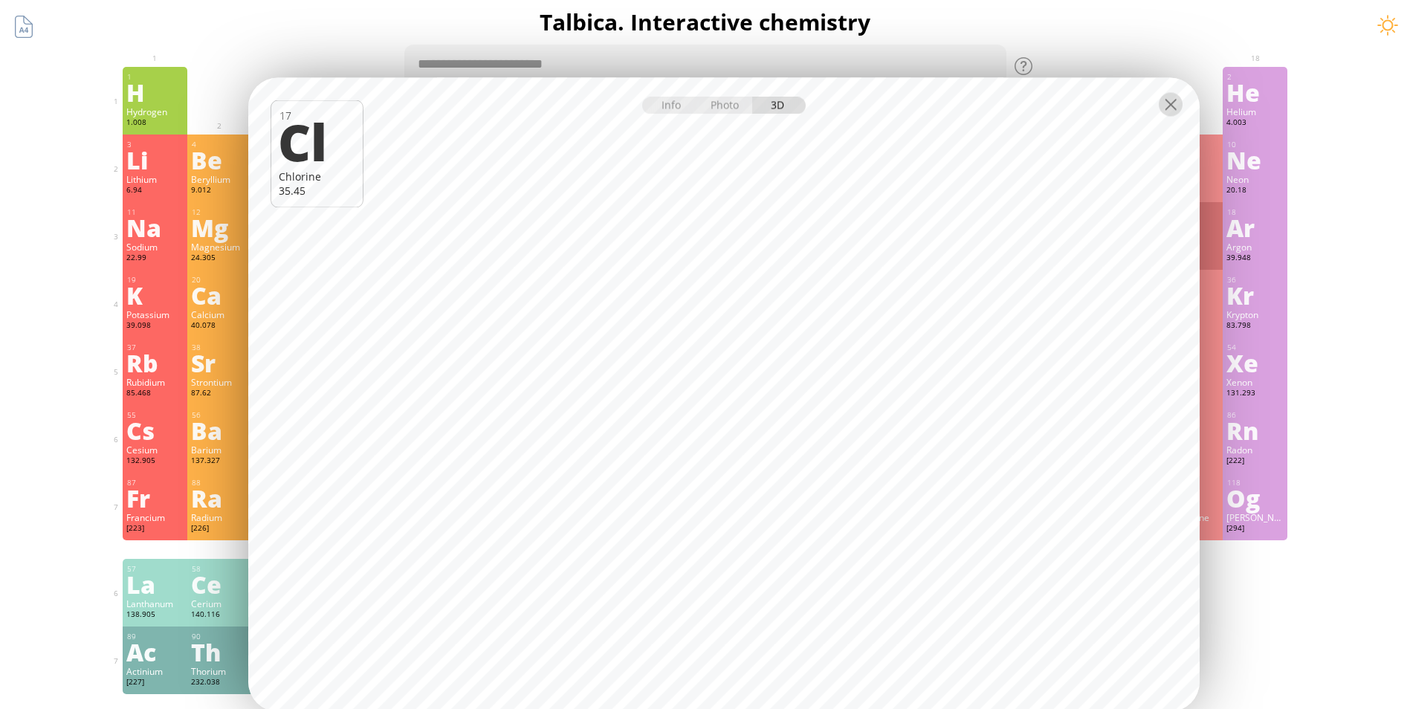
click at [1172, 96] on div at bounding box center [1171, 105] width 24 height 24
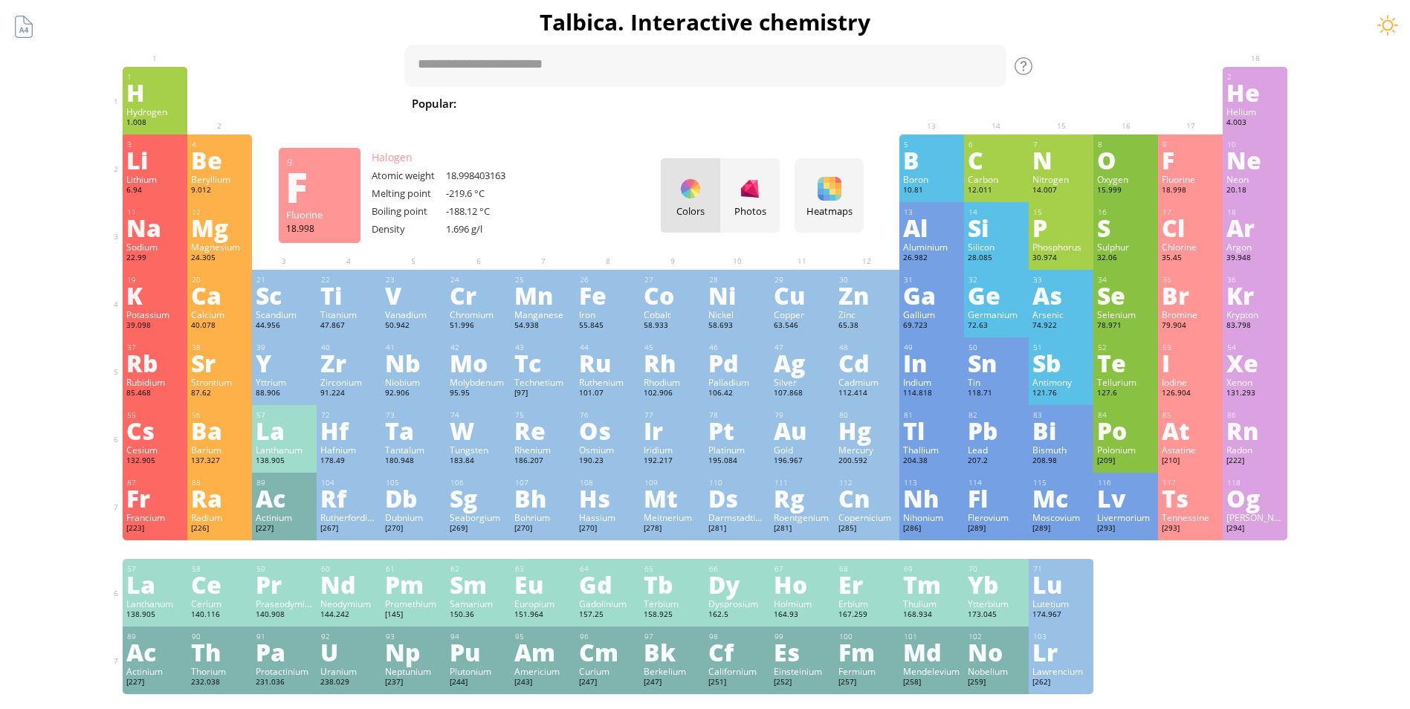
click at [1181, 142] on div "9" at bounding box center [1191, 145] width 57 height 10
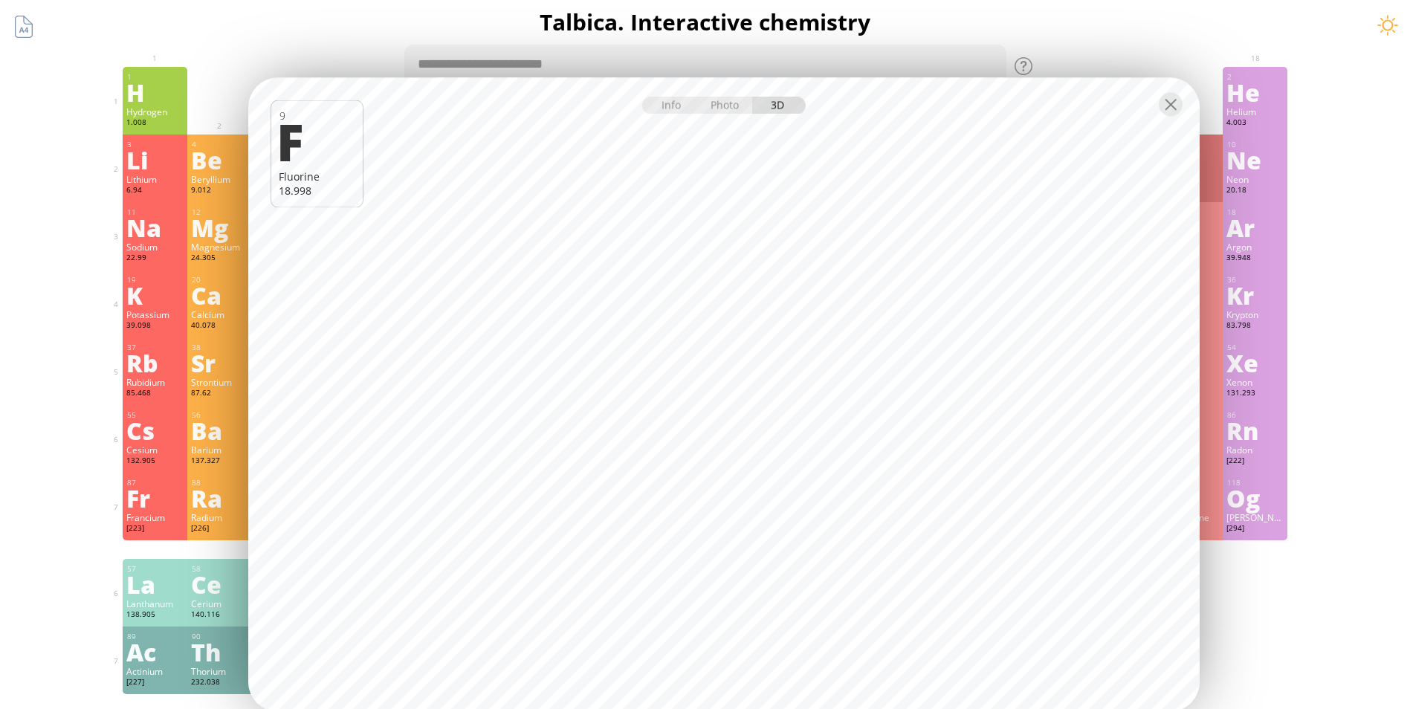
click at [717, 112] on div "Photo" at bounding box center [726, 105] width 54 height 17
click at [739, 112] on div "Info Photo 3D" at bounding box center [724, 105] width 164 height 17
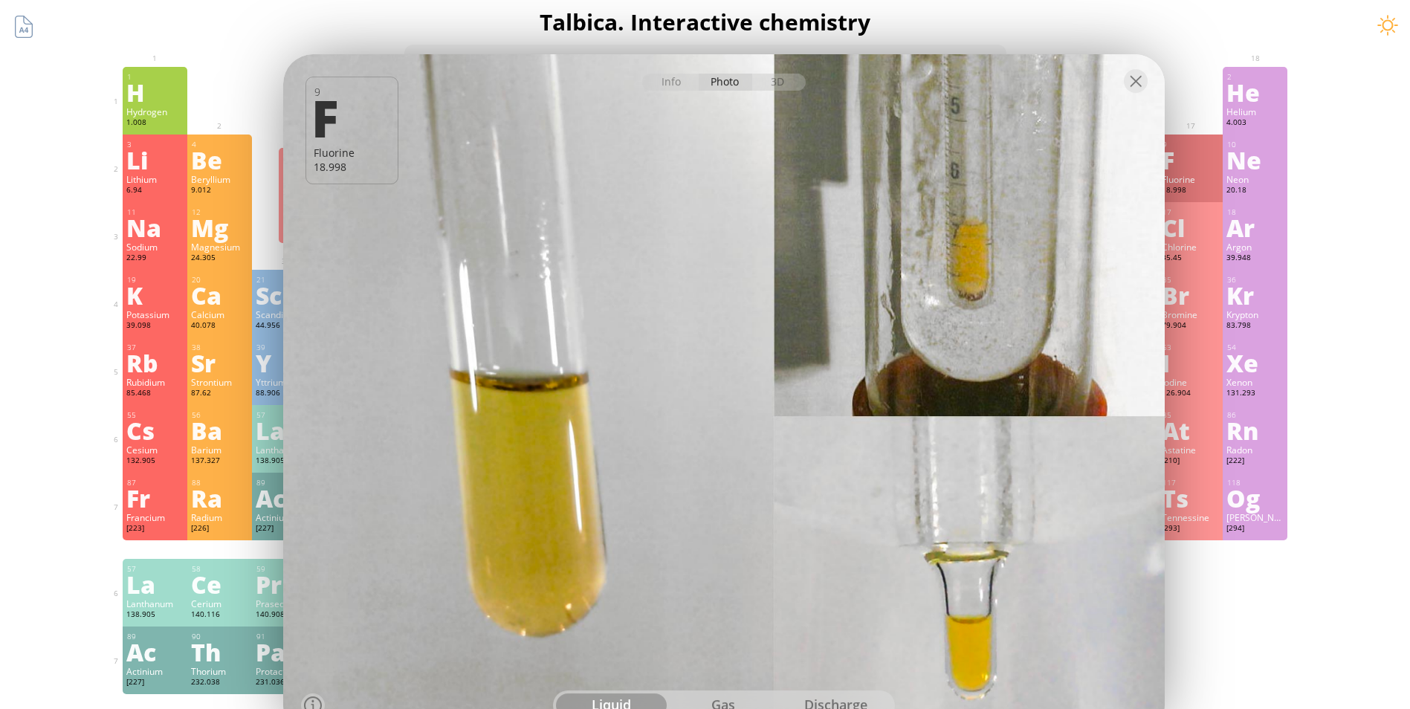
click at [677, 70] on div at bounding box center [724, 80] width 882 height 52
click at [677, 81] on div "Info" at bounding box center [670, 82] width 57 height 17
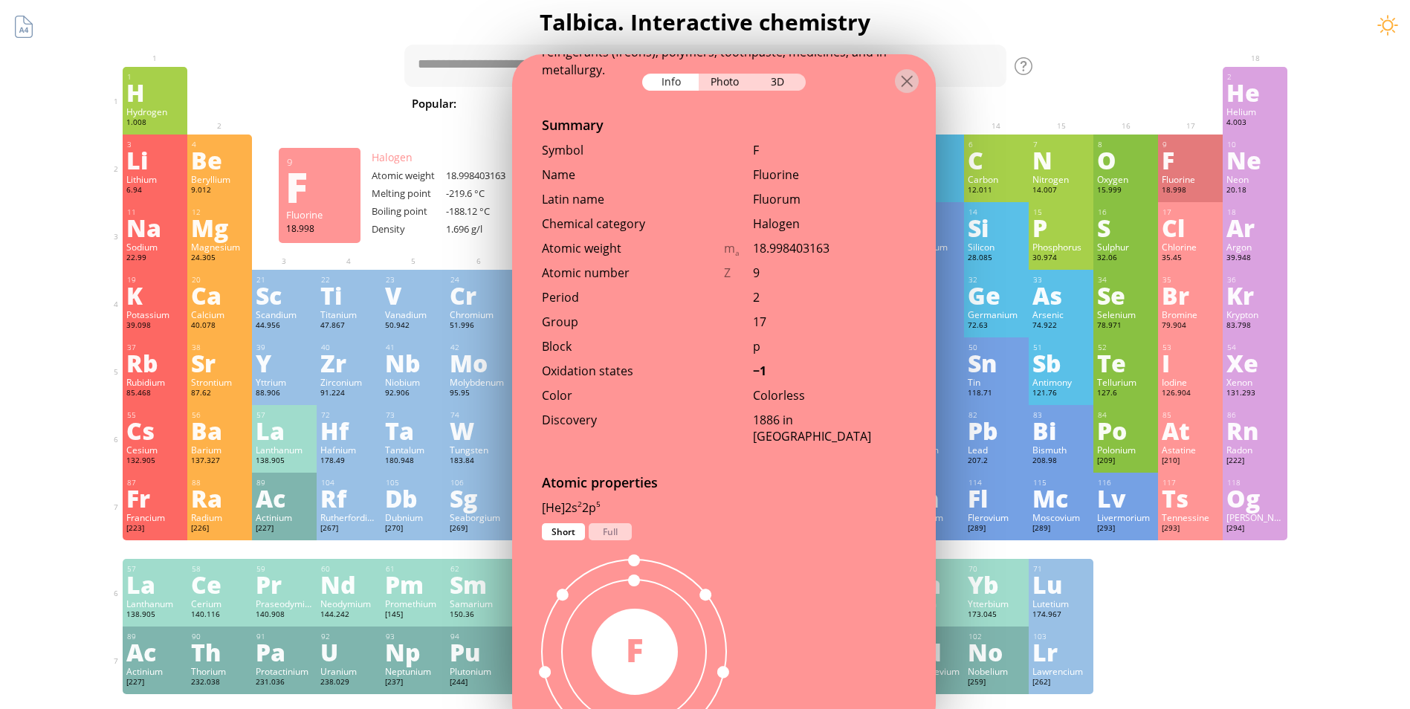
scroll to position [0, 0]
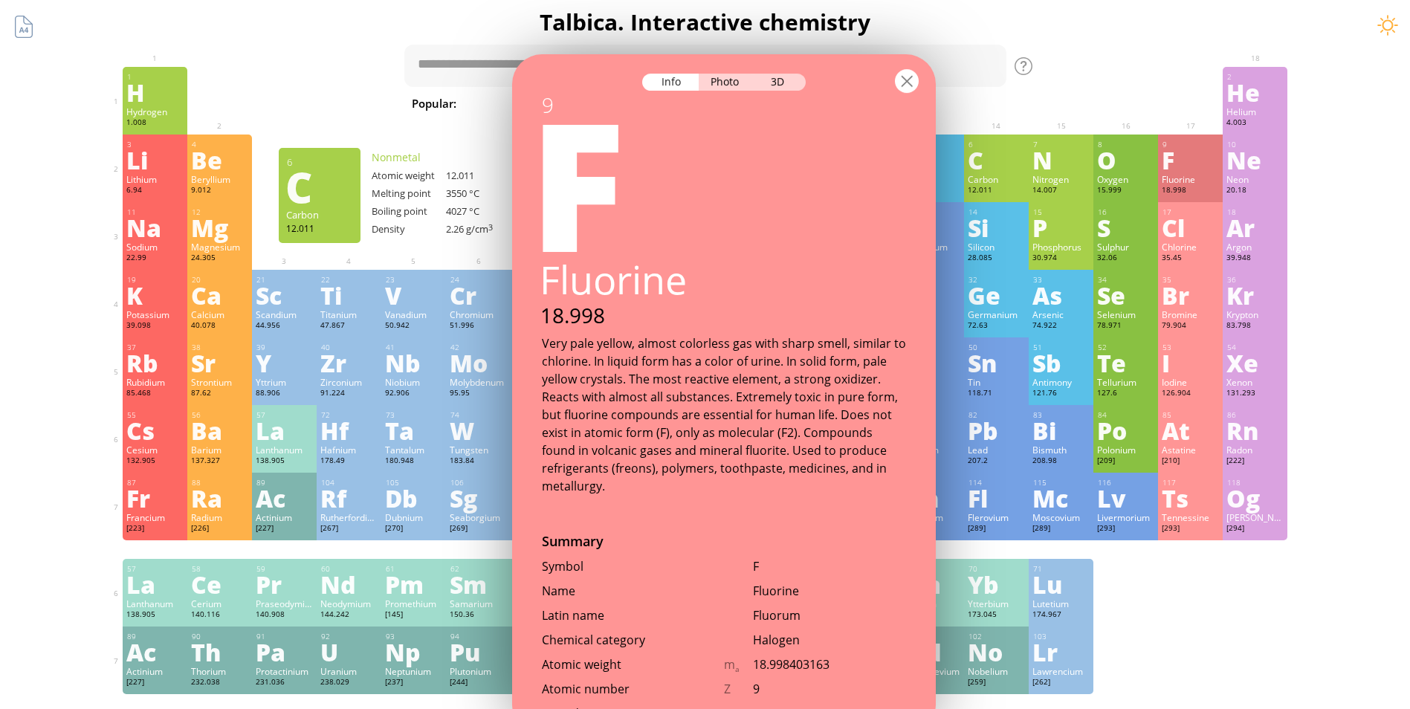
click at [910, 78] on div at bounding box center [907, 81] width 24 height 24
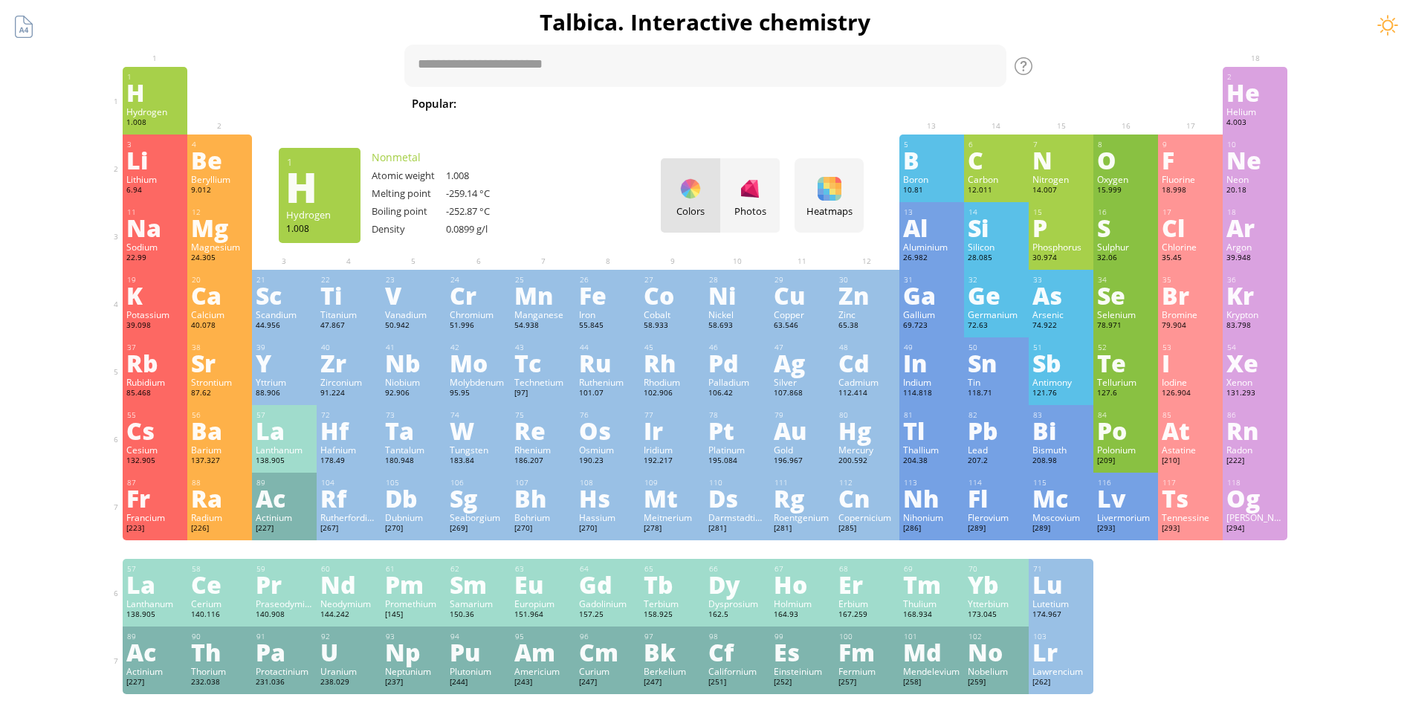
click at [173, 78] on div "1" at bounding box center [155, 77] width 57 height 10
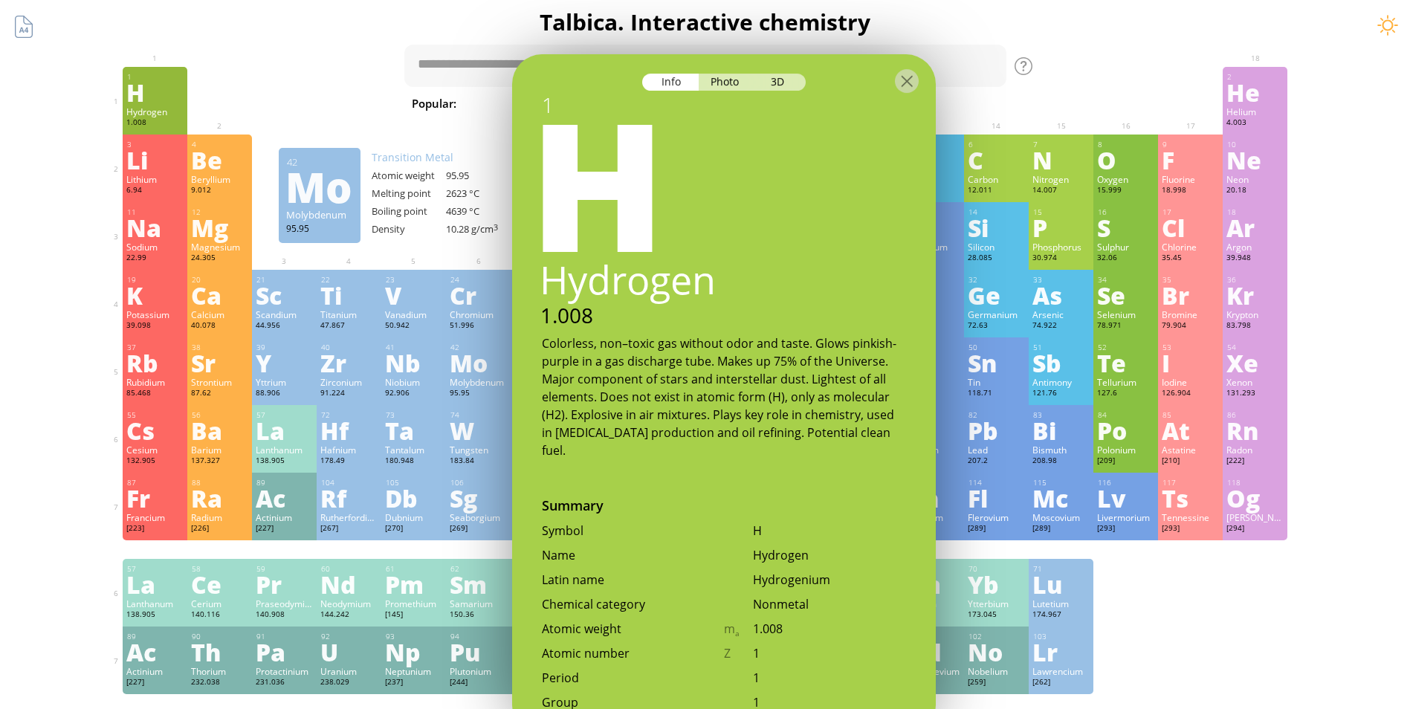
drag, startPoint x: 706, startPoint y: 75, endPoint x: 718, endPoint y: 86, distance: 15.3
click at [709, 80] on div "Photo" at bounding box center [726, 82] width 54 height 17
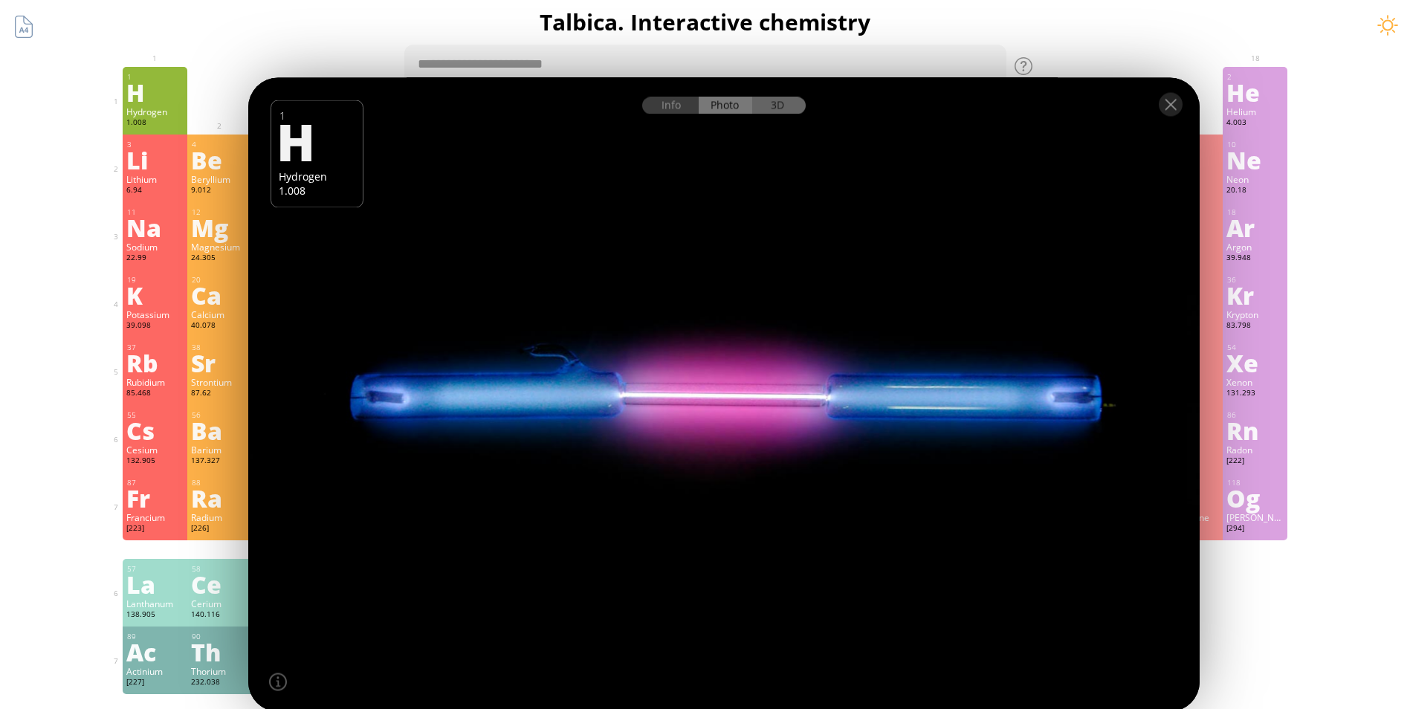
click at [781, 113] on div "3D" at bounding box center [779, 105] width 54 height 17
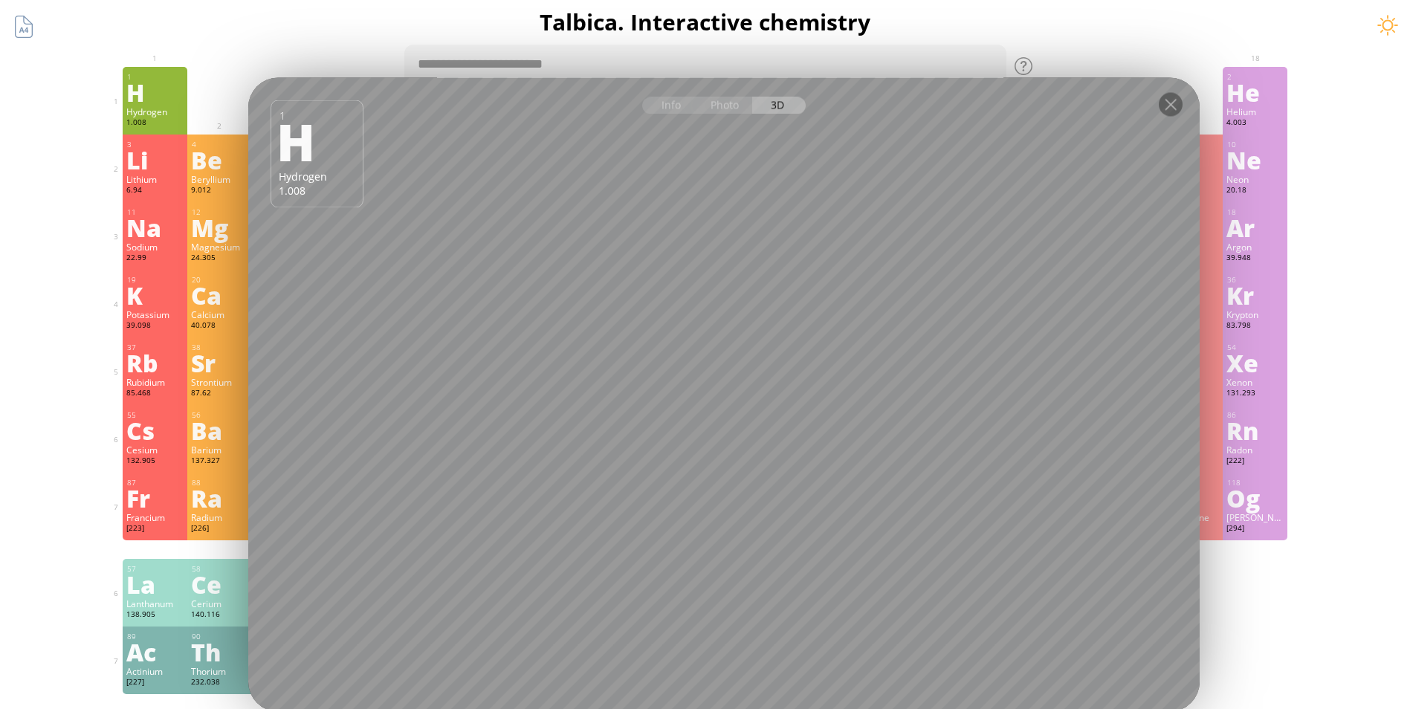
click at [1219, 151] on div "F" at bounding box center [1190, 160] width 57 height 24
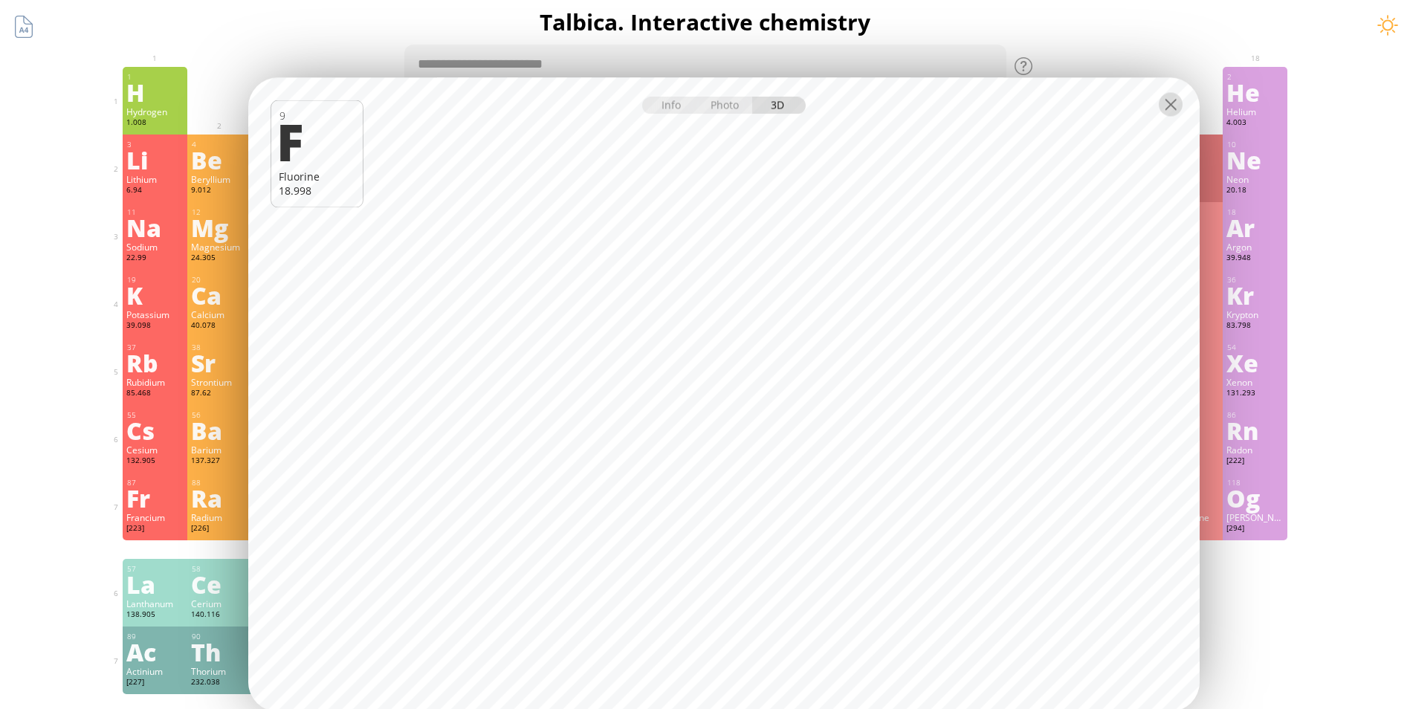
click at [1173, 103] on div at bounding box center [1171, 105] width 24 height 24
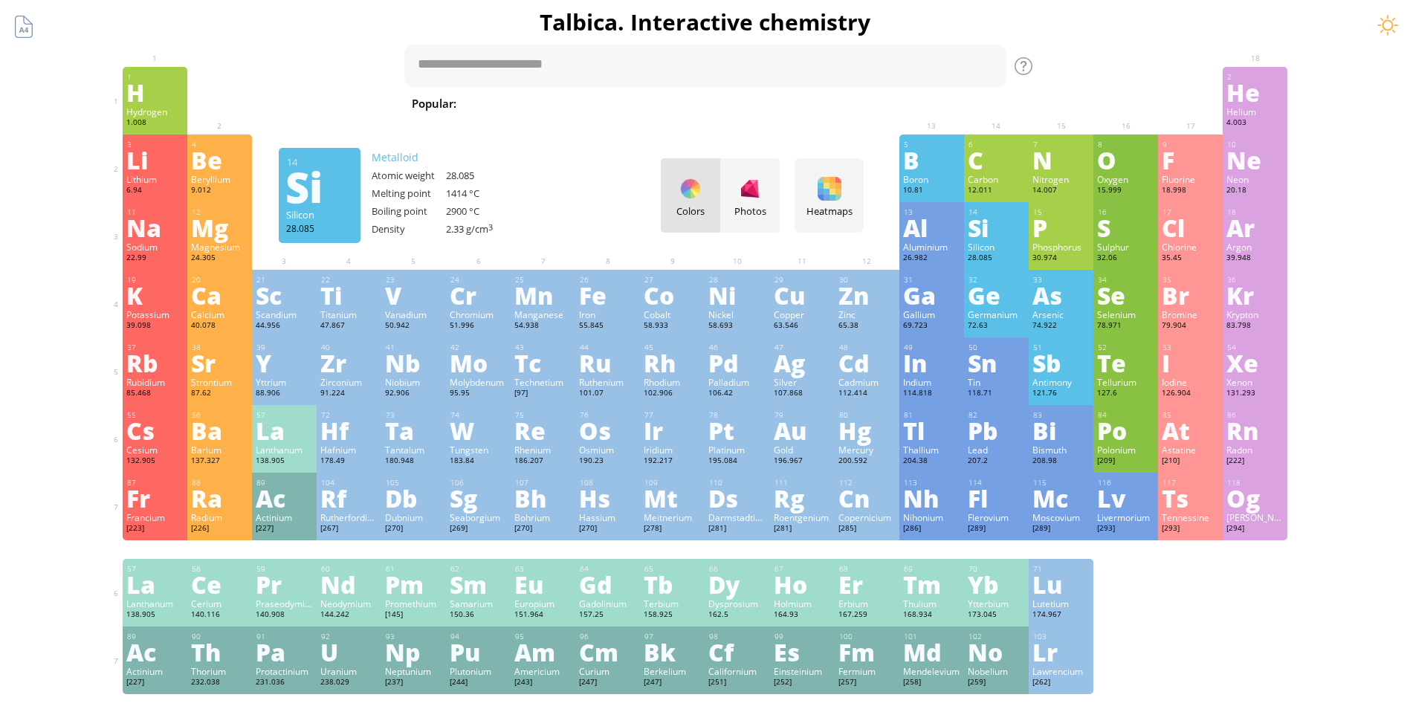
click at [1196, 250] on div "Chlorine" at bounding box center [1190, 247] width 57 height 12
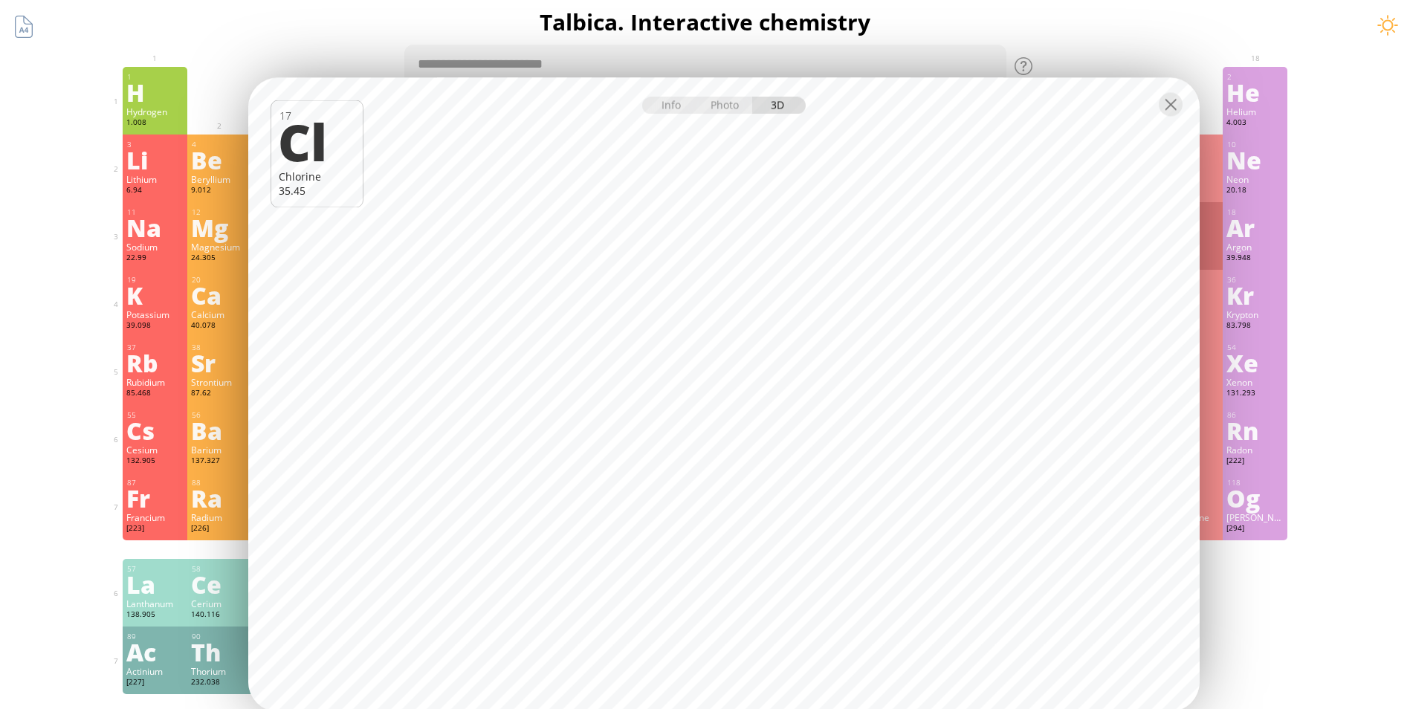
click at [1160, 99] on div at bounding box center [1171, 105] width 24 height 24
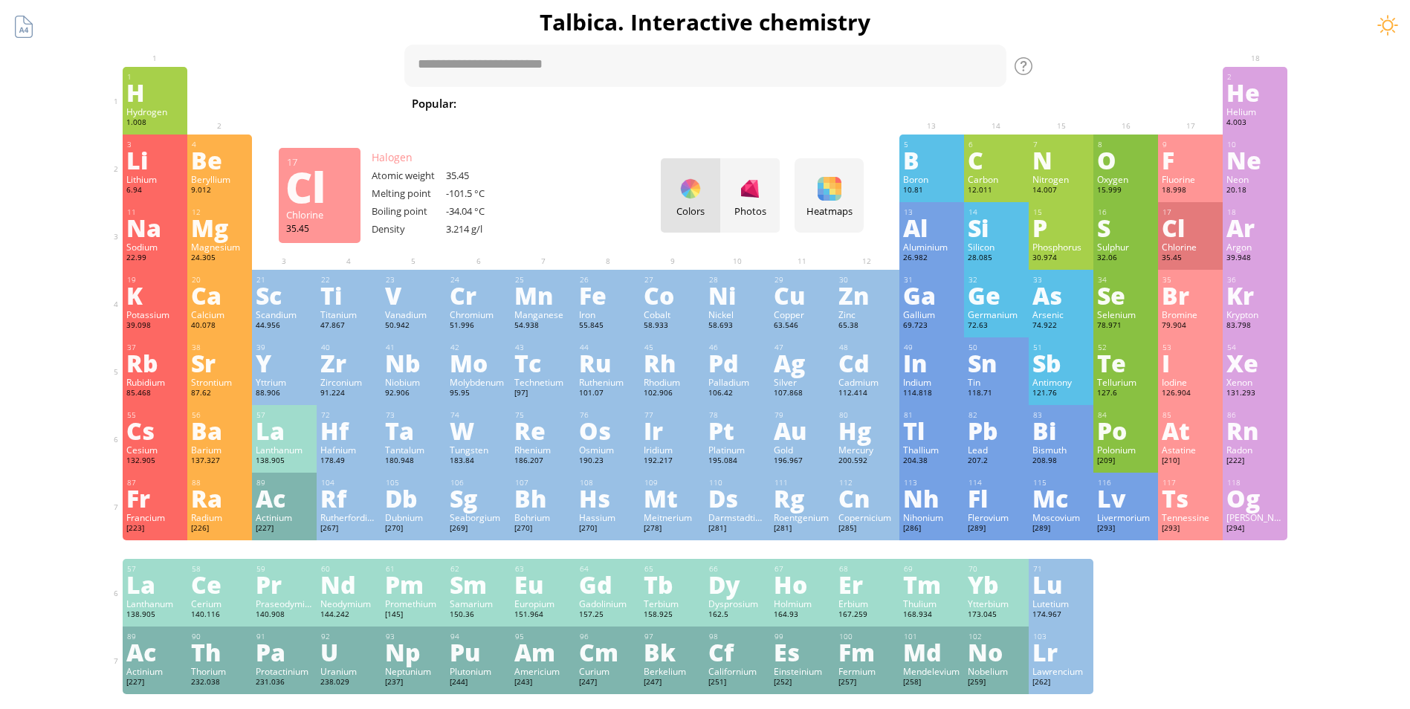
click at [1173, 101] on div at bounding box center [1171, 105] width 24 height 24
click at [1002, 375] on div "Sn" at bounding box center [996, 363] width 57 height 24
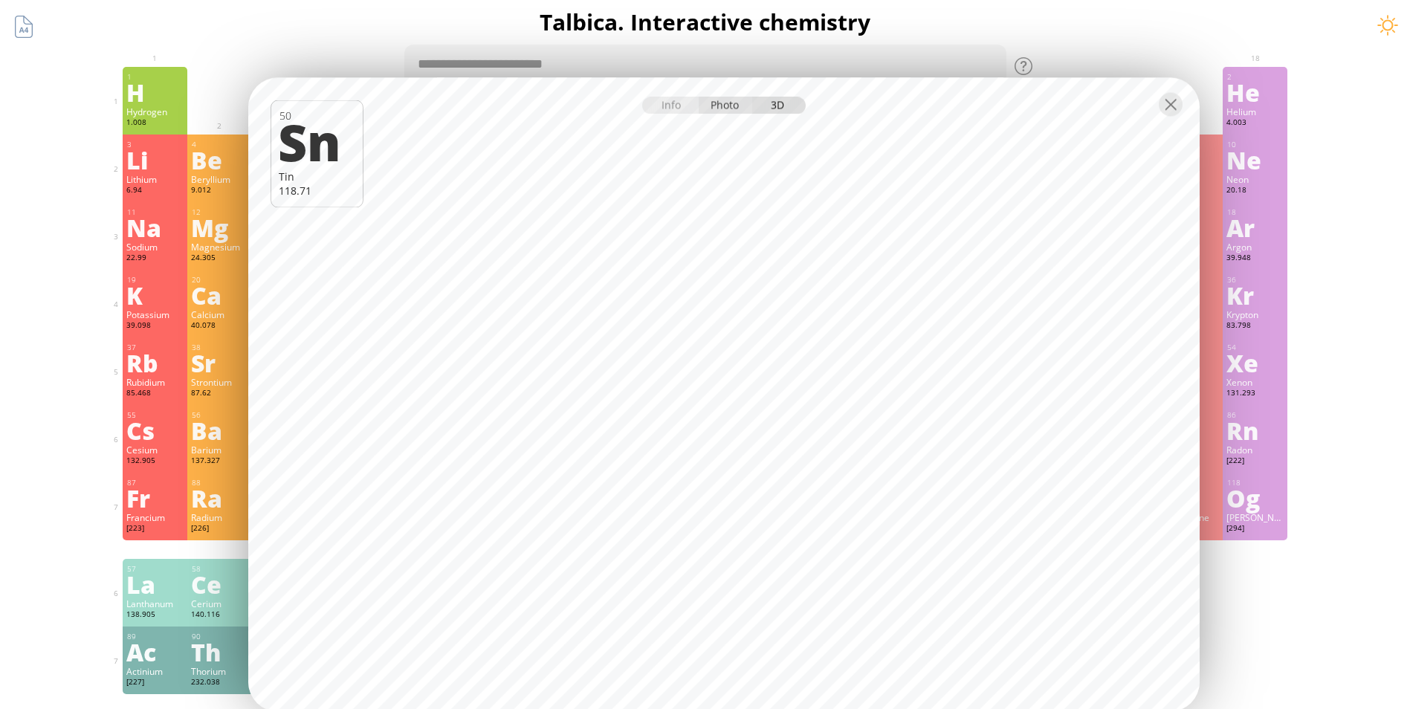
click at [724, 103] on div "Photo" at bounding box center [726, 105] width 54 height 17
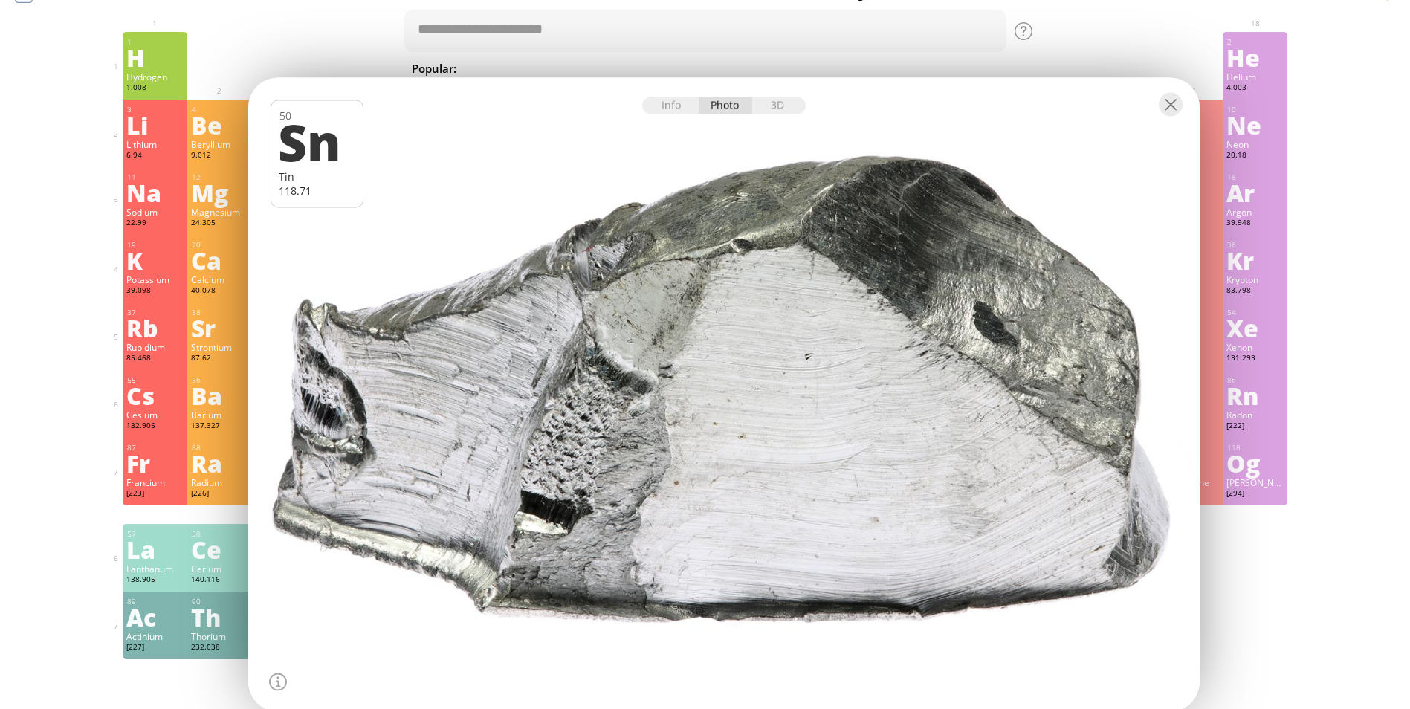
scroll to position [41, 0]
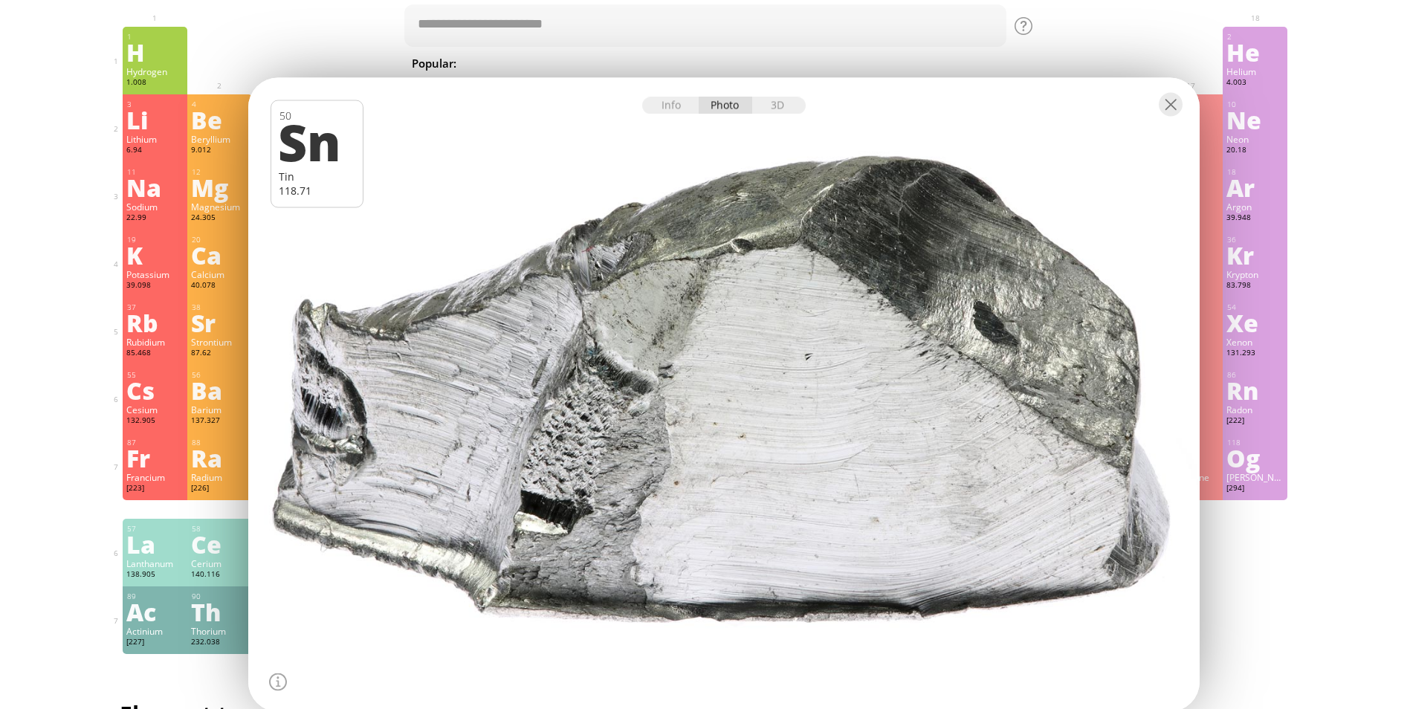
click at [822, 332] on div at bounding box center [723, 394] width 961 height 641
click at [1254, 317] on div "Xe" at bounding box center [1255, 323] width 57 height 24
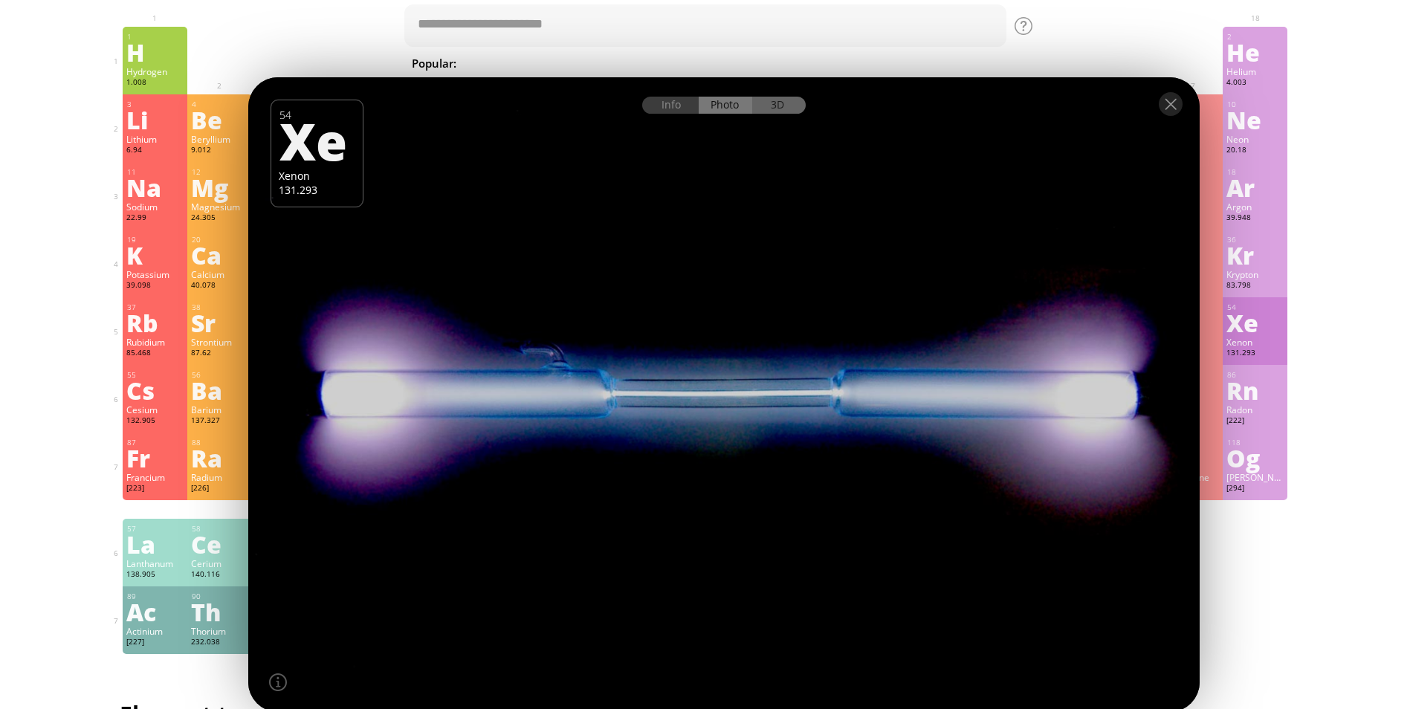
click at [781, 100] on div "3D" at bounding box center [779, 105] width 54 height 17
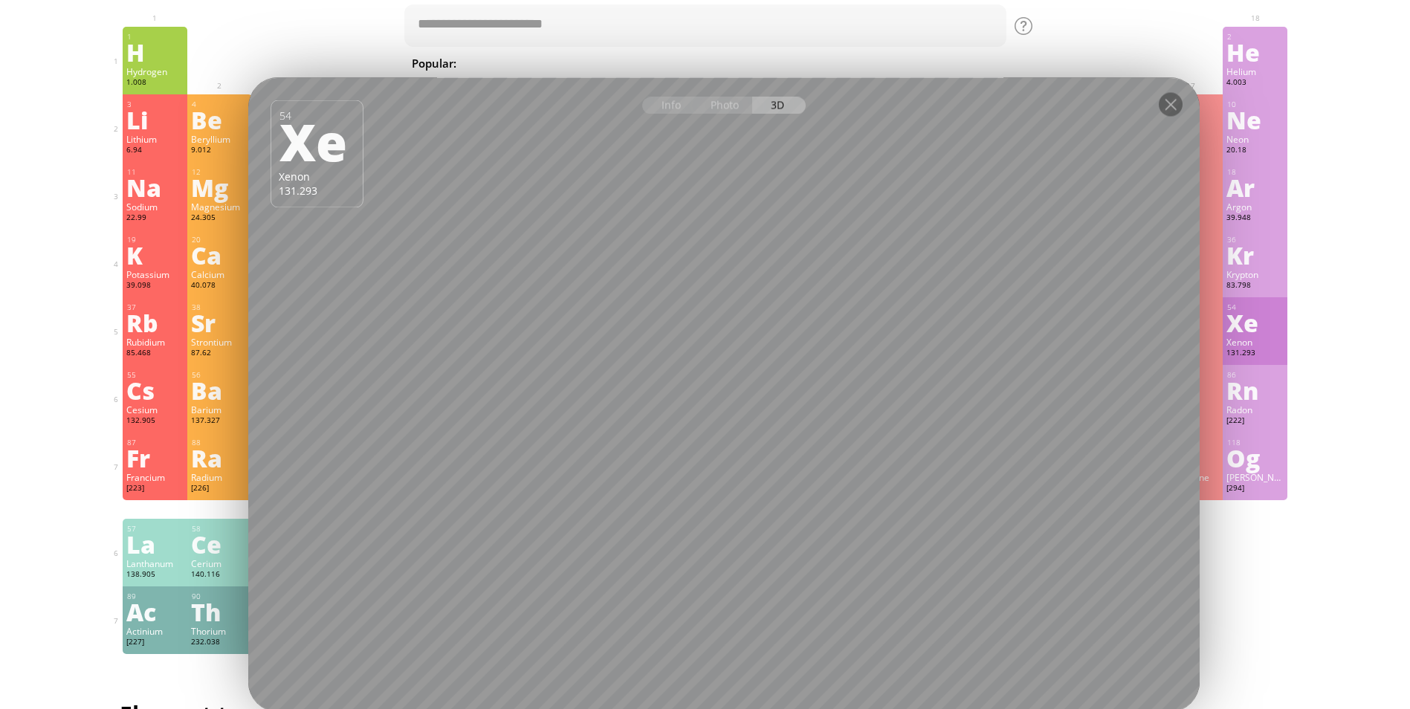
click at [1257, 175] on div "Ar" at bounding box center [1255, 187] width 57 height 24
click at [1267, 112] on div "Ne" at bounding box center [1255, 120] width 57 height 24
drag, startPoint x: 136, startPoint y: 547, endPoint x: 126, endPoint y: 518, distance: 30.1
click at [133, 532] on div "La" at bounding box center [154, 544] width 57 height 24
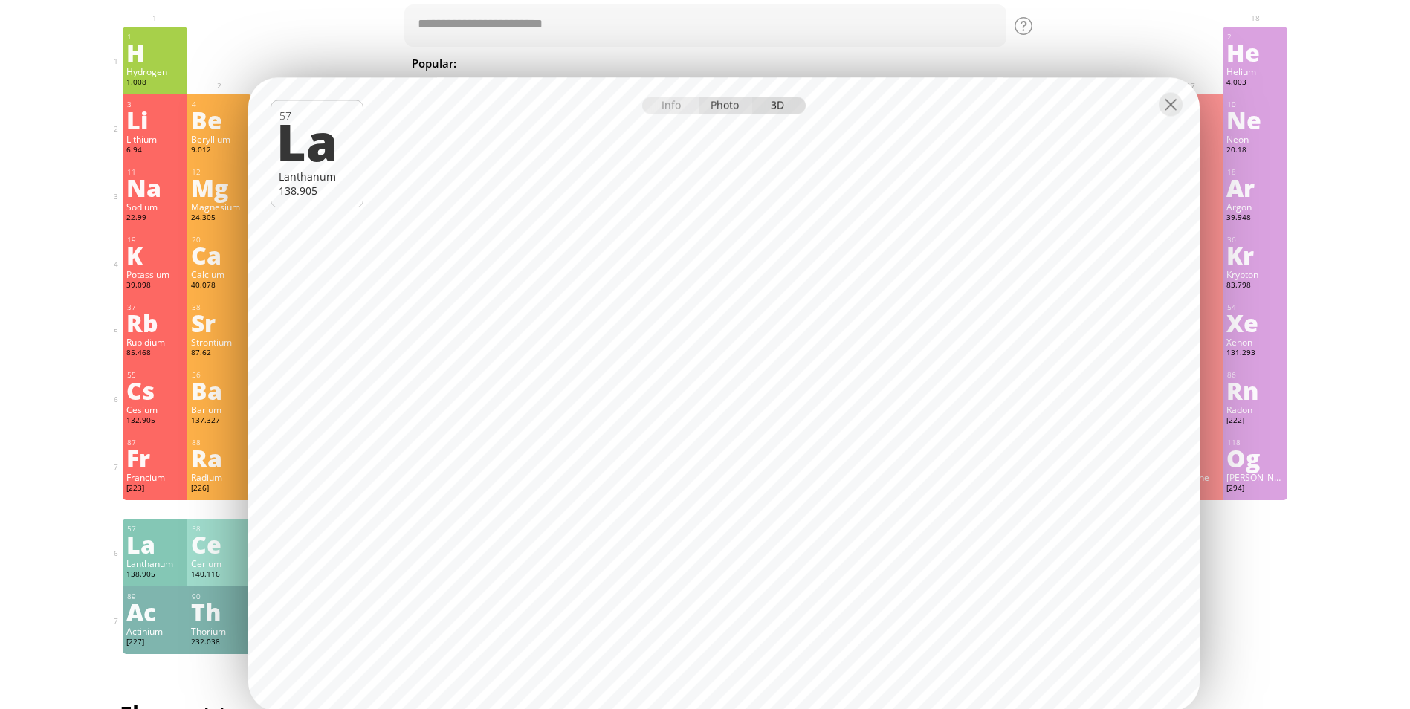
click at [731, 110] on div "Photo" at bounding box center [726, 105] width 54 height 17
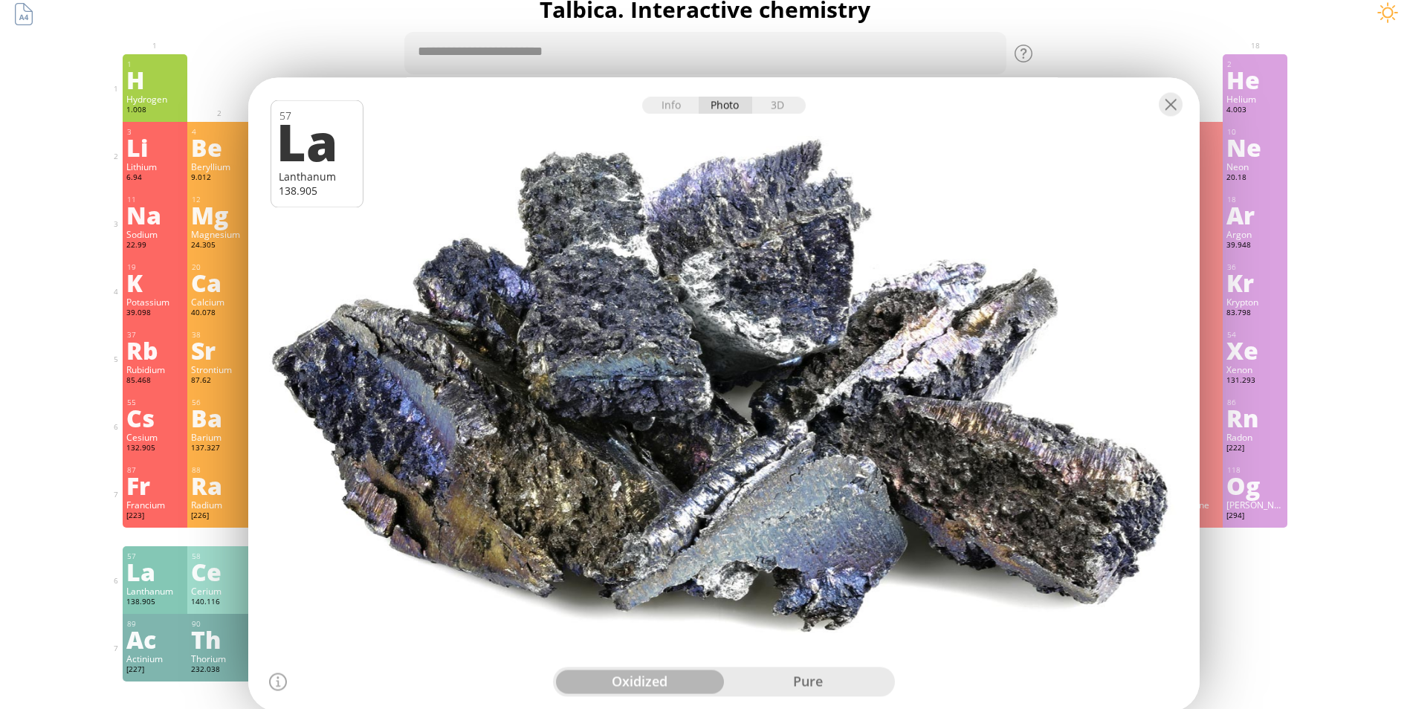
scroll to position [7, 0]
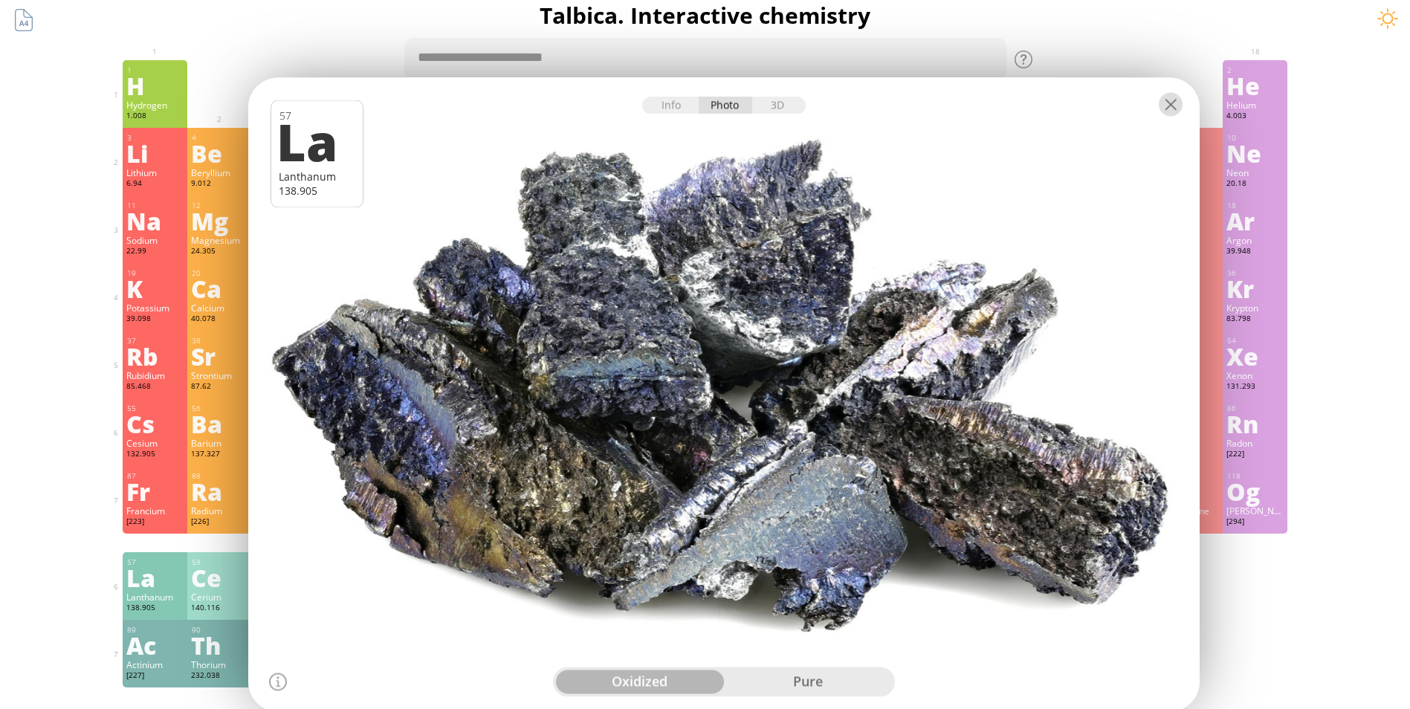
drag, startPoint x: 810, startPoint y: 312, endPoint x: 1176, endPoint y: 101, distance: 422.0
click at [1176, 101] on div at bounding box center [1171, 105] width 24 height 24
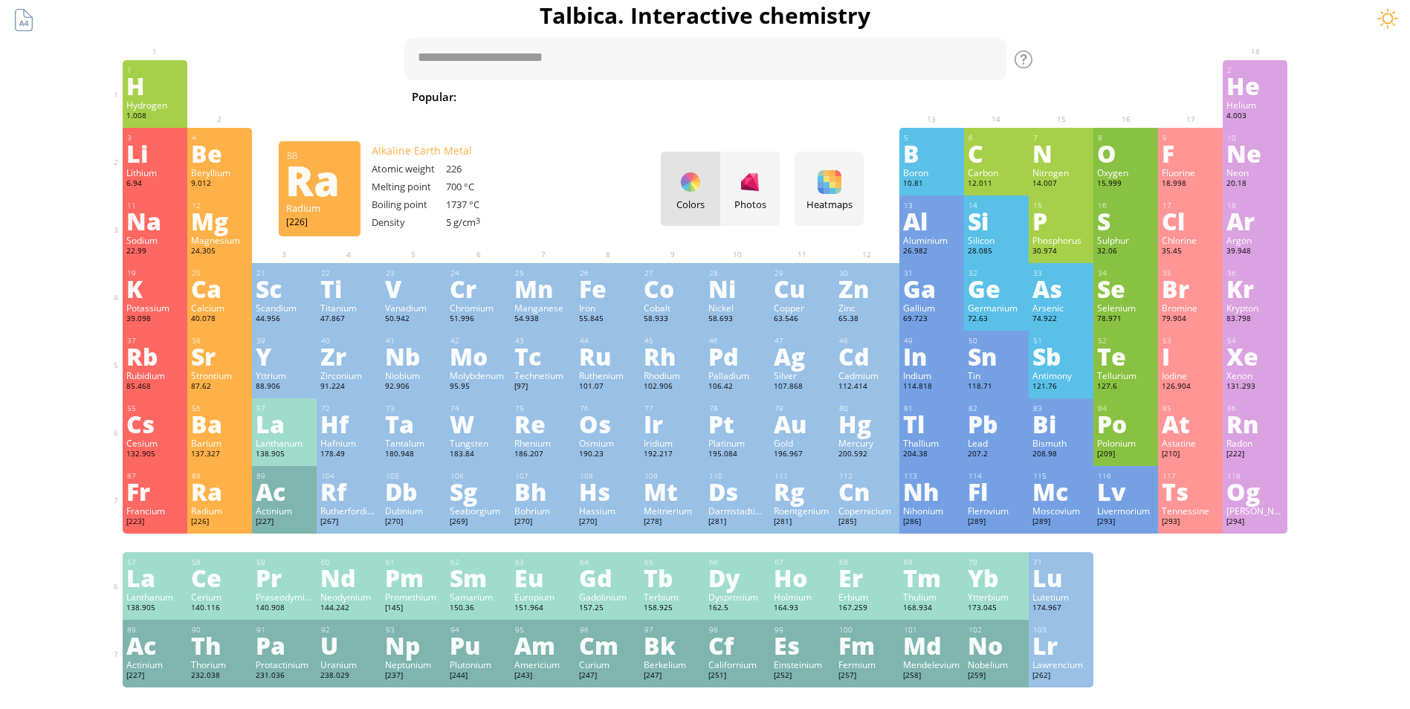
click at [219, 510] on div "88 Ra Radium [226] +2 +2 700 °C 1737 °C 5 g/cm 3 [Rn]7s 2" at bounding box center [219, 500] width 65 height 68
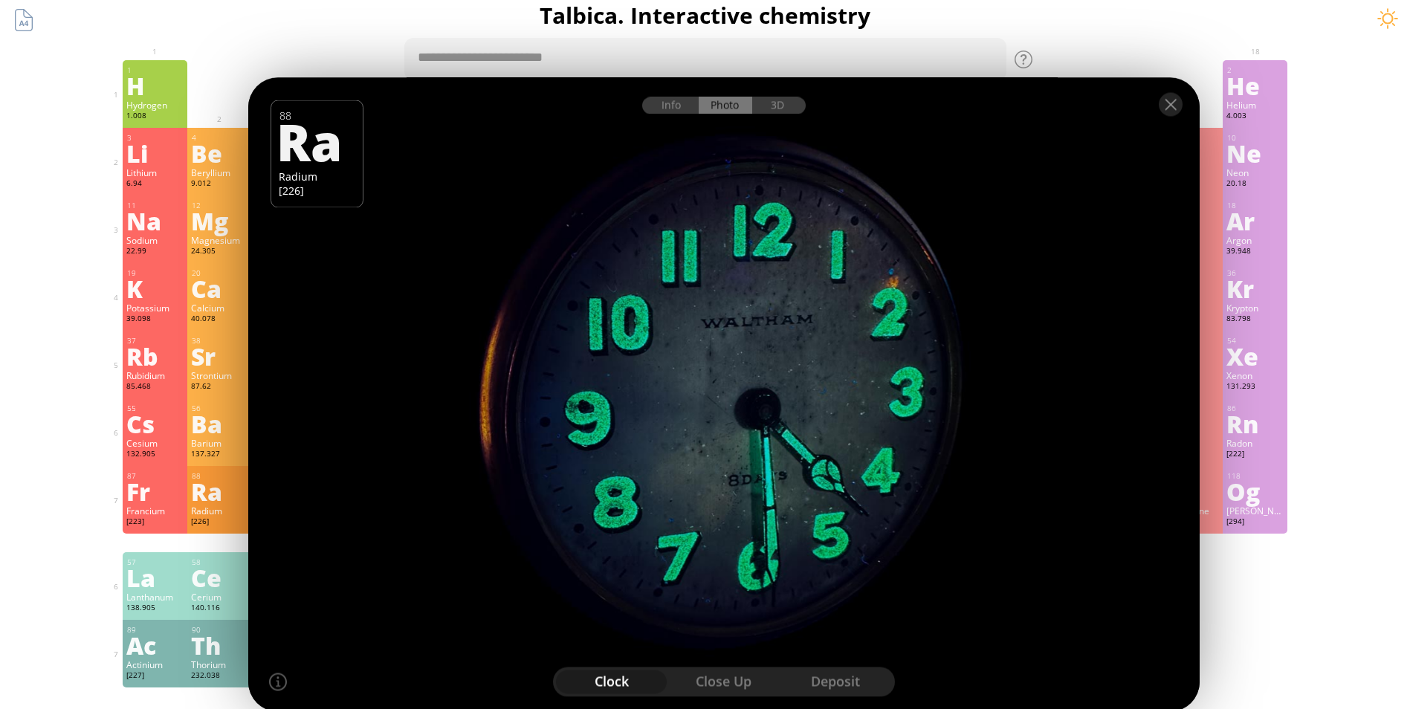
click at [770, 134] on div at bounding box center [723, 394] width 961 height 641
click at [777, 112] on div "3D" at bounding box center [779, 105] width 54 height 17
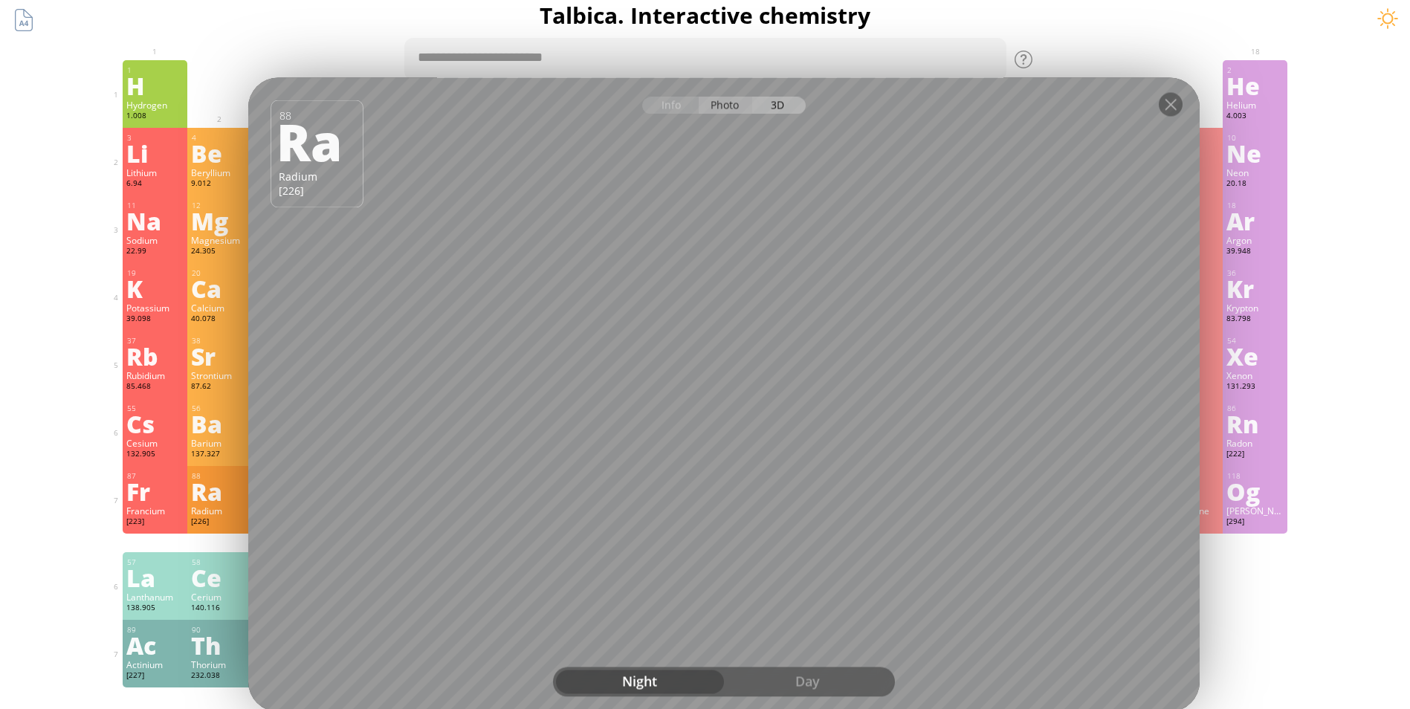
click at [736, 109] on div "Photo" at bounding box center [726, 105] width 54 height 17
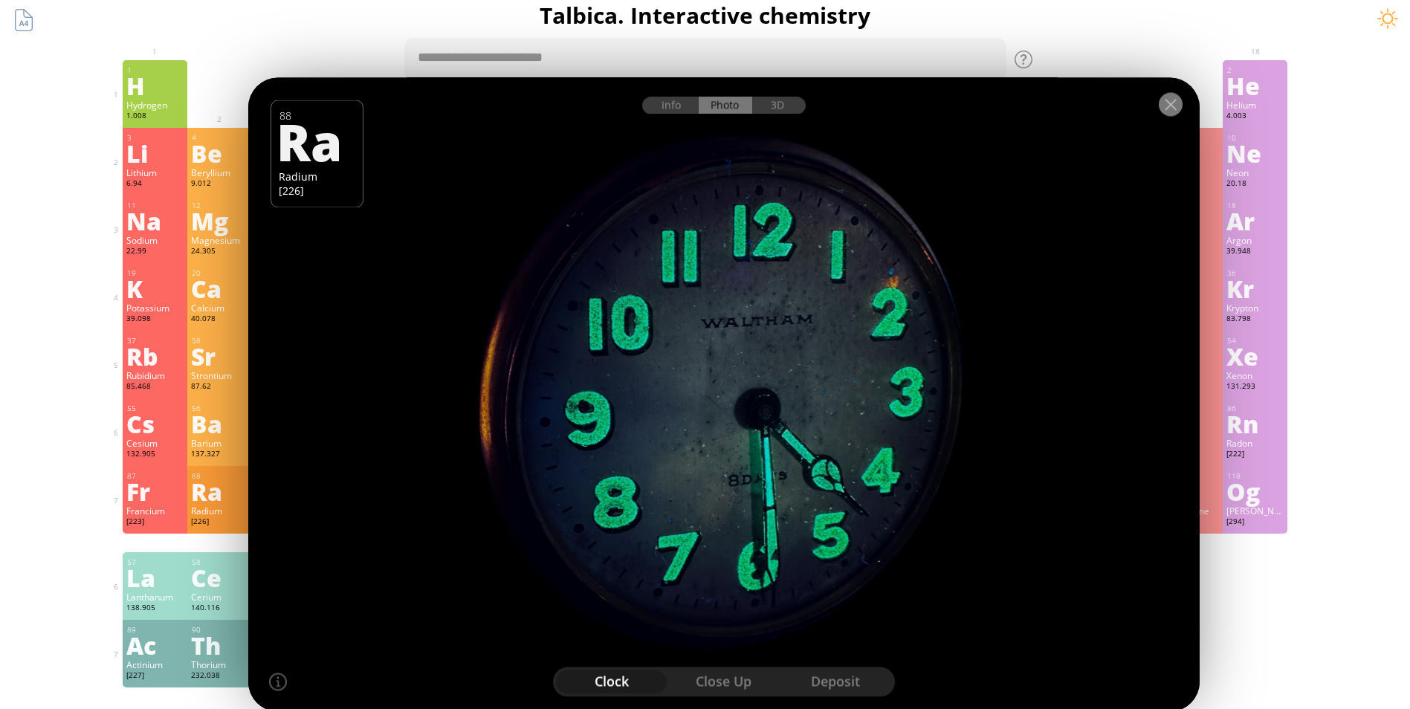
click at [1179, 100] on div at bounding box center [1171, 105] width 24 height 24
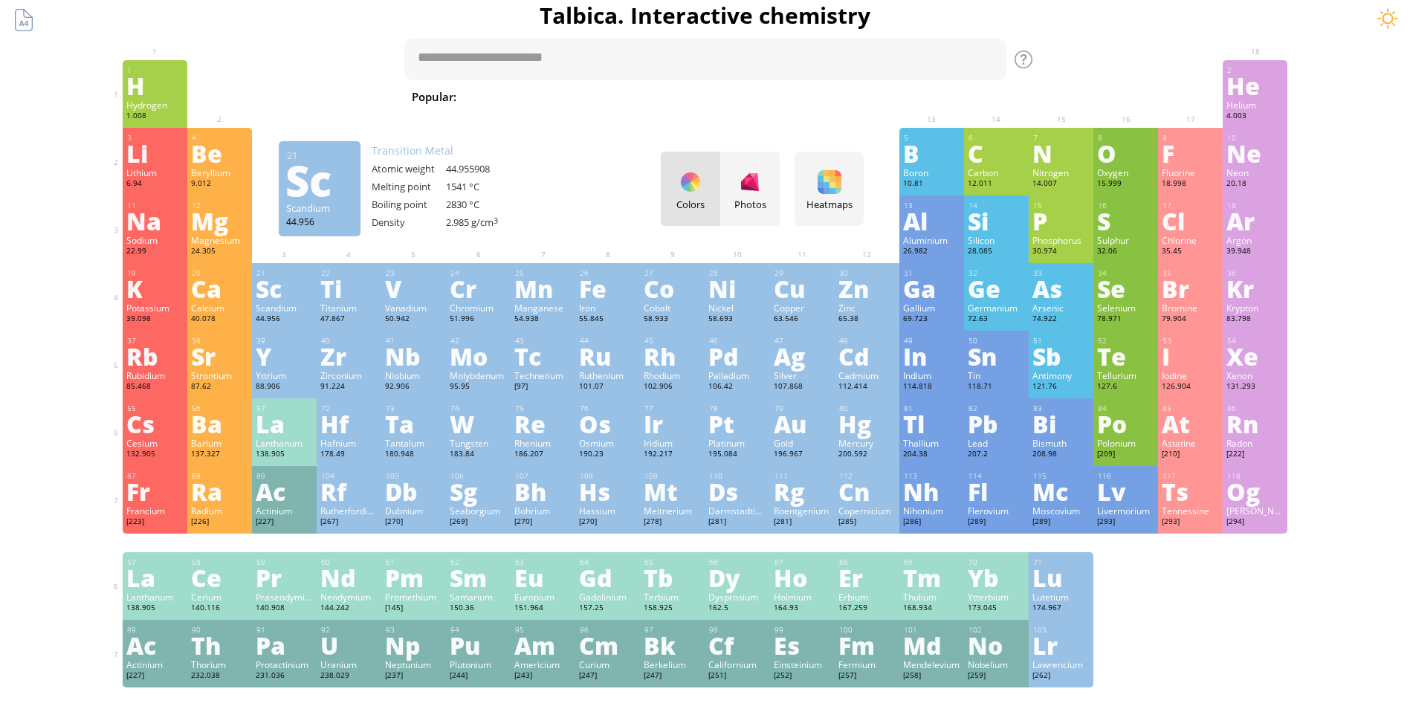
click at [308, 209] on div "Scandium" at bounding box center [319, 207] width 67 height 13
click at [345, 65] on div at bounding box center [348, 71] width 57 height 12
click at [1076, 640] on div "Lr" at bounding box center [1061, 645] width 57 height 24
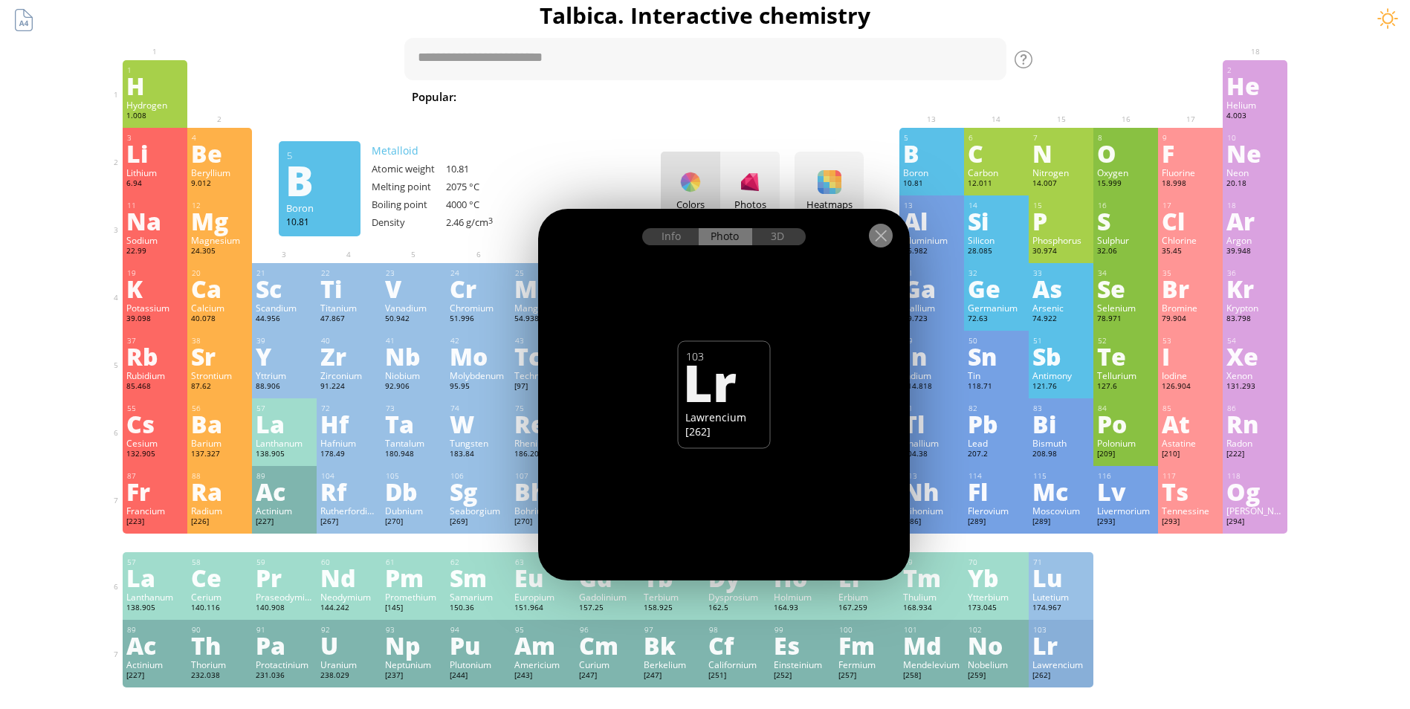
click at [878, 246] on div at bounding box center [881, 236] width 24 height 24
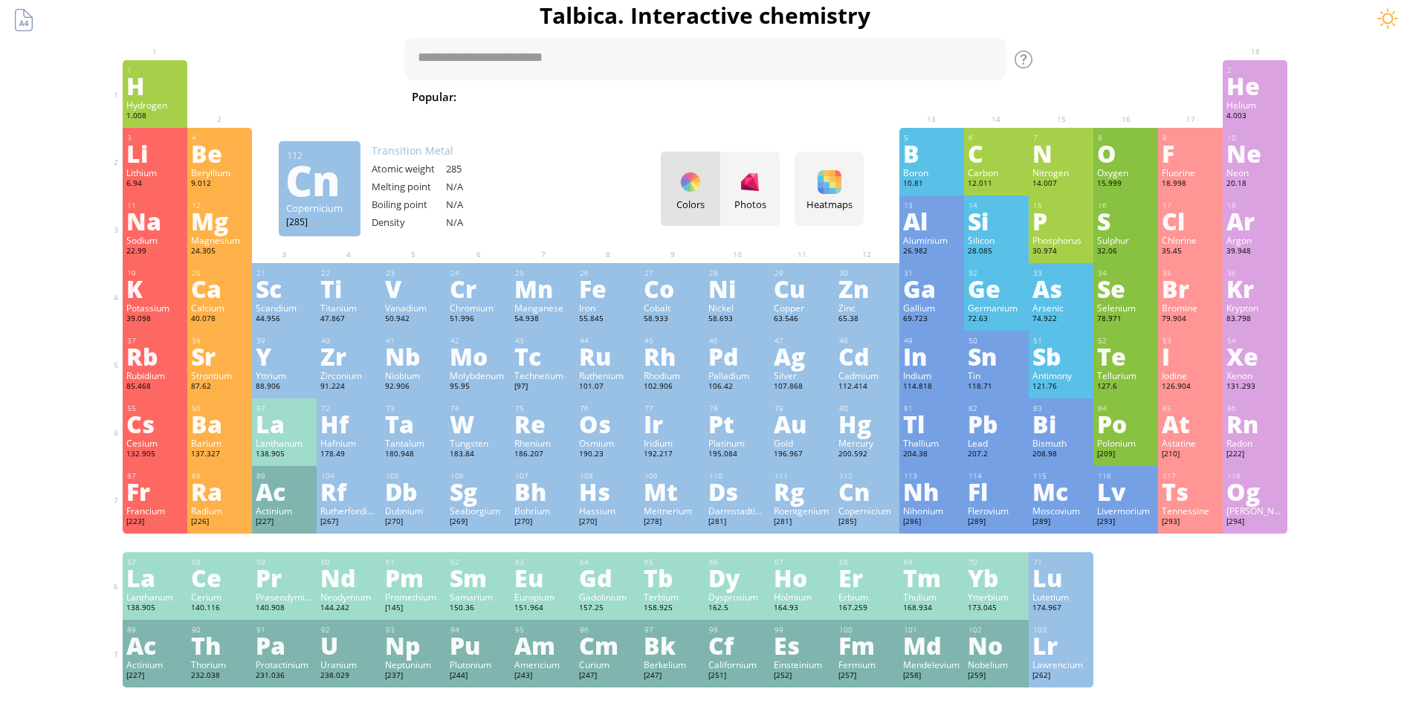
click at [1060, 657] on div "Lr" at bounding box center [1061, 645] width 57 height 24
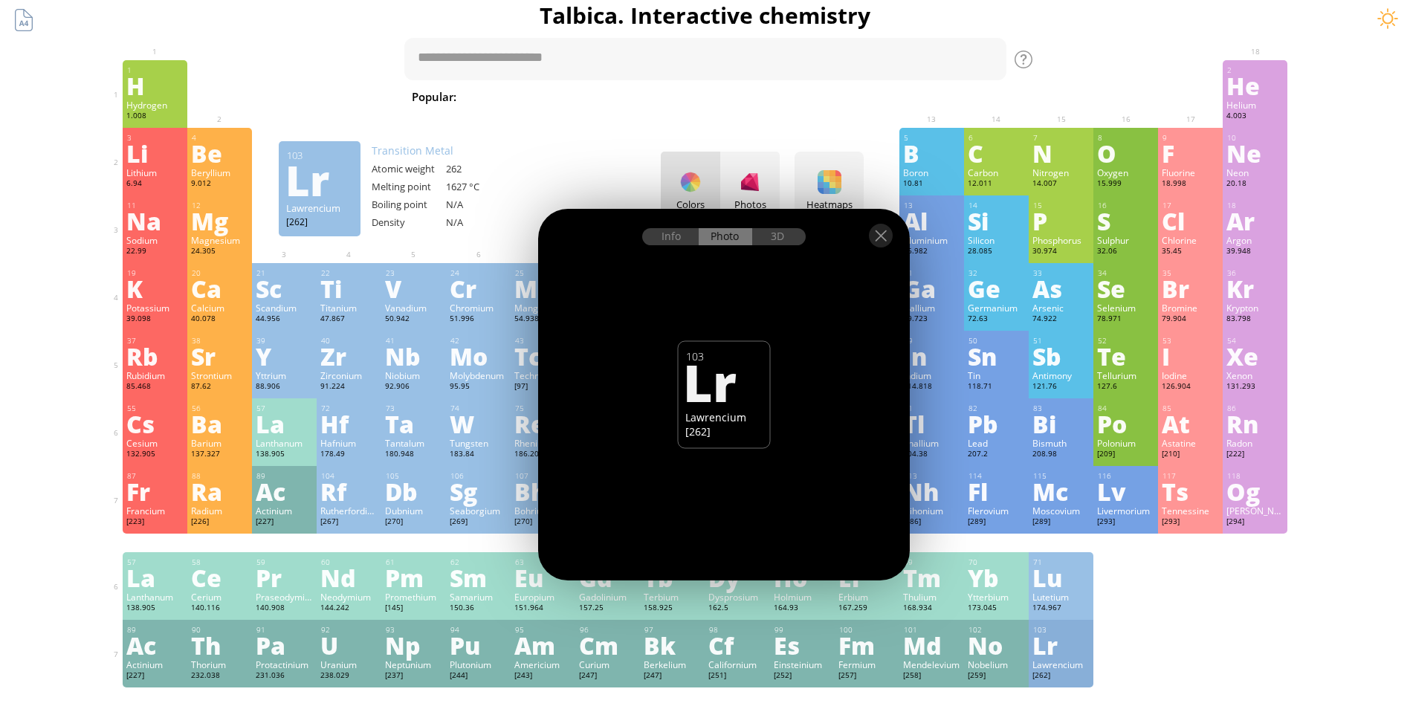
click at [749, 420] on div "Lawrencium" at bounding box center [724, 417] width 77 height 14
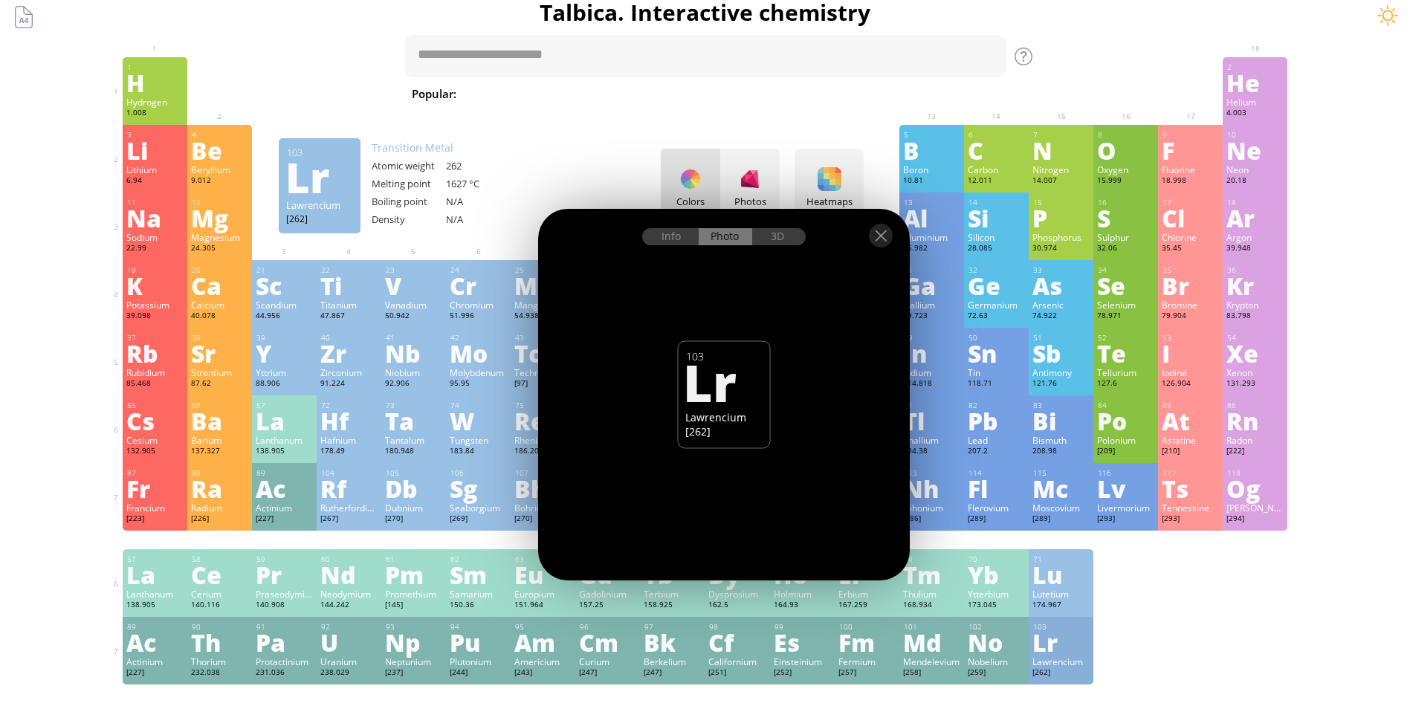
scroll to position [19, 0]
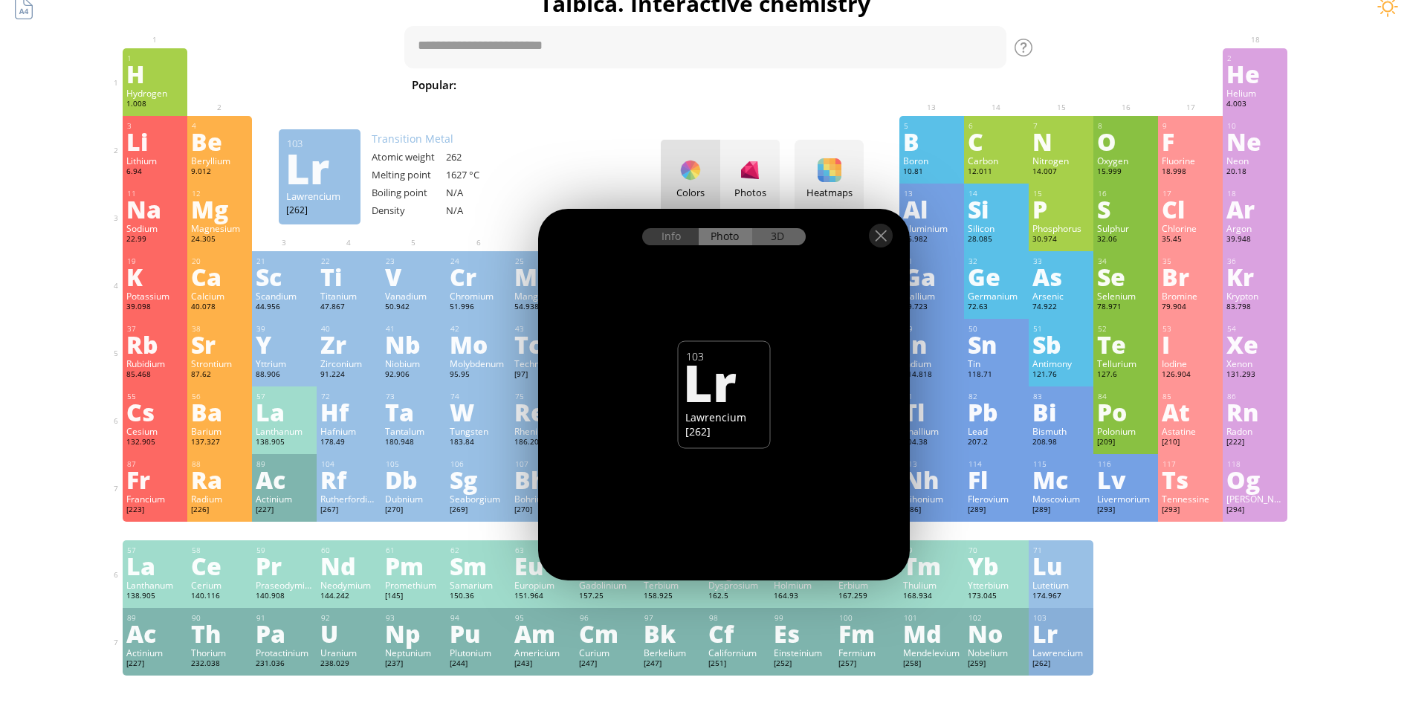
click at [784, 229] on div "3D" at bounding box center [779, 236] width 54 height 17
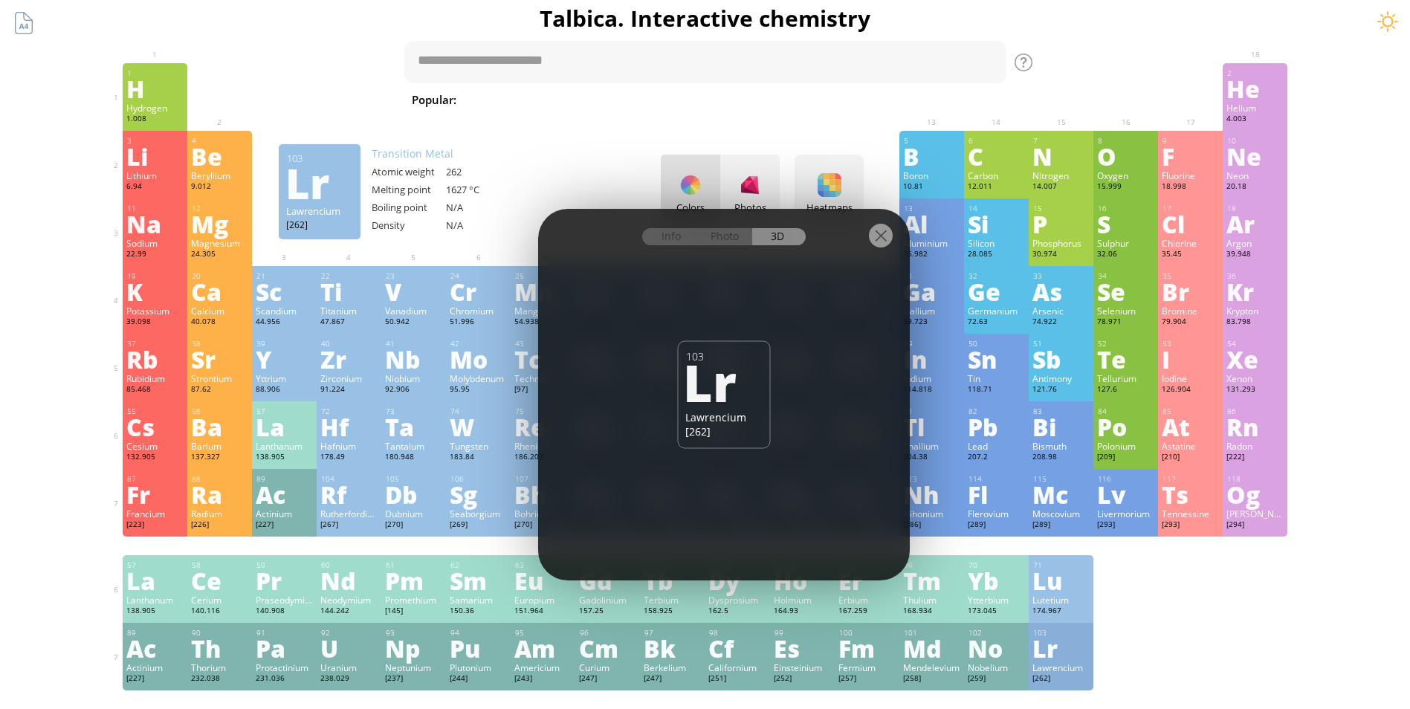
scroll to position [0, 0]
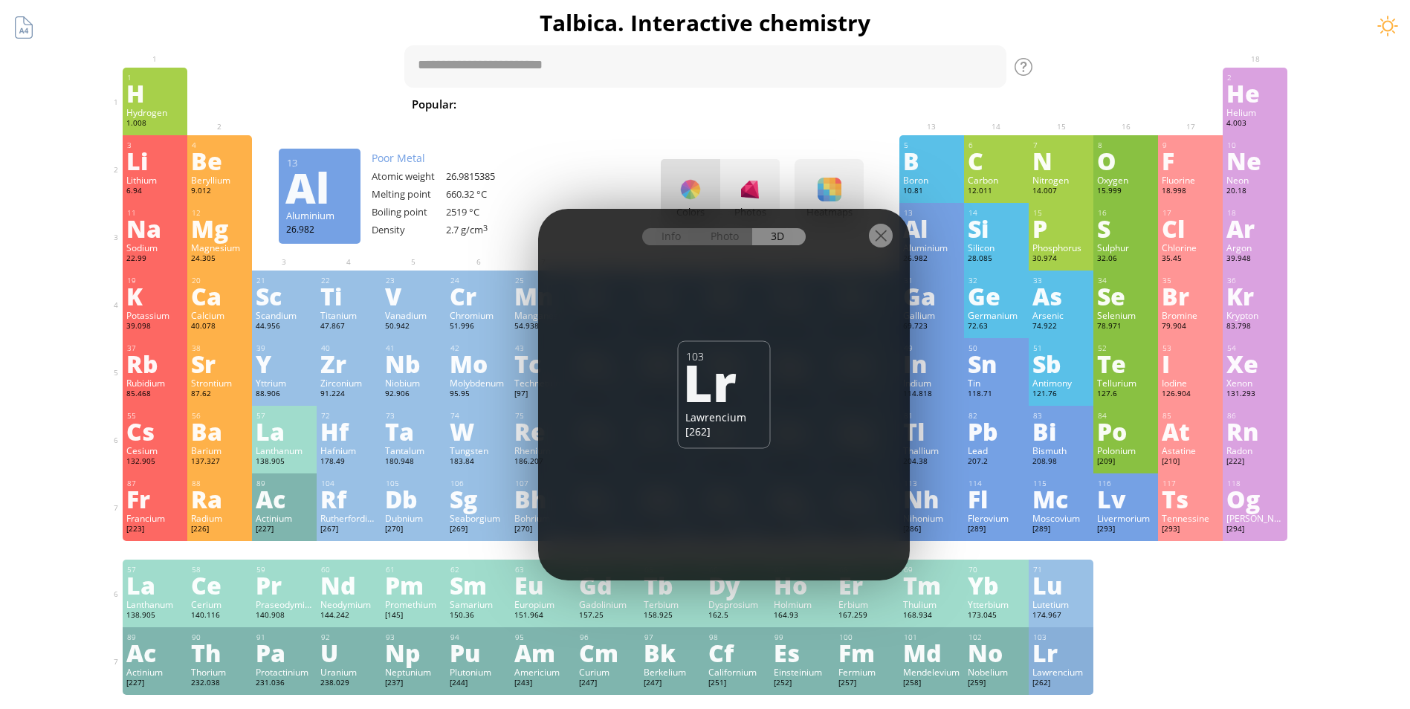
click at [884, 241] on div at bounding box center [881, 236] width 24 height 24
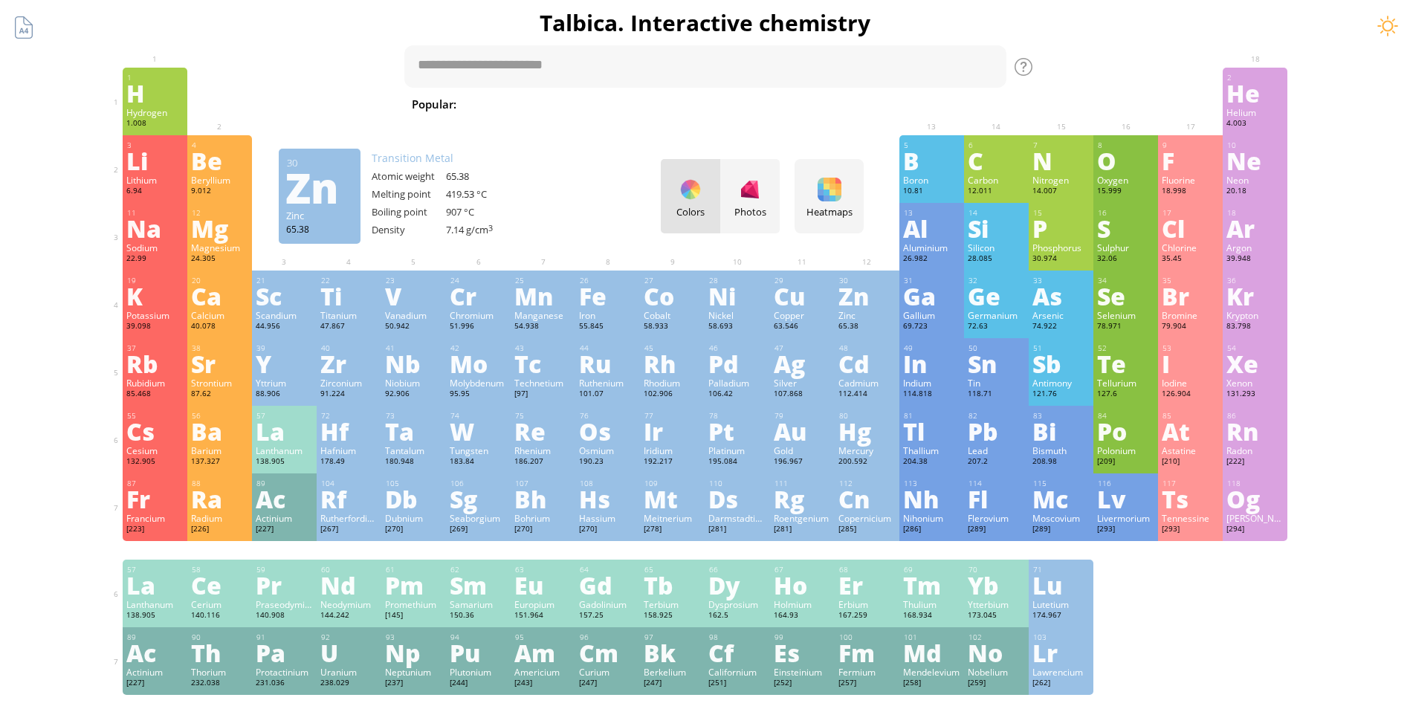
click at [877, 296] on div "Zn" at bounding box center [867, 296] width 57 height 24
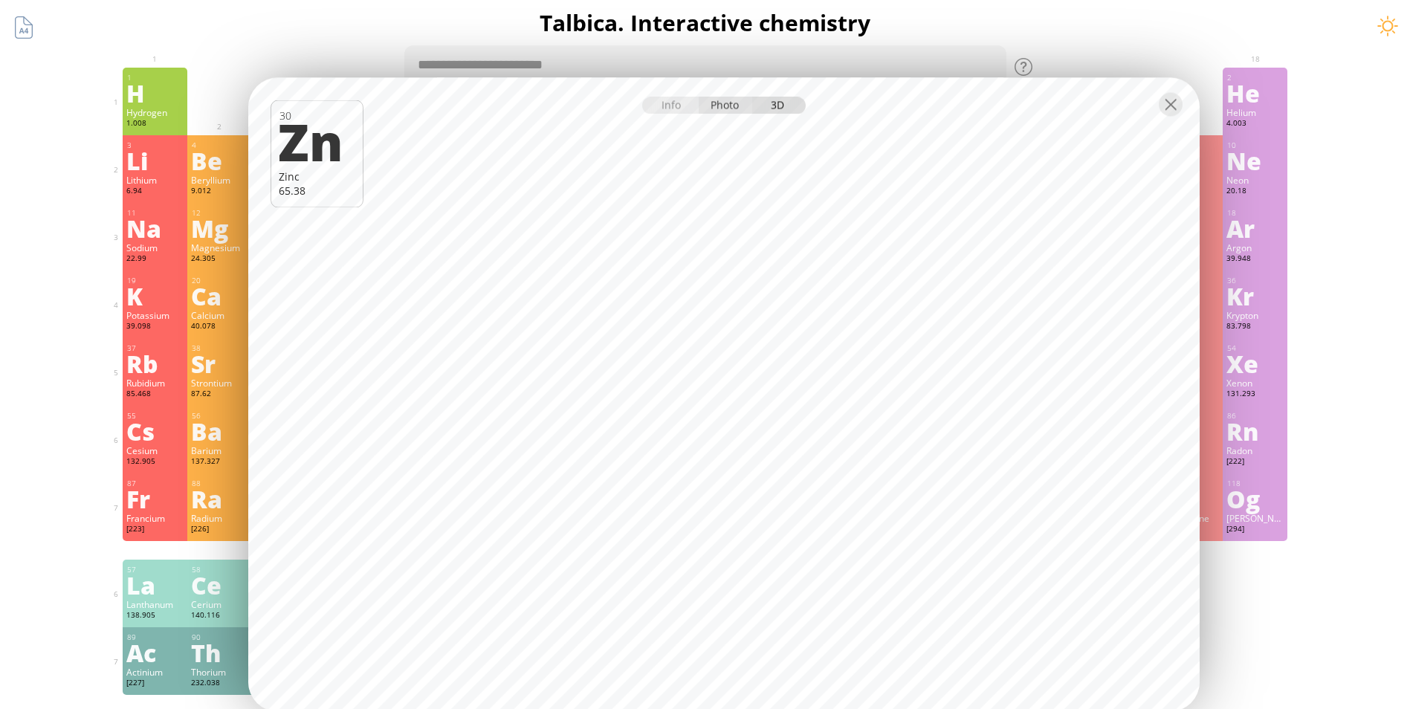
click at [722, 109] on div "Photo" at bounding box center [726, 105] width 54 height 17
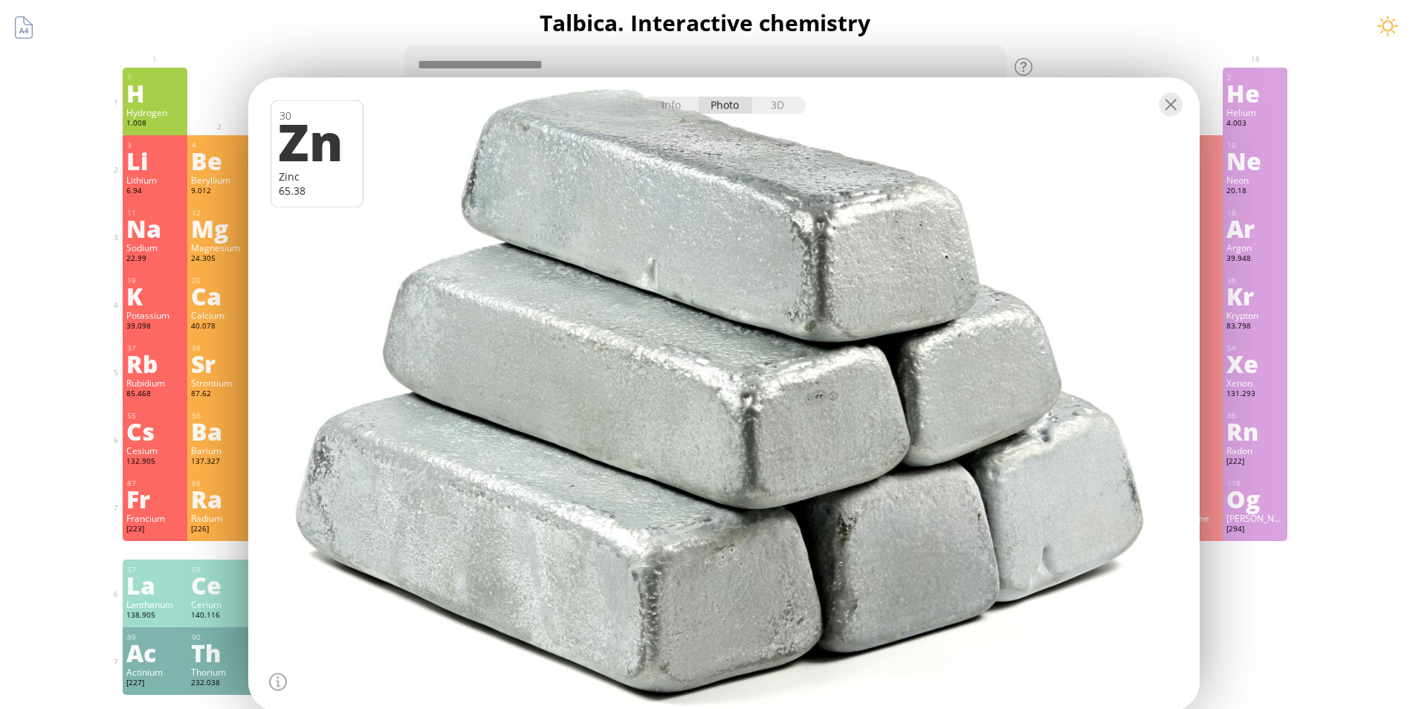
click at [214, 186] on div "9.012" at bounding box center [219, 192] width 57 height 12
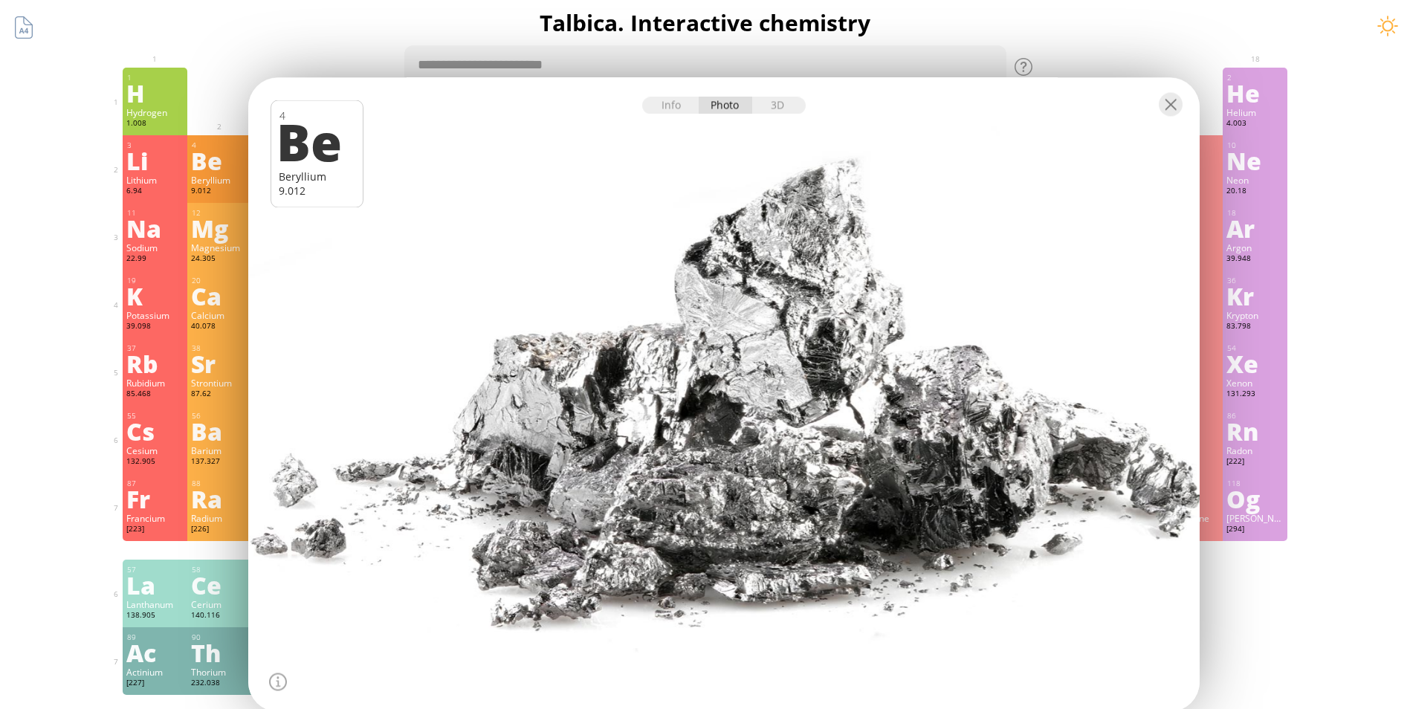
click at [168, 175] on div "Lithium" at bounding box center [154, 180] width 57 height 12
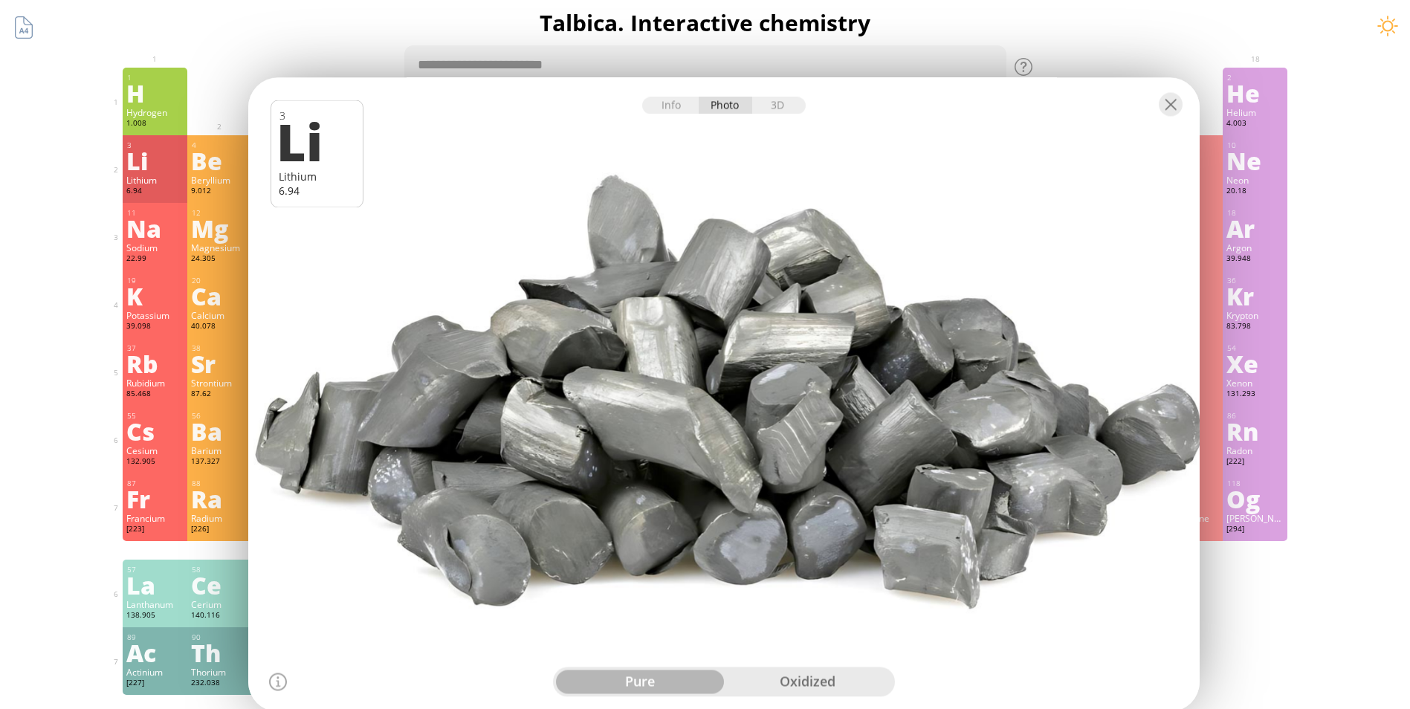
click at [1268, 423] on div "Rn" at bounding box center [1255, 431] width 57 height 24
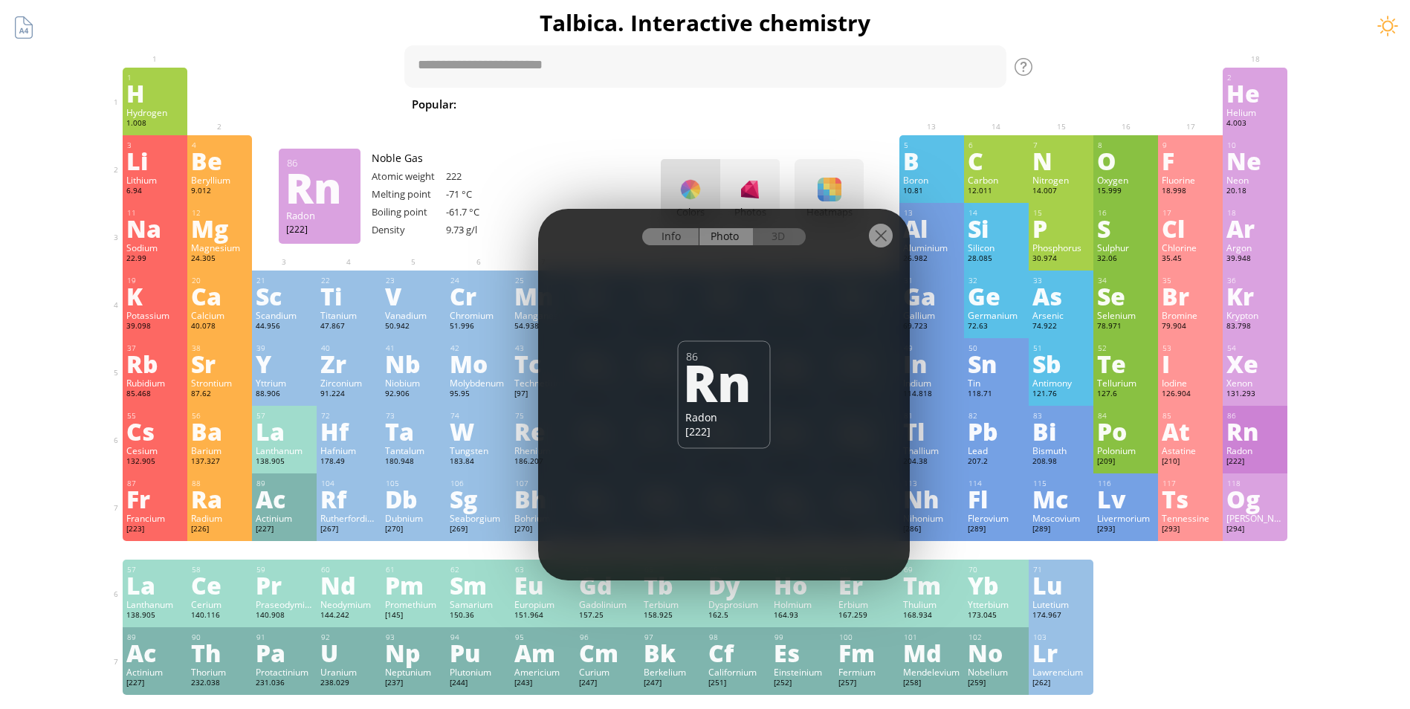
click at [664, 239] on div "Info" at bounding box center [670, 236] width 57 height 17
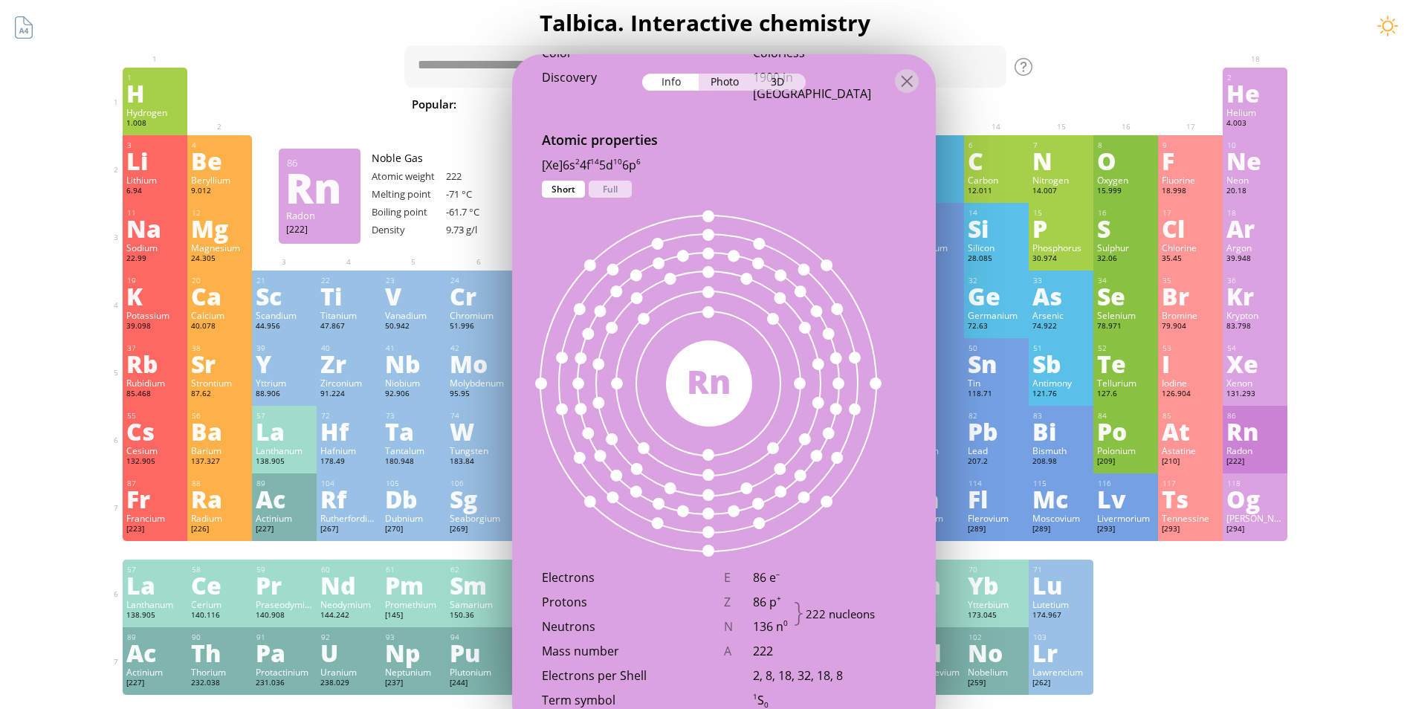
scroll to position [829, 0]
click at [1272, 503] on div "Og" at bounding box center [1255, 499] width 57 height 24
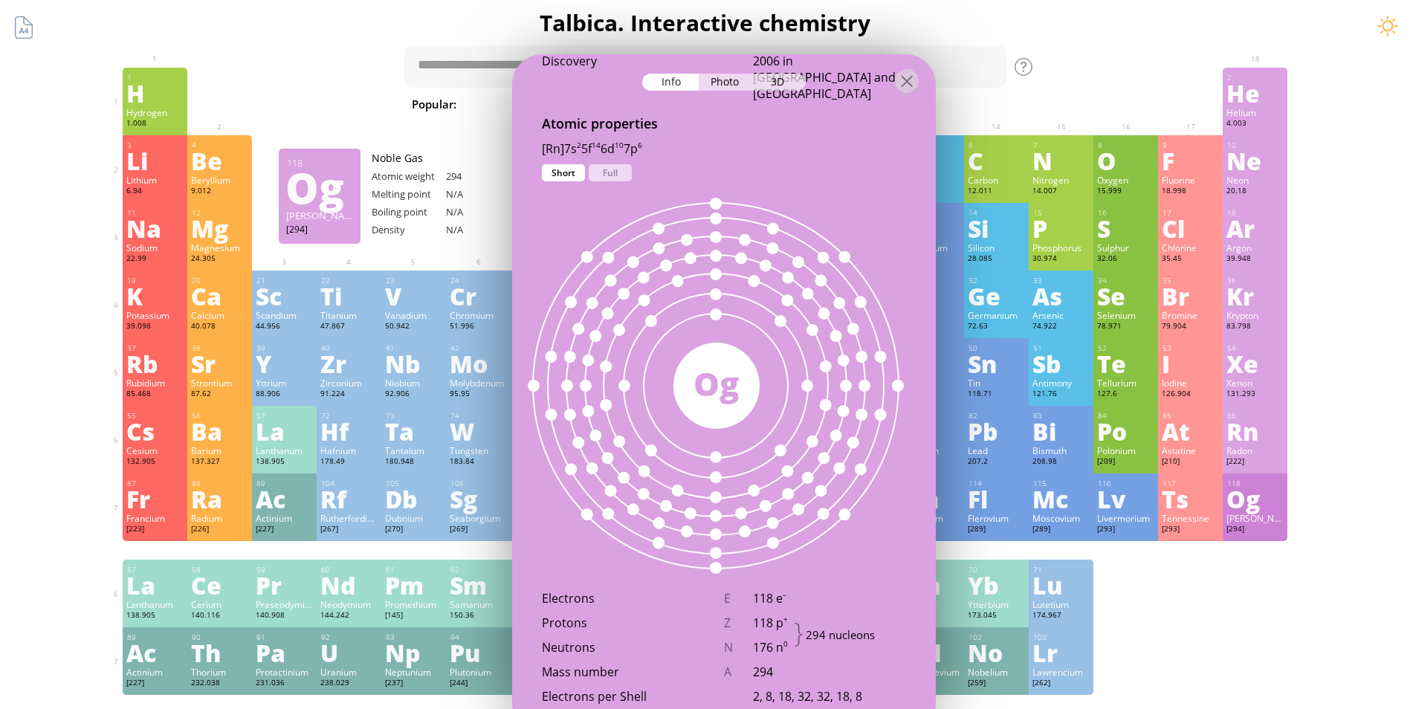
click at [160, 102] on div "H" at bounding box center [154, 93] width 57 height 24
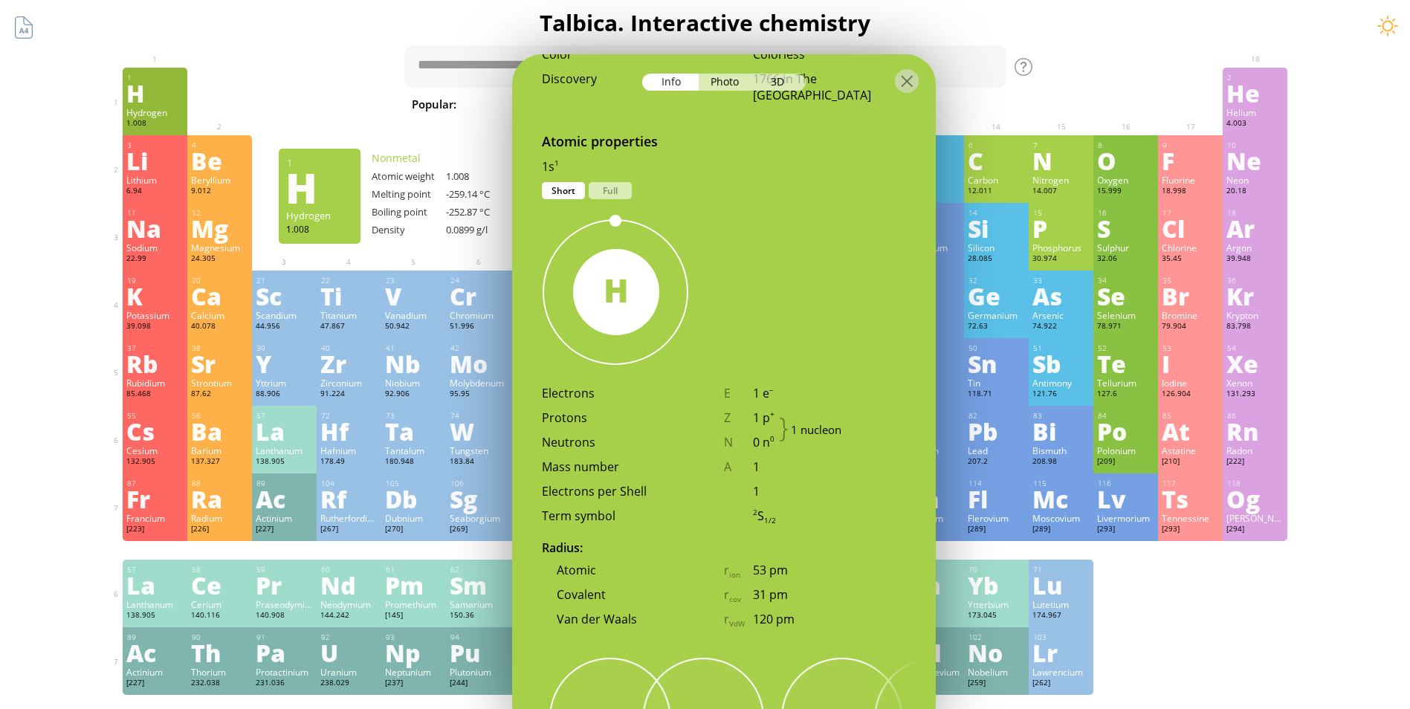
click at [153, 684] on div "[227]" at bounding box center [154, 684] width 57 height 12
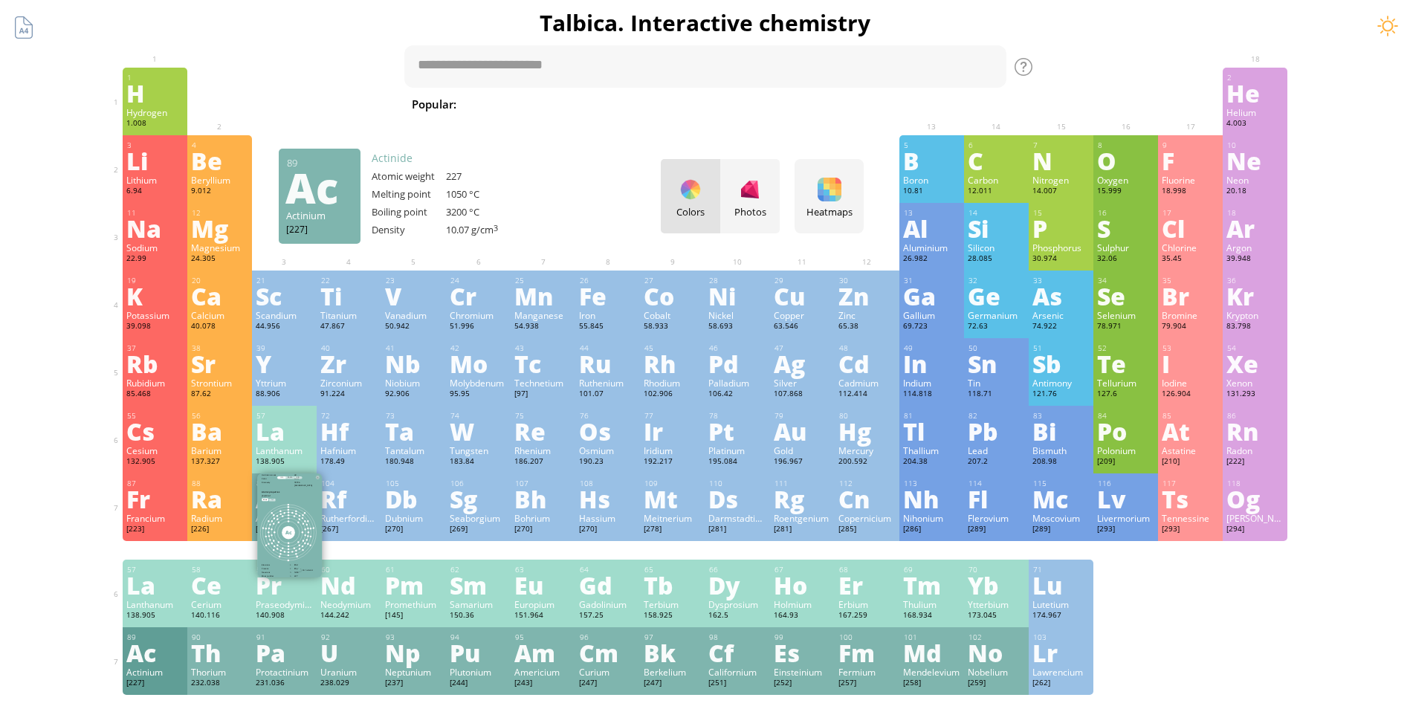
scroll to position [776, 0]
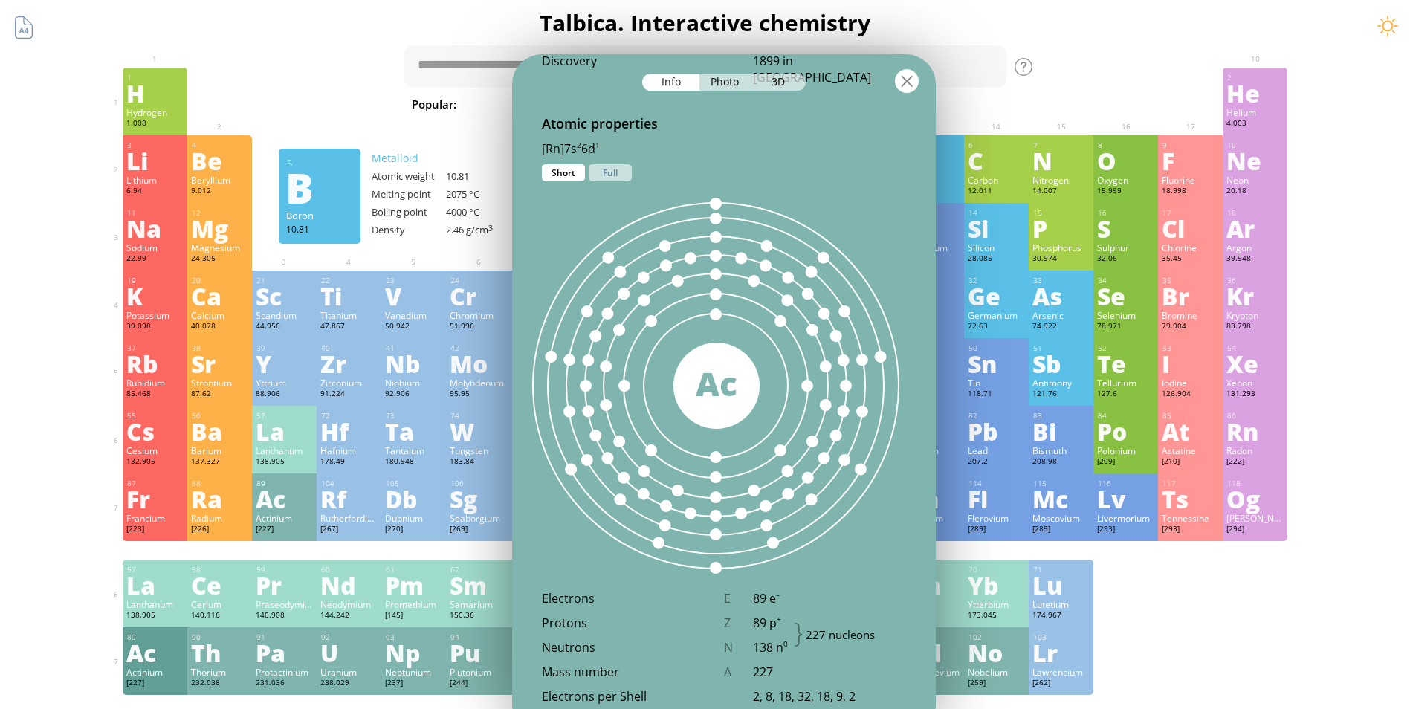
click at [898, 77] on div at bounding box center [907, 81] width 24 height 24
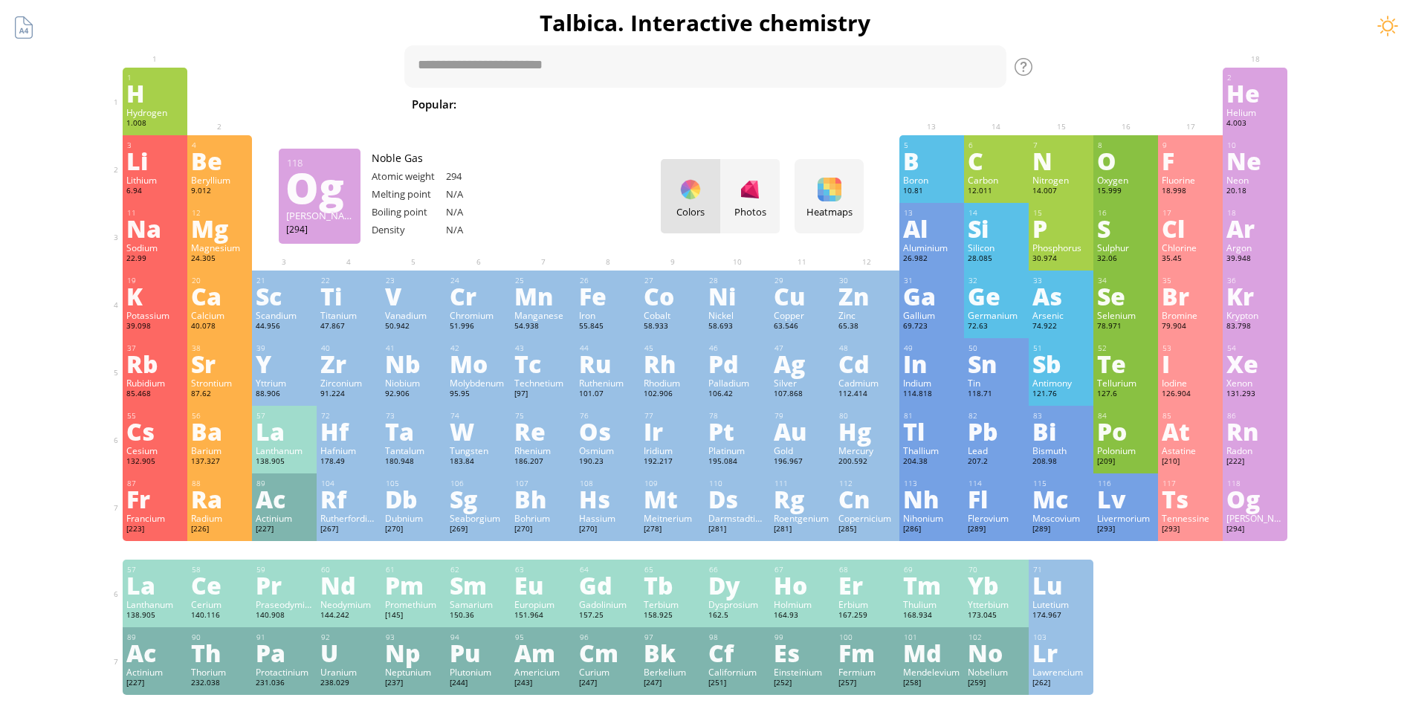
click at [1280, 510] on div "Og" at bounding box center [1255, 499] width 57 height 24
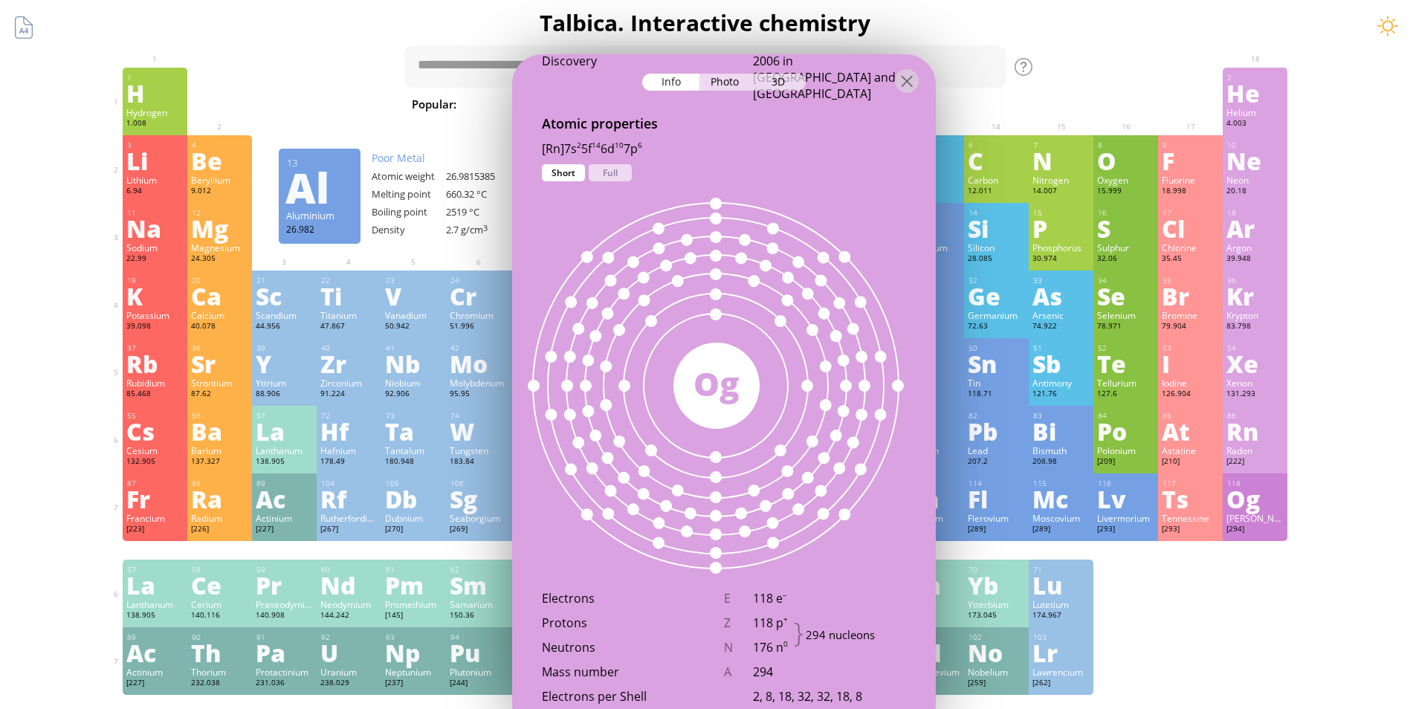
click at [166, 93] on div "H" at bounding box center [154, 93] width 57 height 24
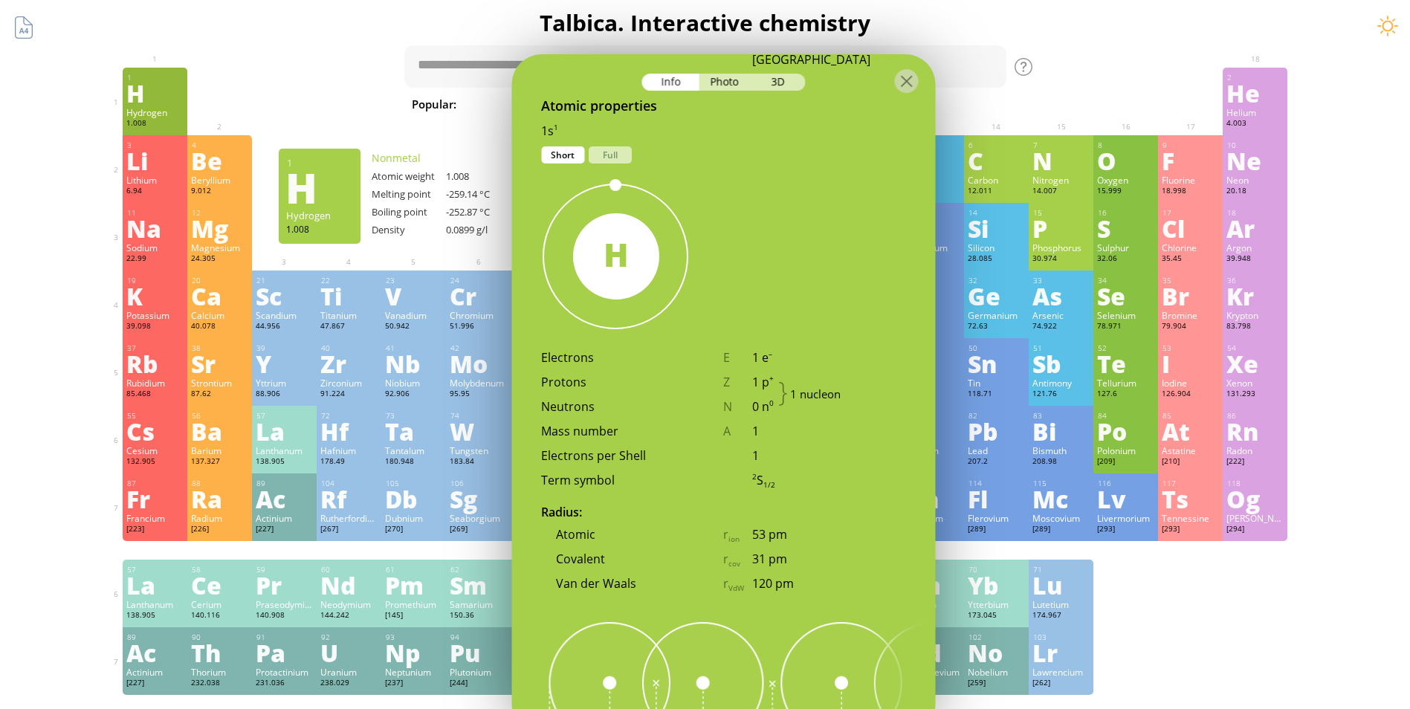
scroll to position [722, 0]
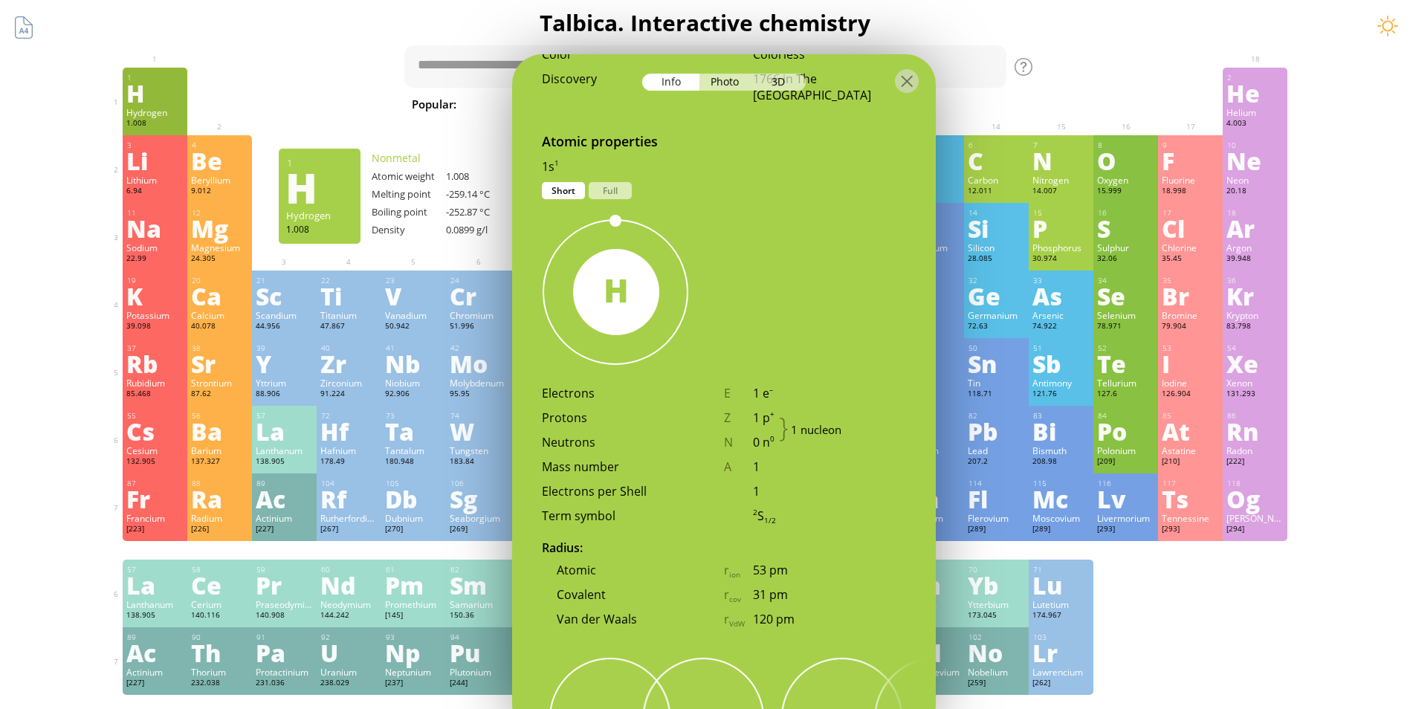
click at [1250, 511] on div "Og" at bounding box center [1255, 499] width 57 height 24
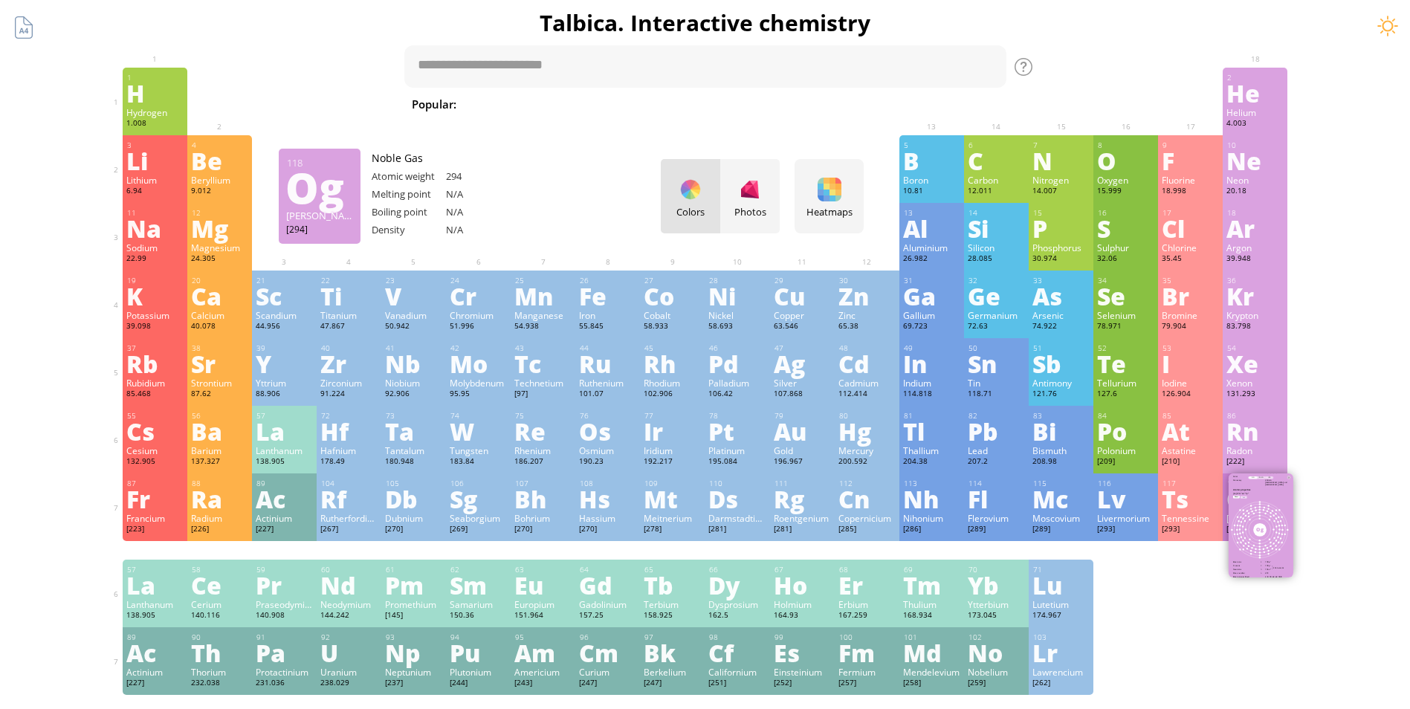
scroll to position [758, 0]
